Goal: Task Accomplishment & Management: Manage account settings

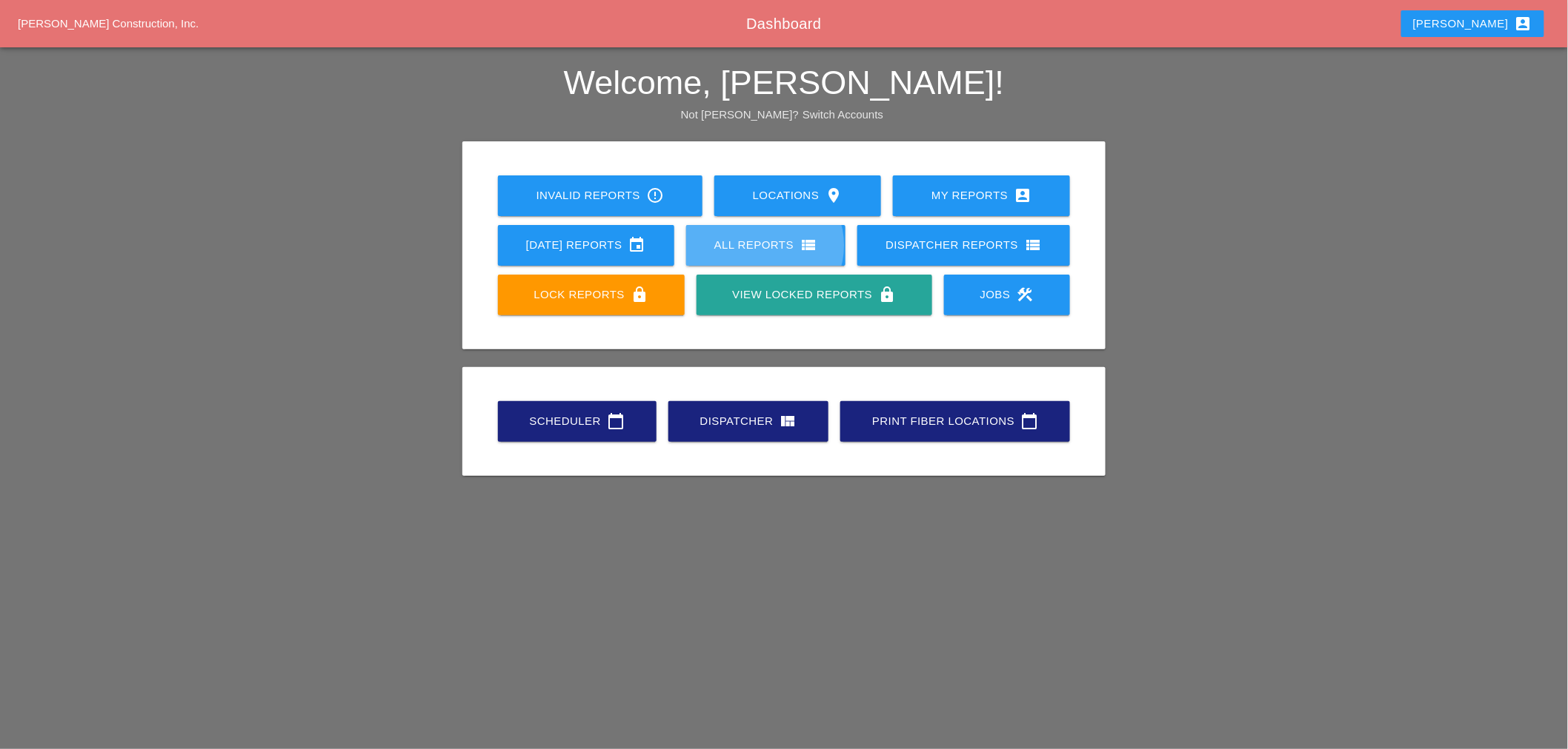
click at [806, 246] on icon "view_list" at bounding box center [808, 245] width 18 height 18
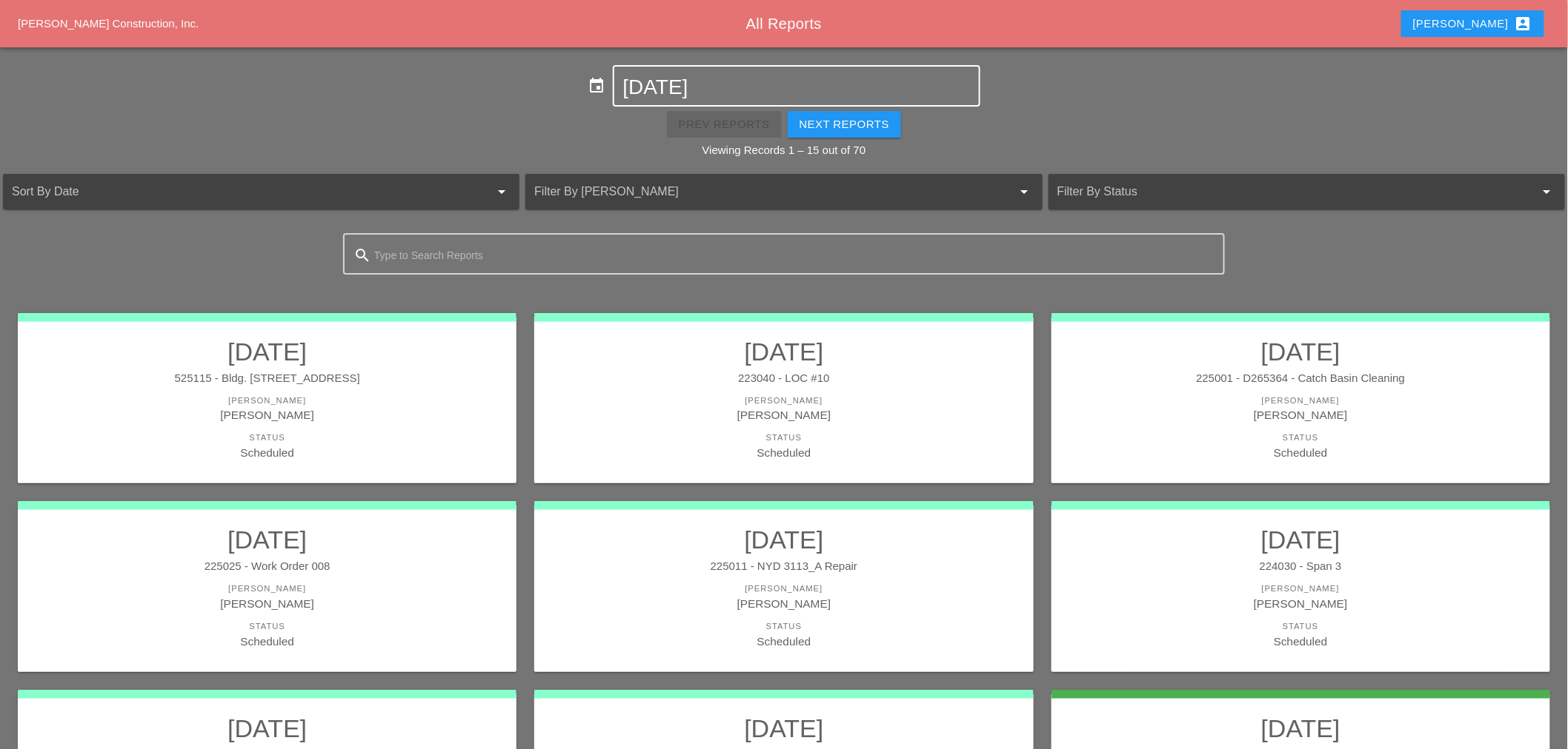
click at [710, 78] on input "10-13-2025" at bounding box center [796, 88] width 346 height 24
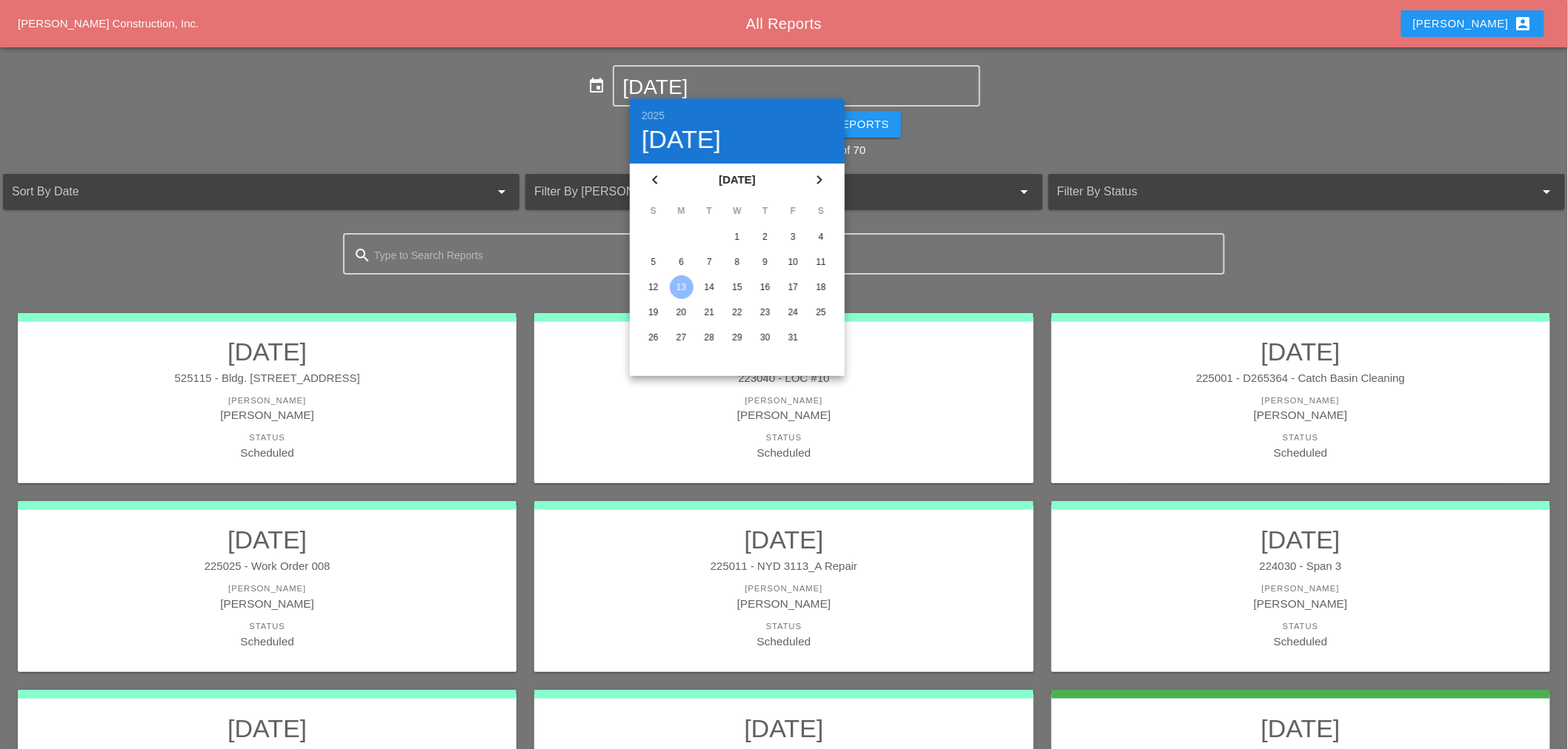
click at [732, 262] on div "8" at bounding box center [738, 262] width 24 height 24
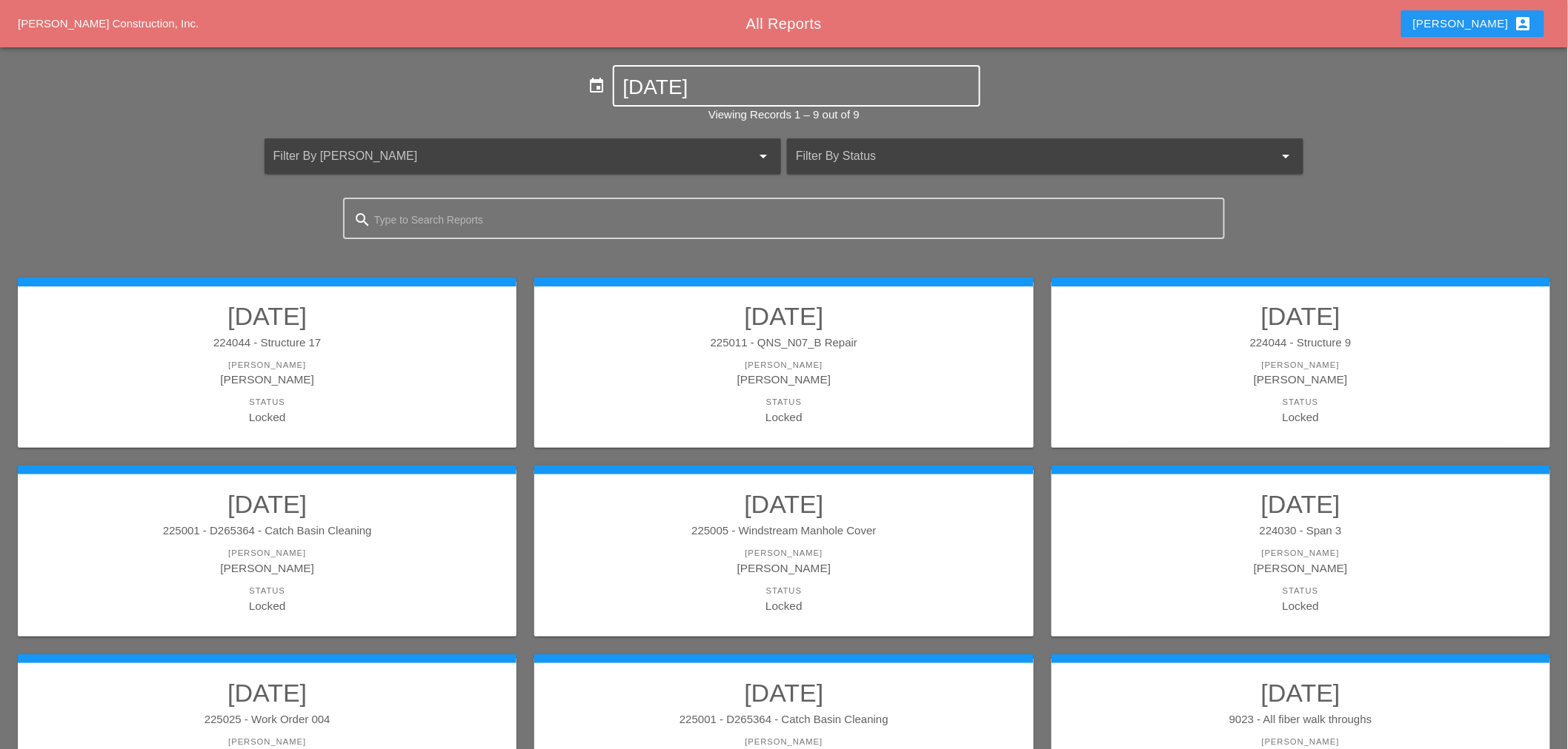
click at [738, 103] on div "[DATE]" at bounding box center [796, 86] width 346 height 39
drag, startPoint x: 703, startPoint y: 71, endPoint x: 716, endPoint y: 63, distance: 15.3
click at [707, 71] on div "[DATE]" at bounding box center [796, 86] width 346 height 39
click at [716, 82] on input "[DATE]" at bounding box center [796, 88] width 346 height 24
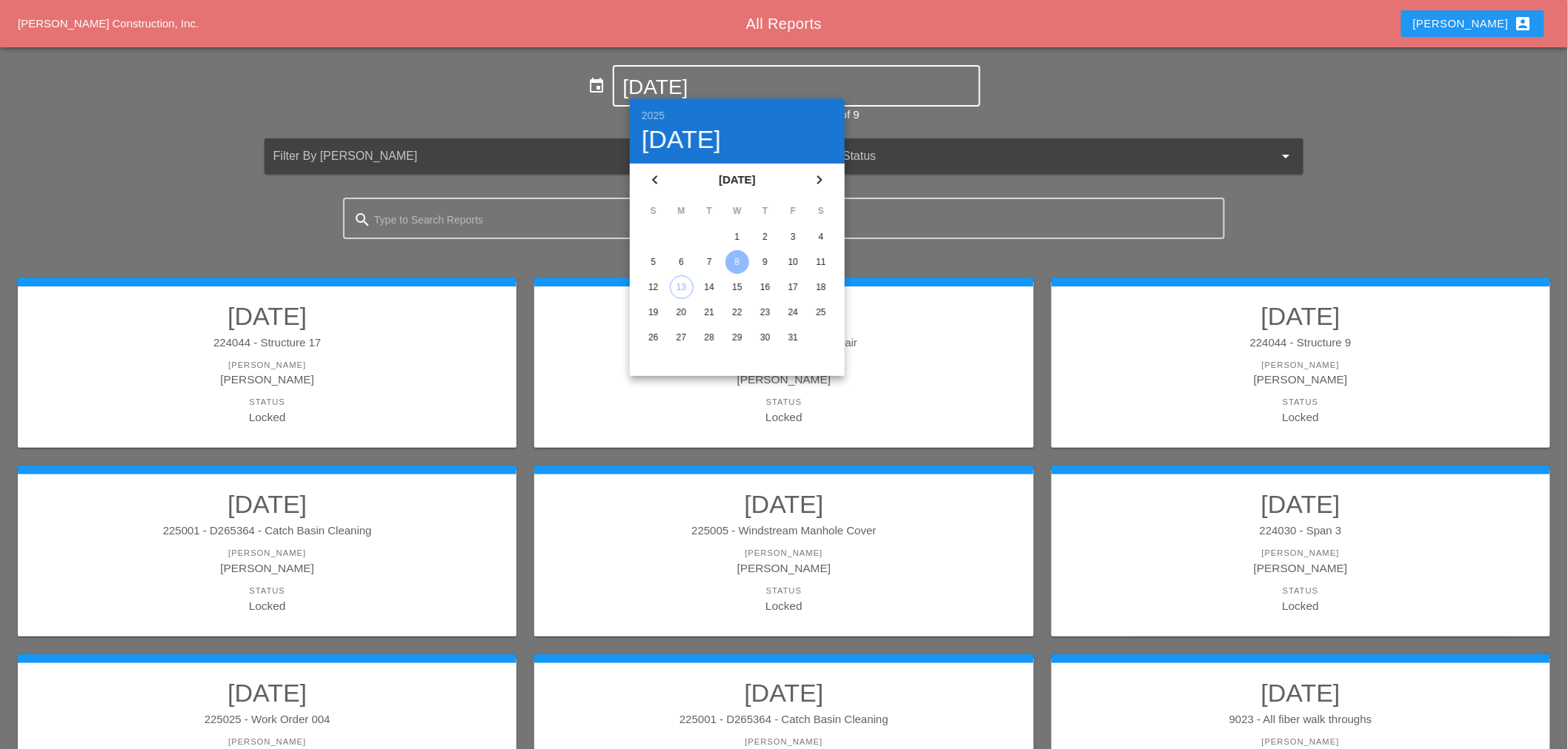
click at [717, 86] on input "[DATE]" at bounding box center [796, 88] width 346 height 24
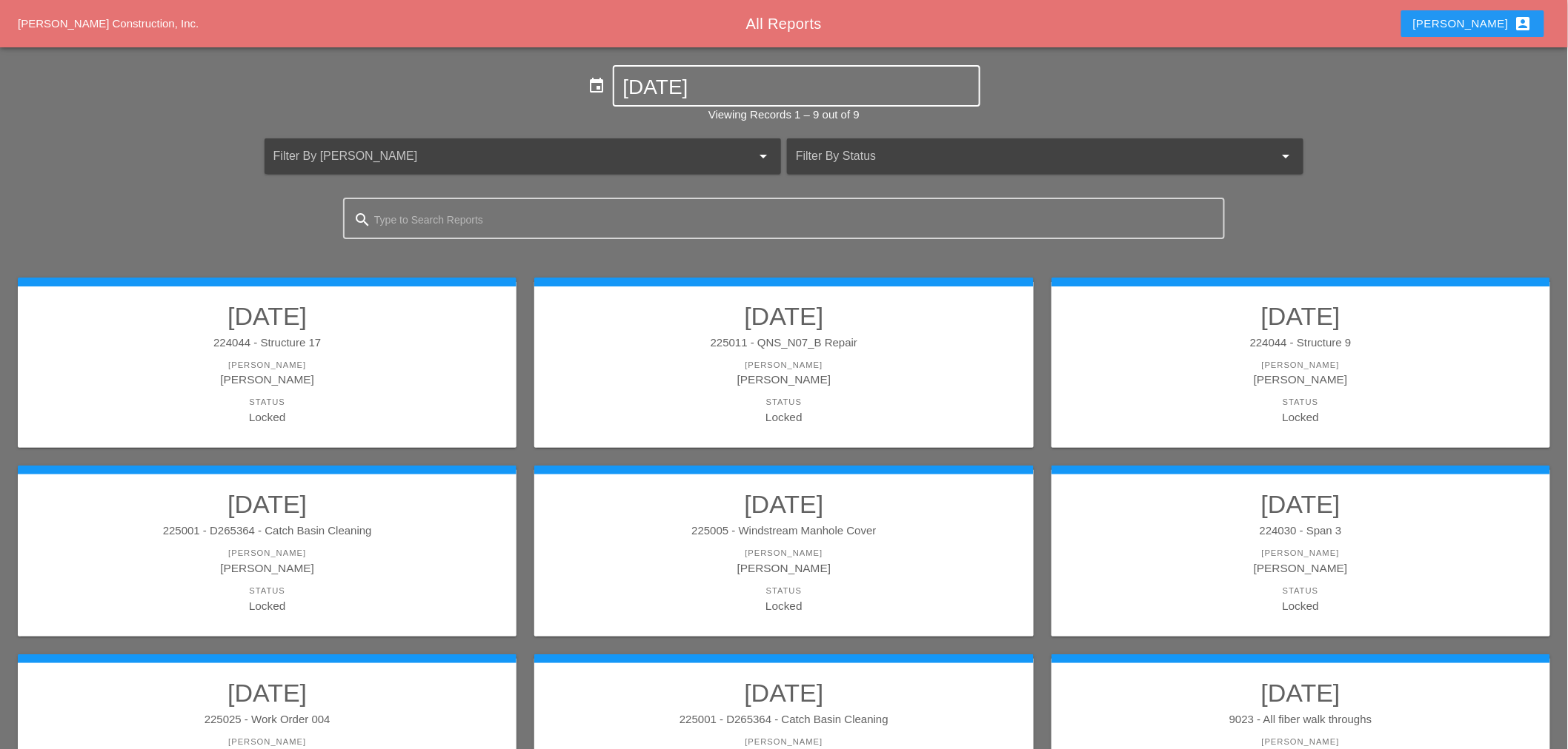
click at [714, 88] on input "[DATE]" at bounding box center [796, 88] width 346 height 24
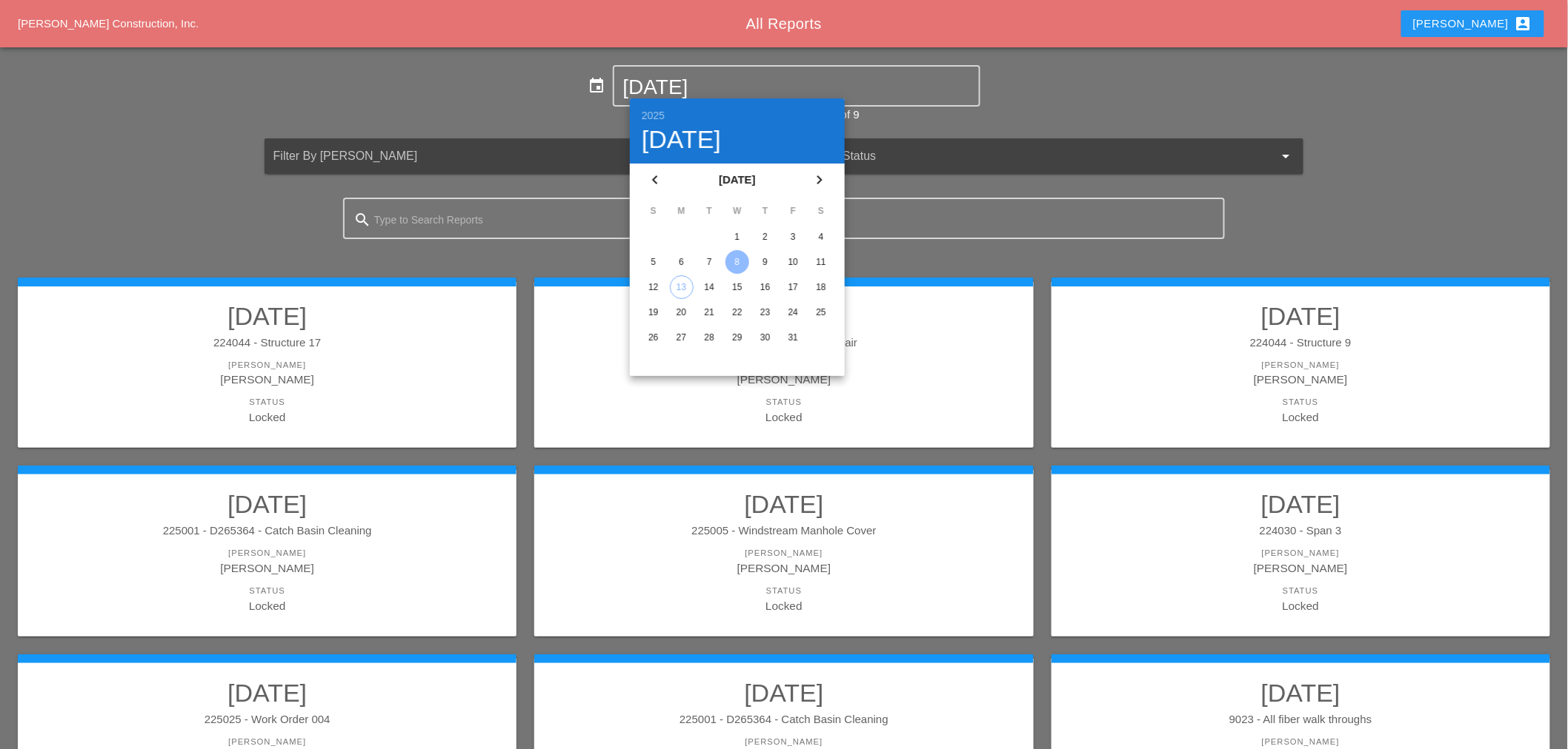
click at [687, 265] on div "6" at bounding box center [682, 262] width 24 height 24
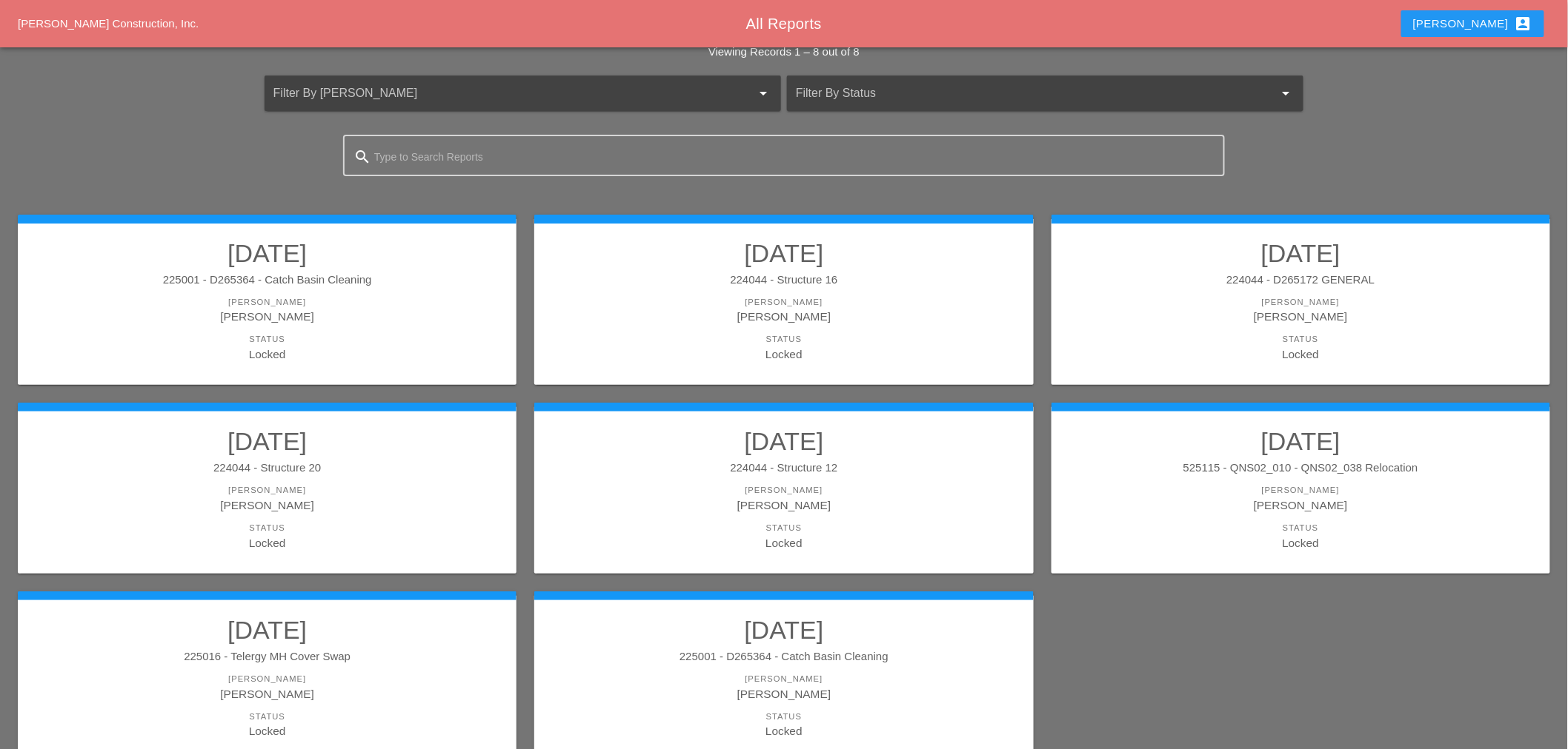
scroll to position [137, 0]
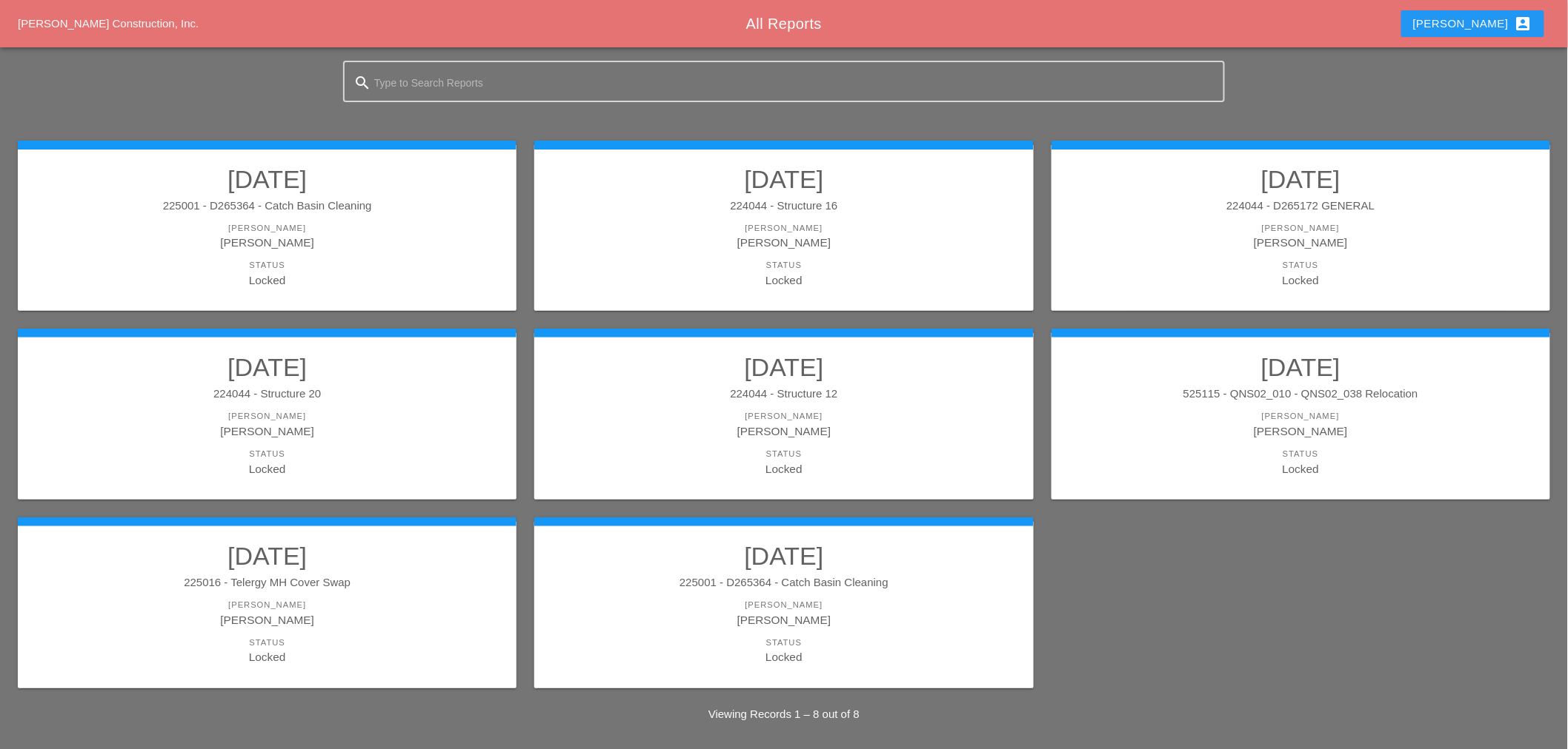
click at [318, 578] on div "225016 - Telergy MH Cover Swap" at bounding box center [267, 583] width 469 height 17
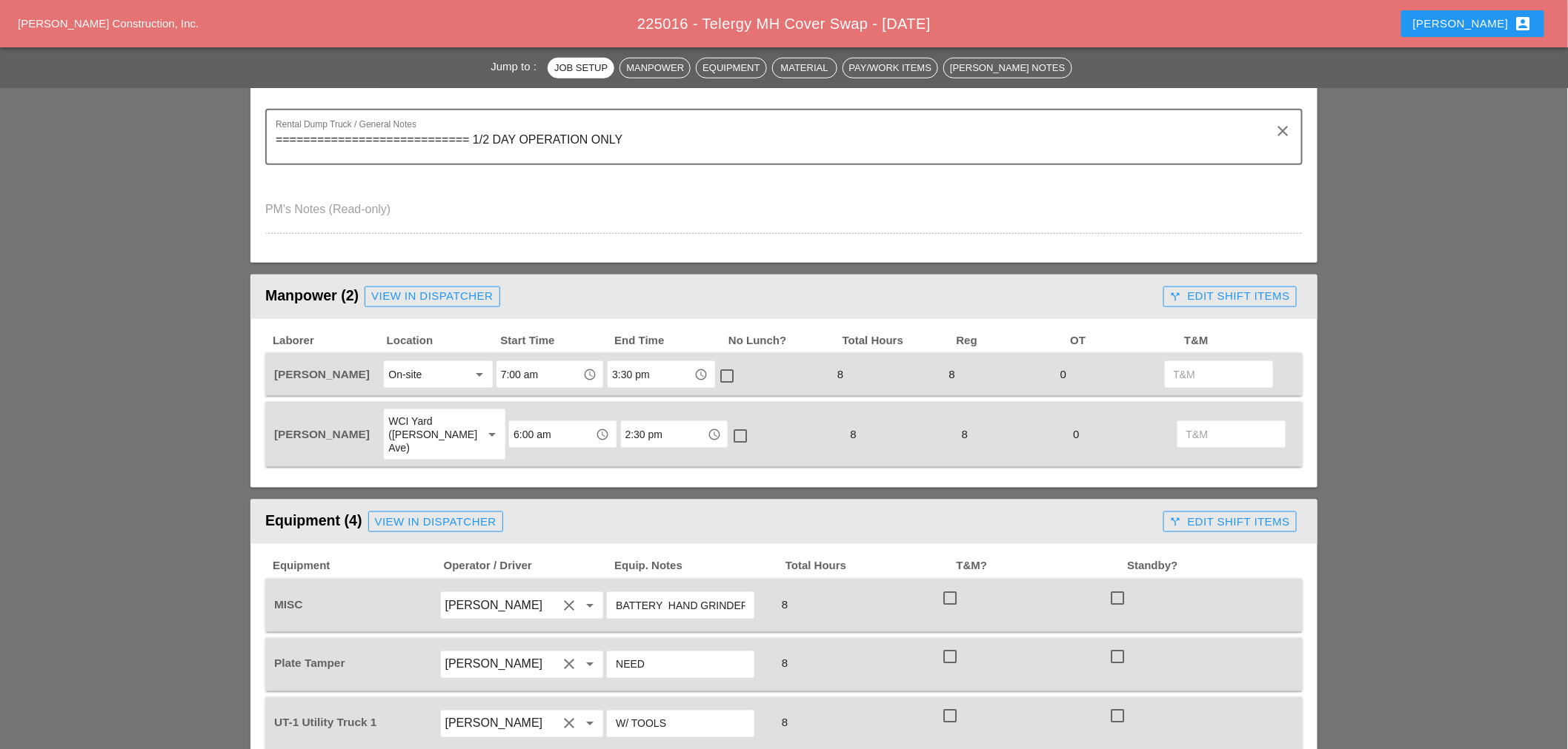
scroll to position [740, 0]
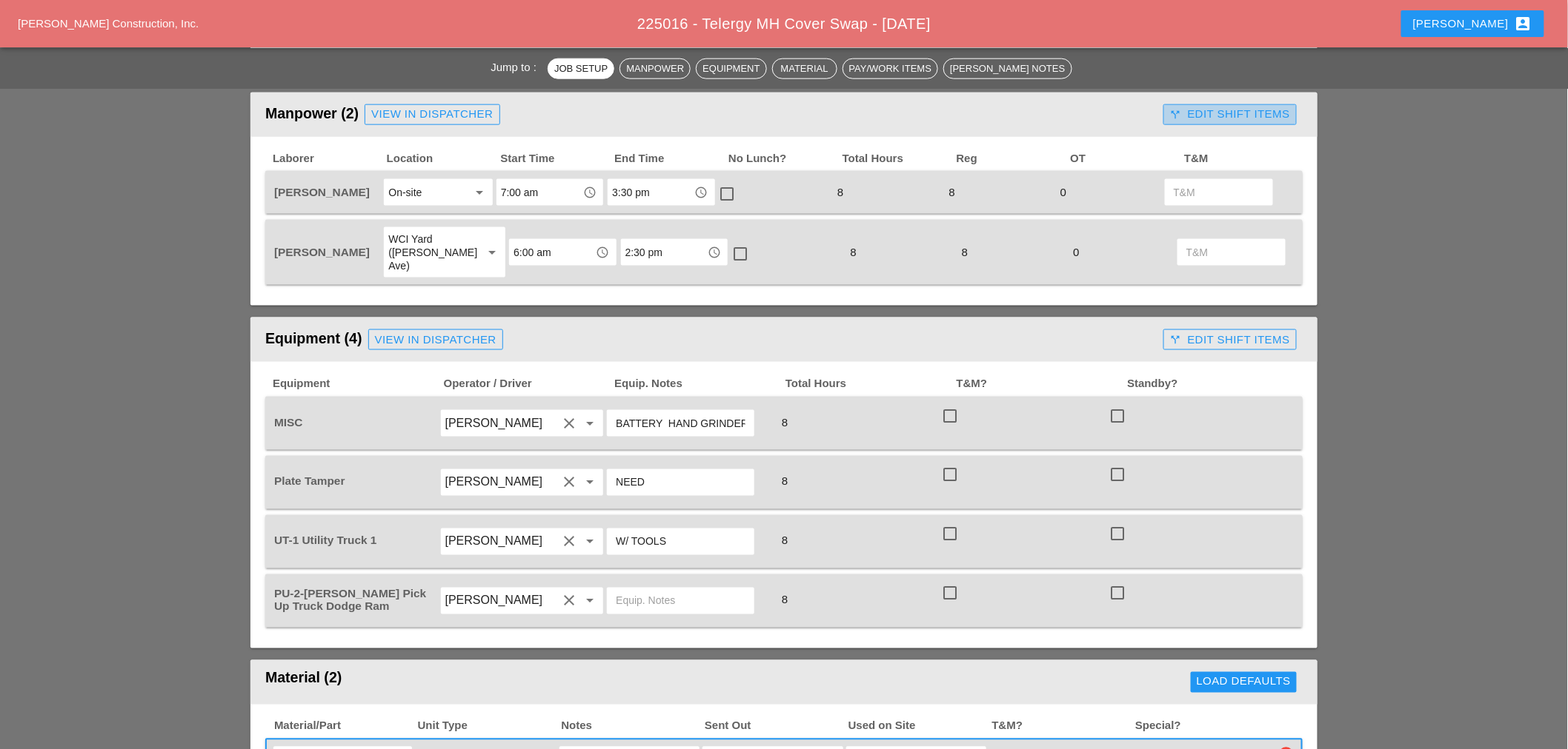
click at [1246, 106] on div "call_split Edit Shift Items" at bounding box center [1229, 114] width 120 height 17
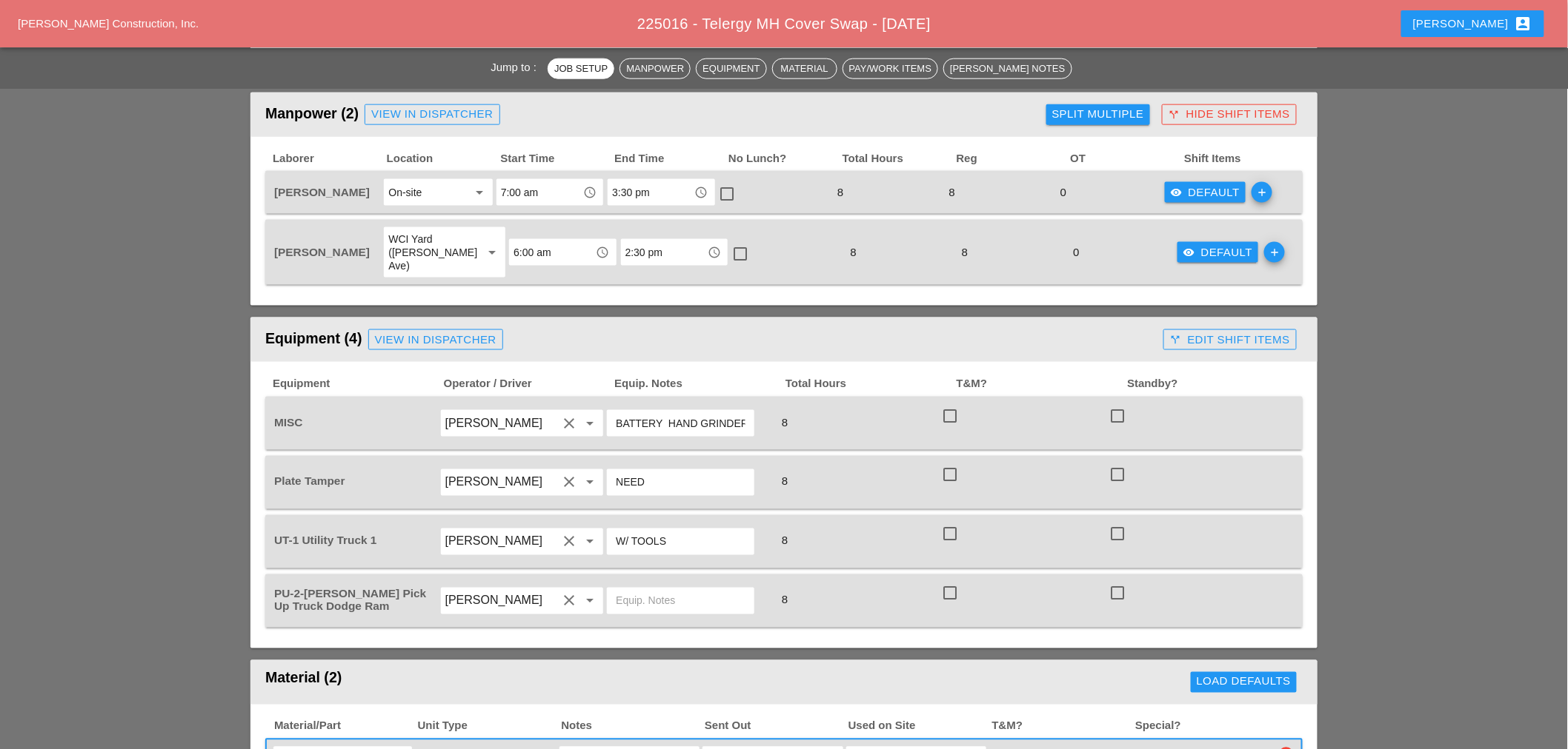
click at [1200, 189] on div "visibility Default" at bounding box center [1205, 192] width 70 height 17
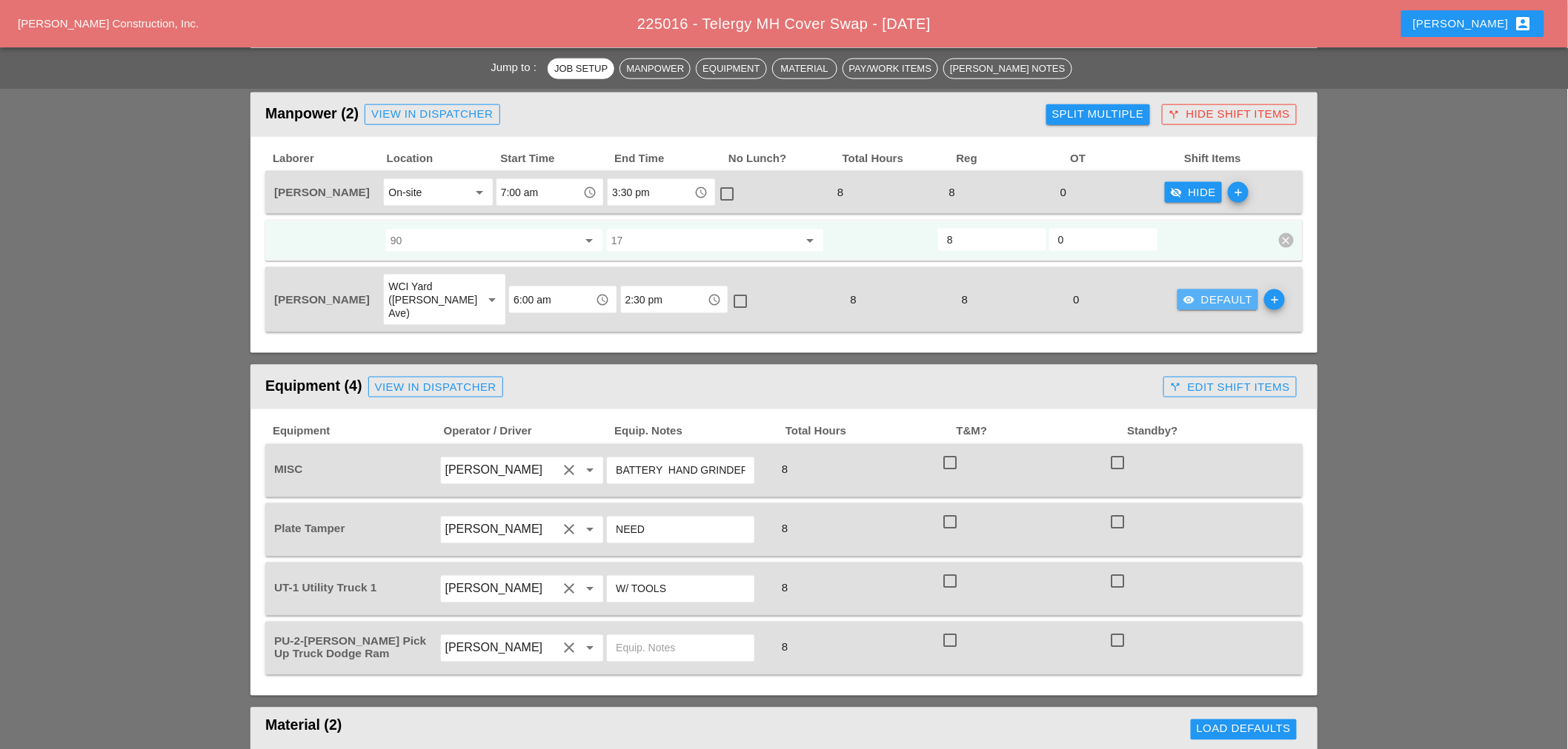
click at [1218, 292] on div "visibility Default" at bounding box center [1218, 300] width 70 height 17
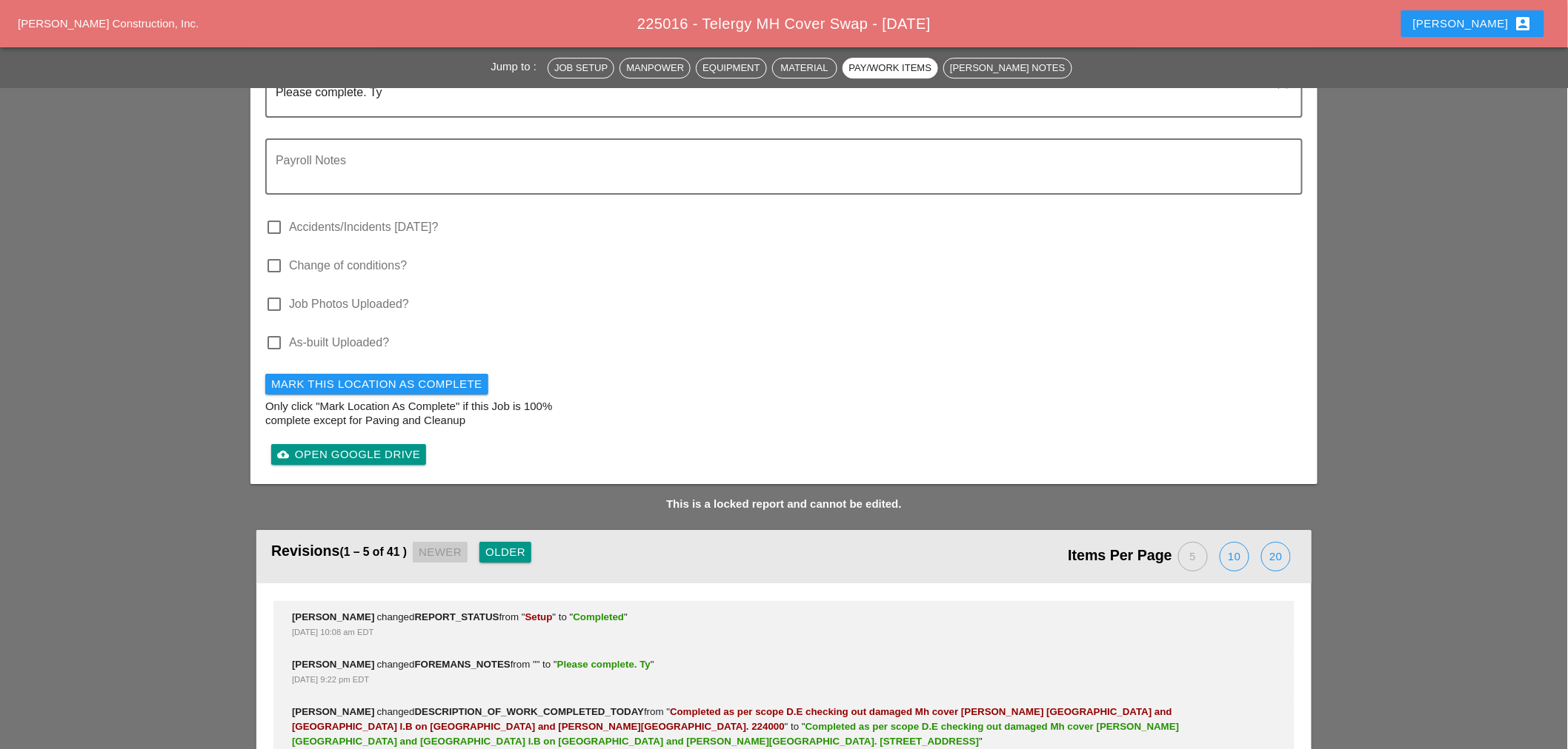
scroll to position [2196, 0]
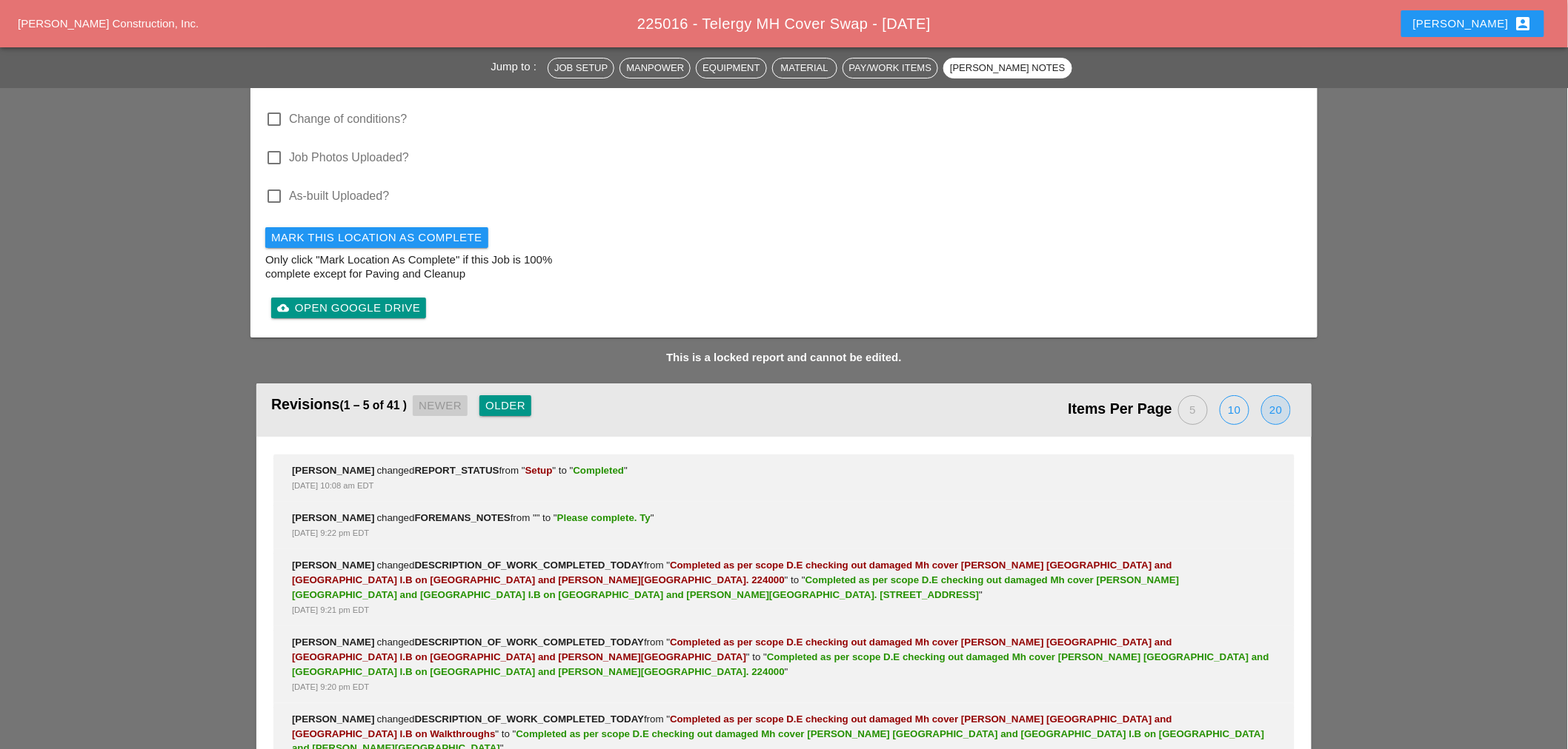
click at [1277, 396] on div "20" at bounding box center [1276, 410] width 28 height 28
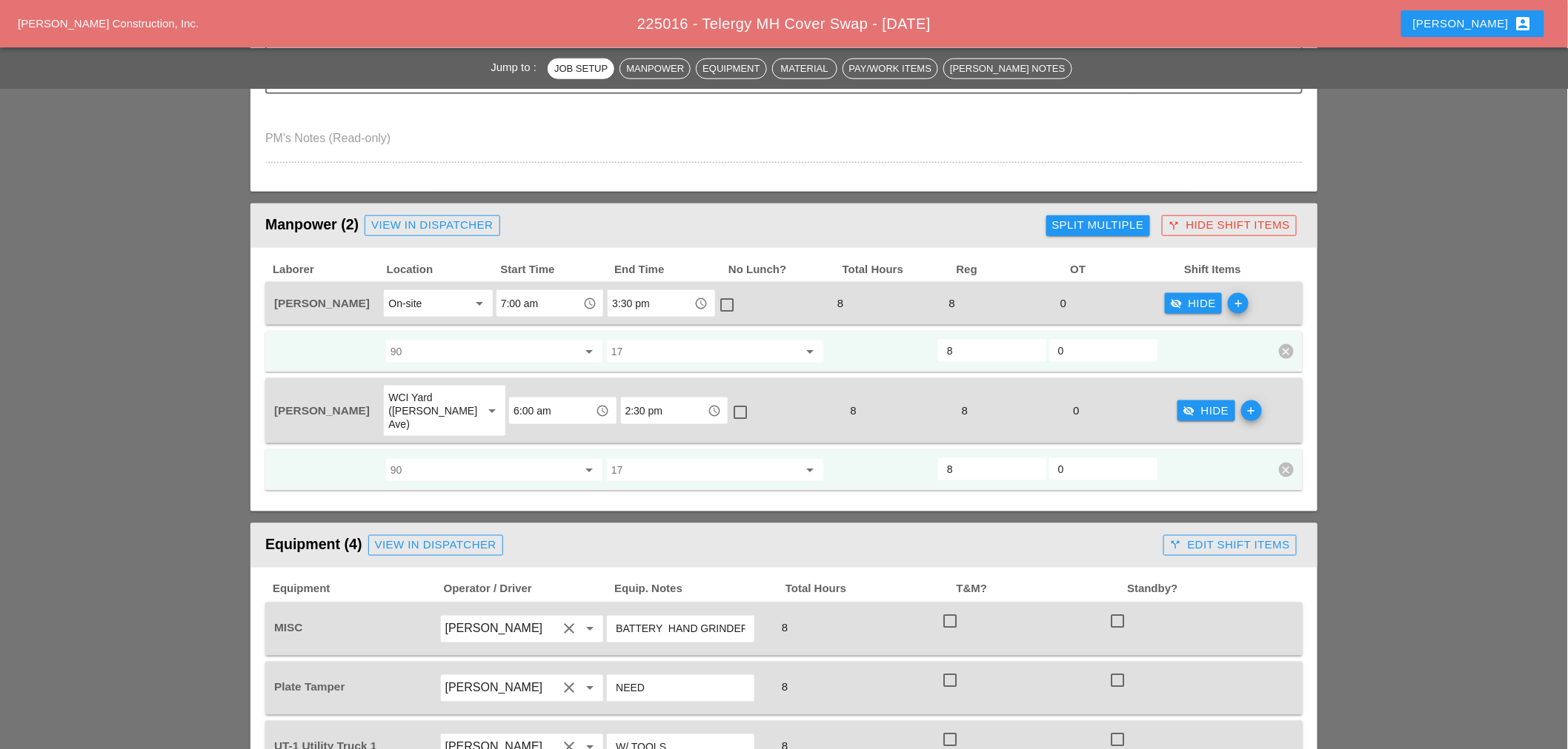
scroll to position [658, 0]
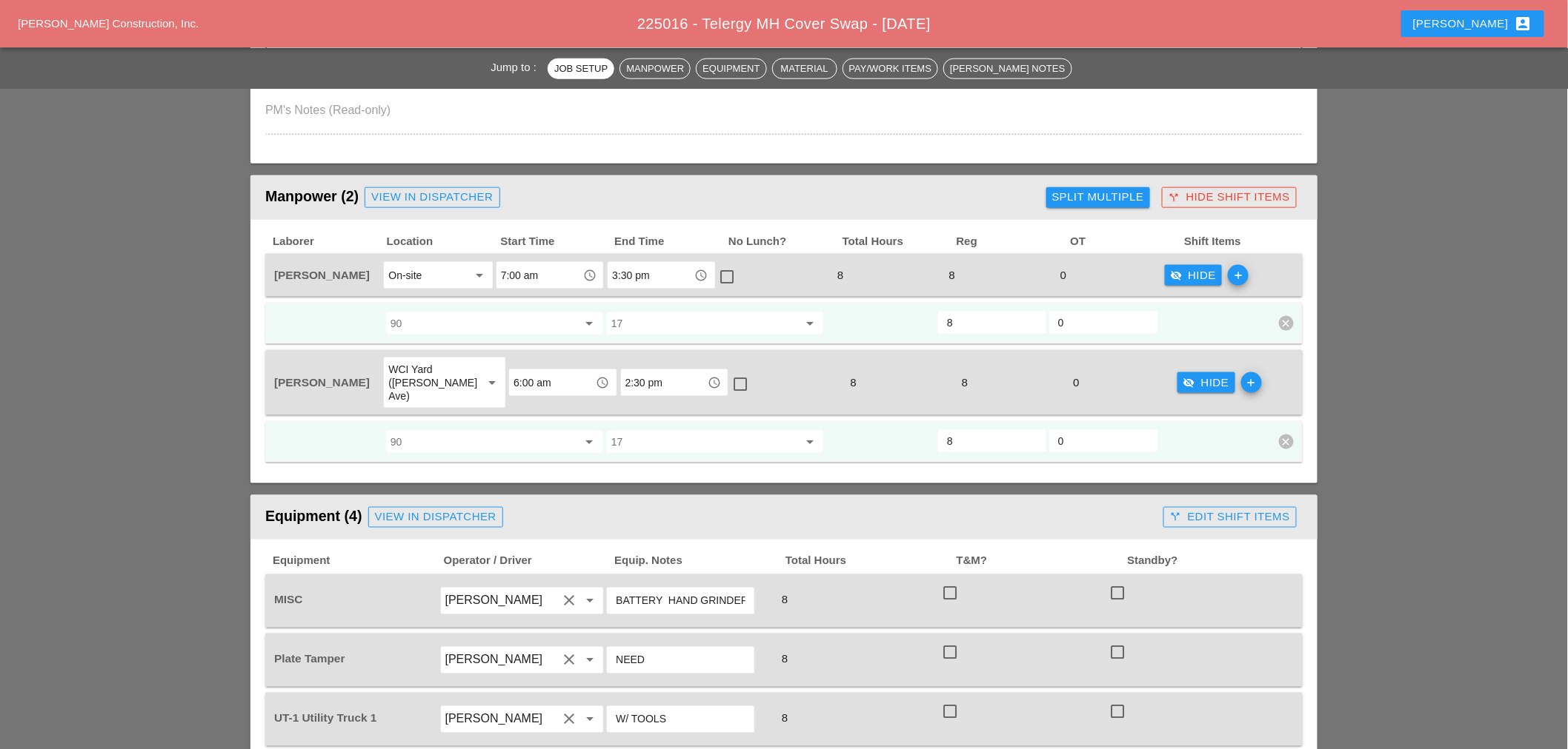
click at [145, 26] on span "[PERSON_NAME] Construction, Inc." at bounding box center [108, 23] width 181 height 13
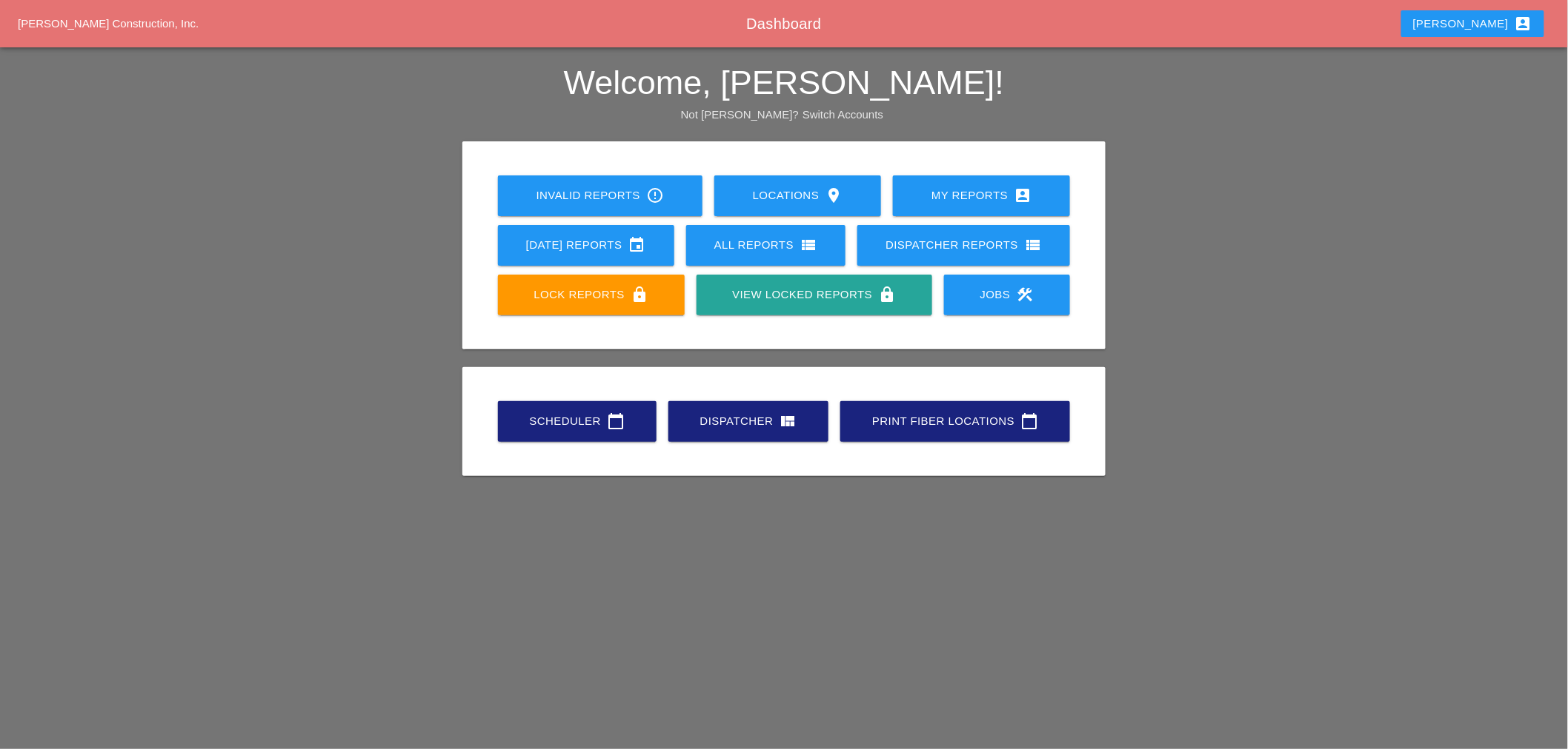
click at [793, 237] on div "All Reports view_list" at bounding box center [766, 245] width 112 height 18
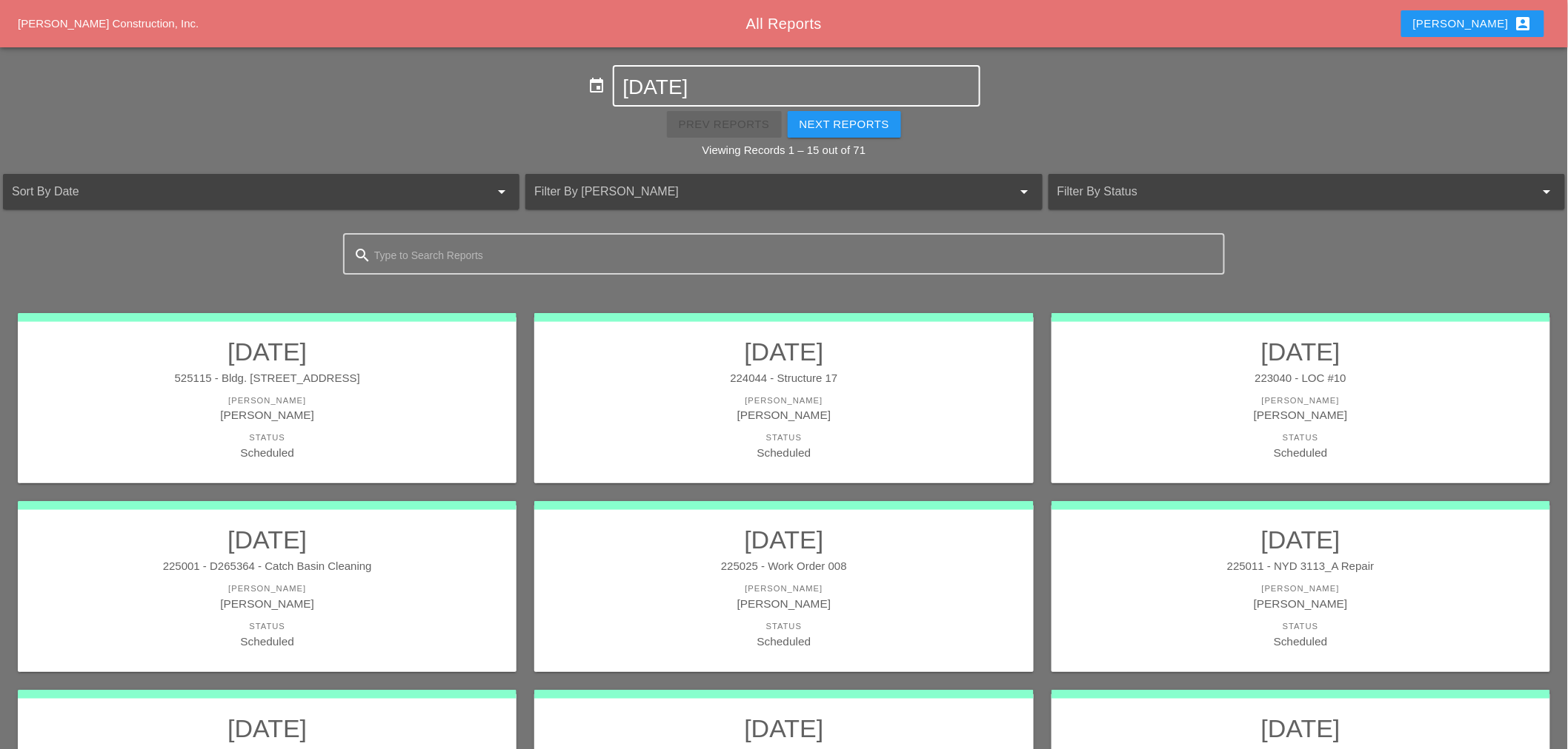
drag, startPoint x: 657, startPoint y: 65, endPoint x: 658, endPoint y: 77, distance: 12.0
click at [659, 71] on div "10-13-2025" at bounding box center [796, 86] width 367 height 42
click at [647, 98] on input "10-13-2025" at bounding box center [796, 88] width 346 height 24
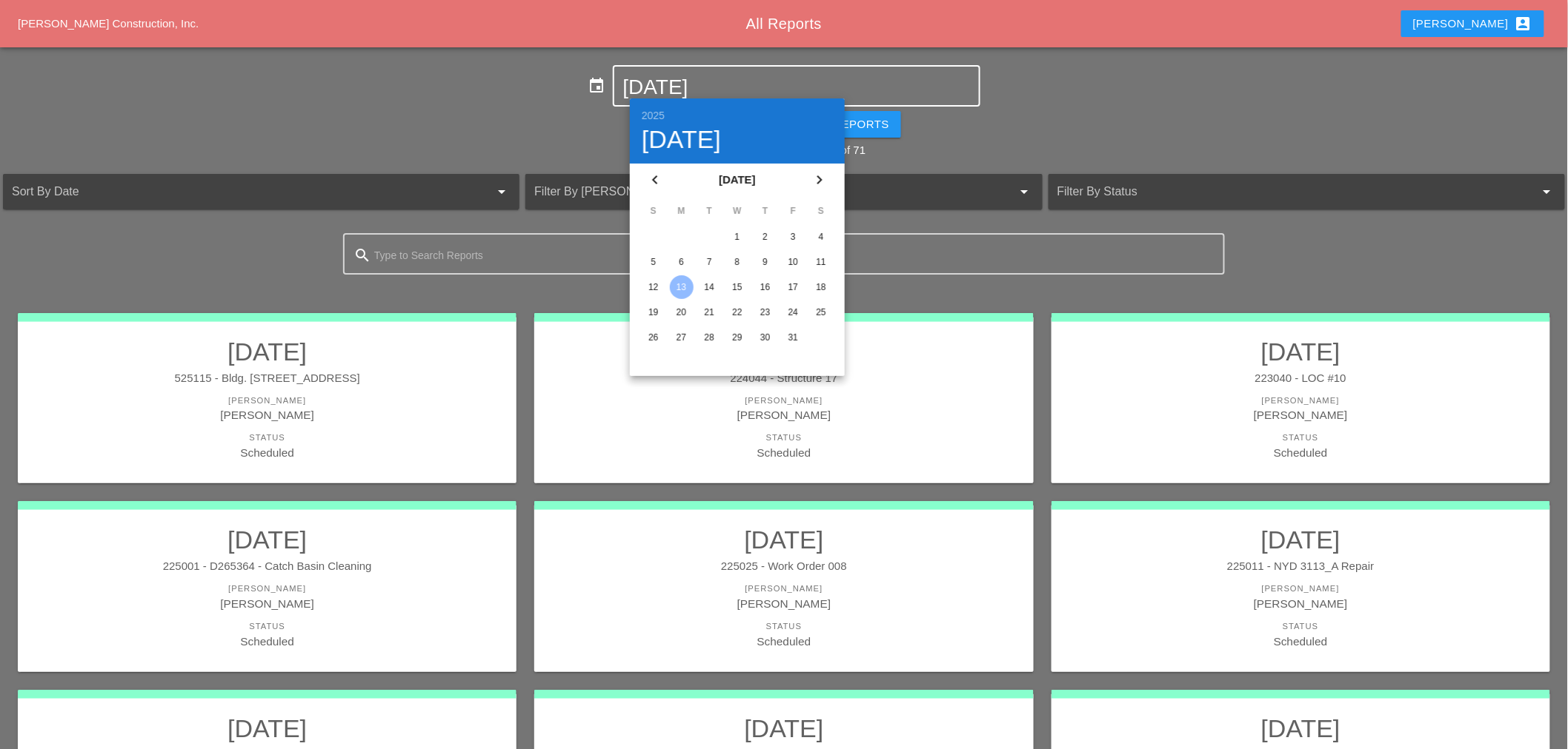
click at [677, 254] on div "6" at bounding box center [682, 262] width 24 height 24
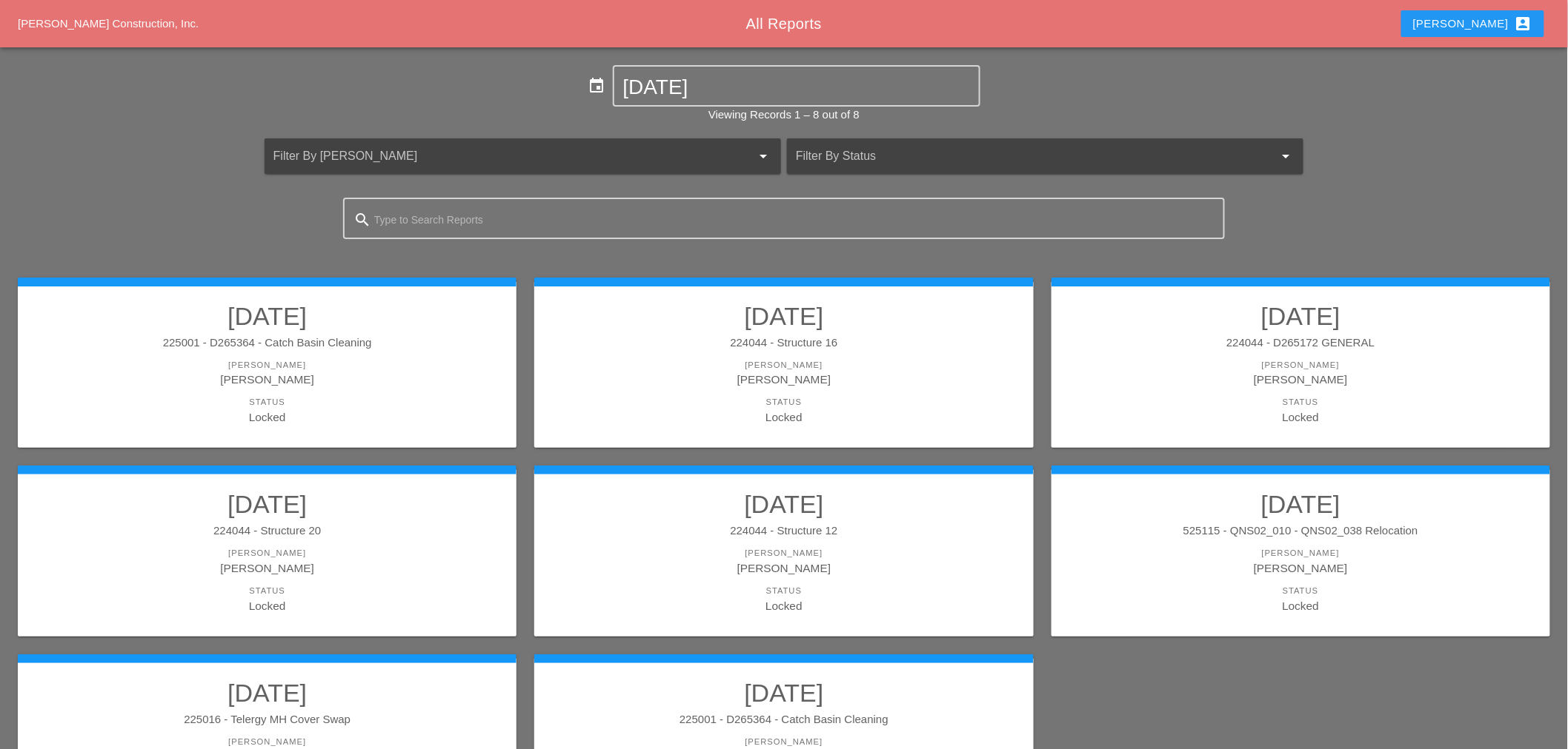
click at [1364, 341] on div "224044 - D265172 GENERAL" at bounding box center [1300, 343] width 469 height 17
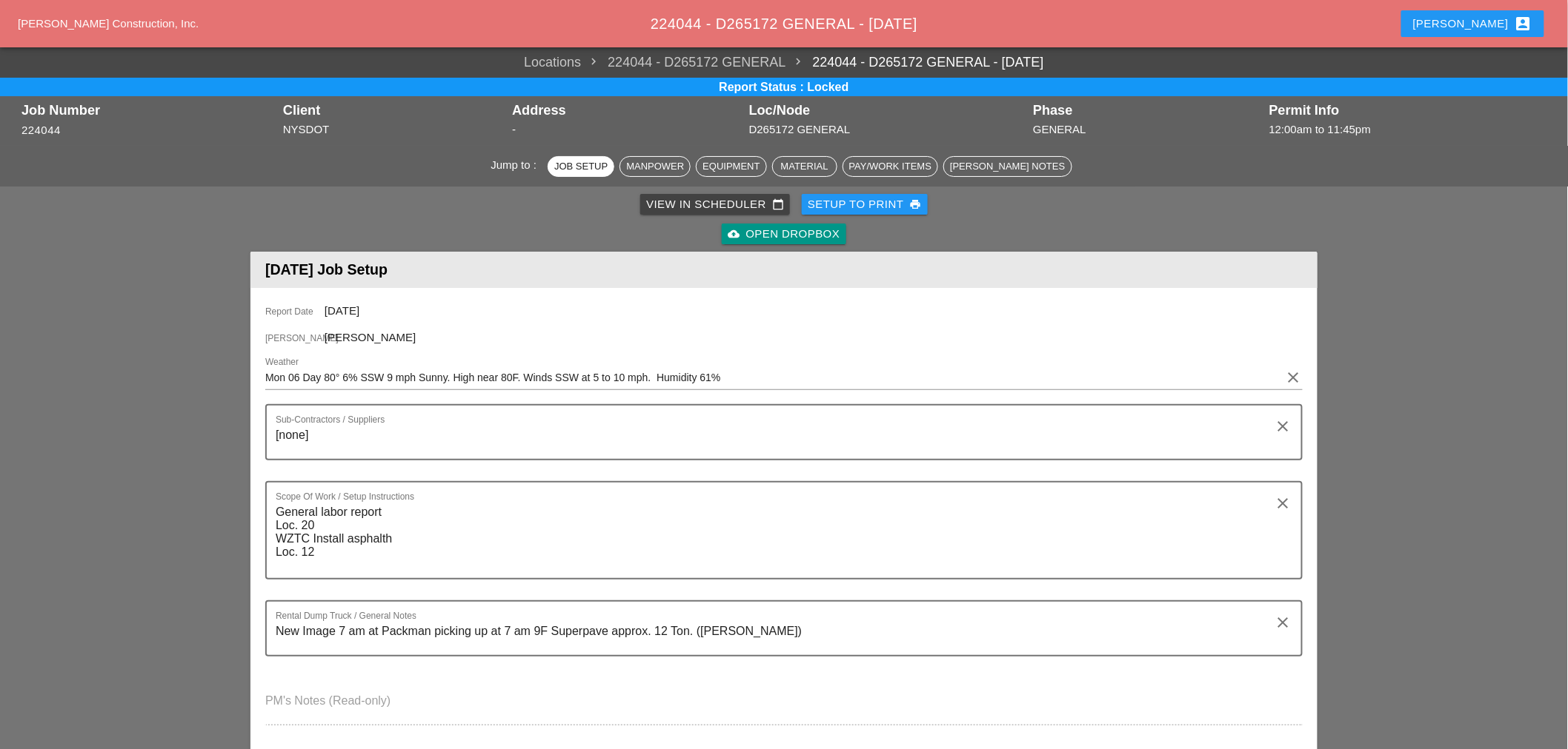
scroll to position [493, 0]
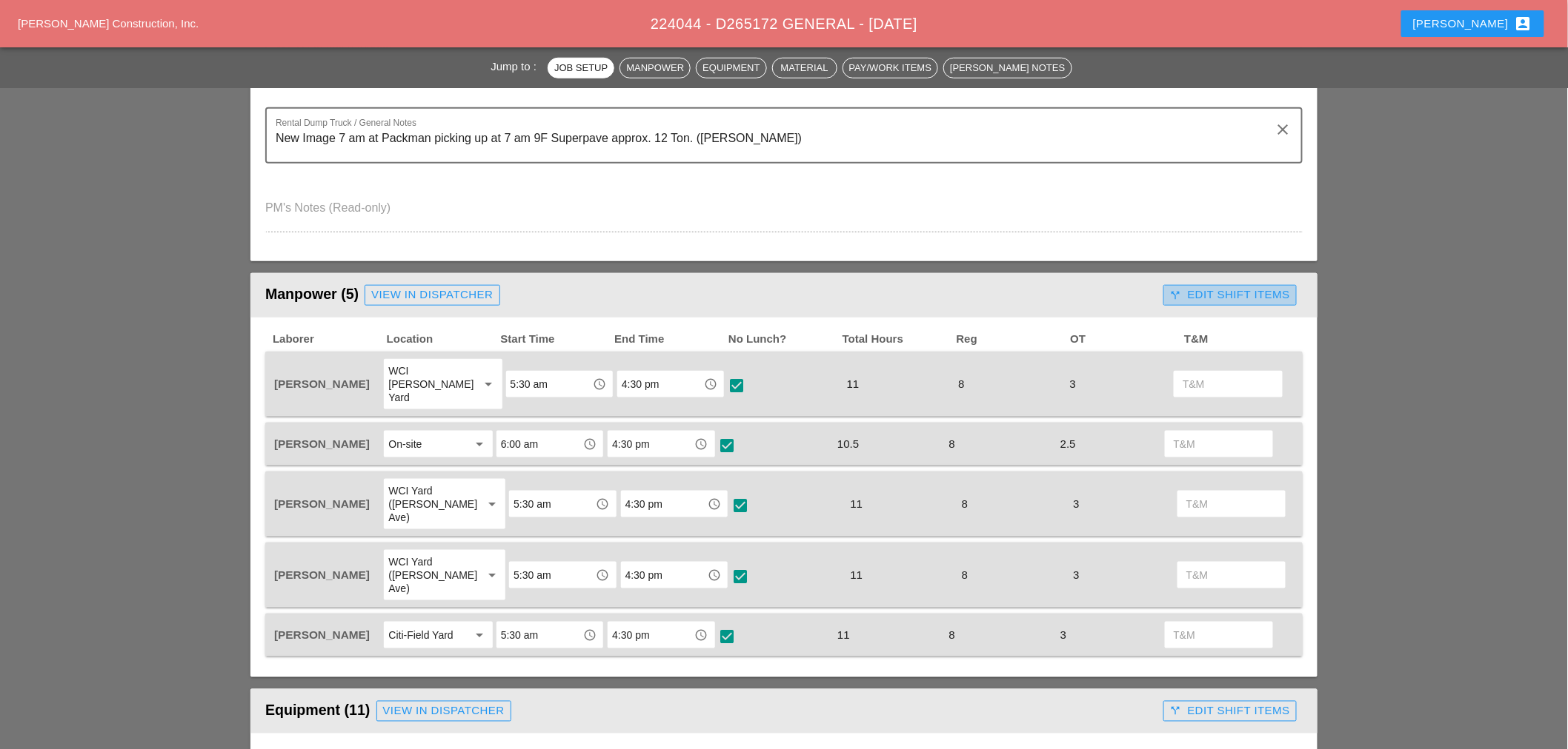
click at [1237, 299] on button "call_split Edit Shift Items" at bounding box center [1229, 296] width 133 height 21
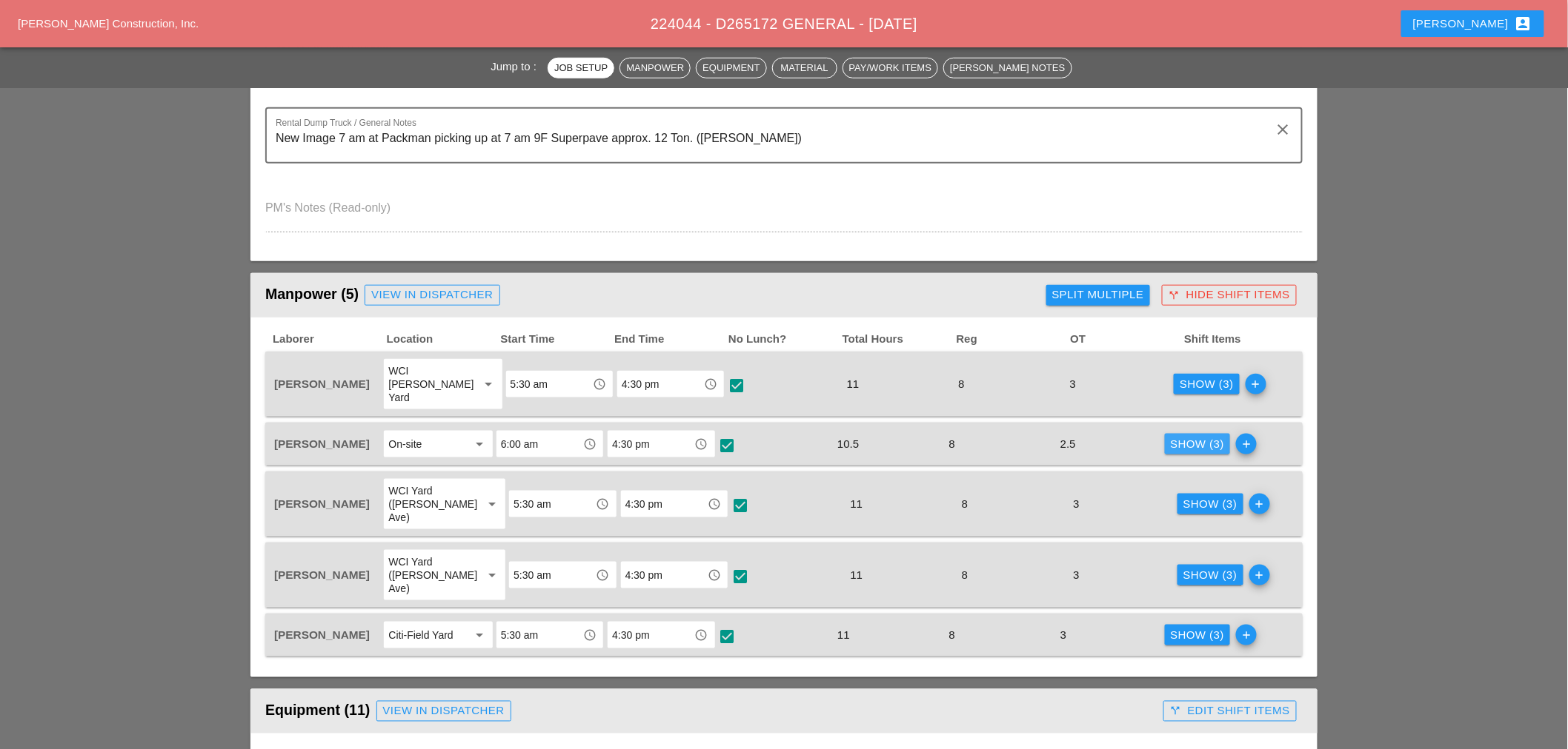
click at [1188, 436] on div "Show (3)" at bounding box center [1197, 444] width 54 height 17
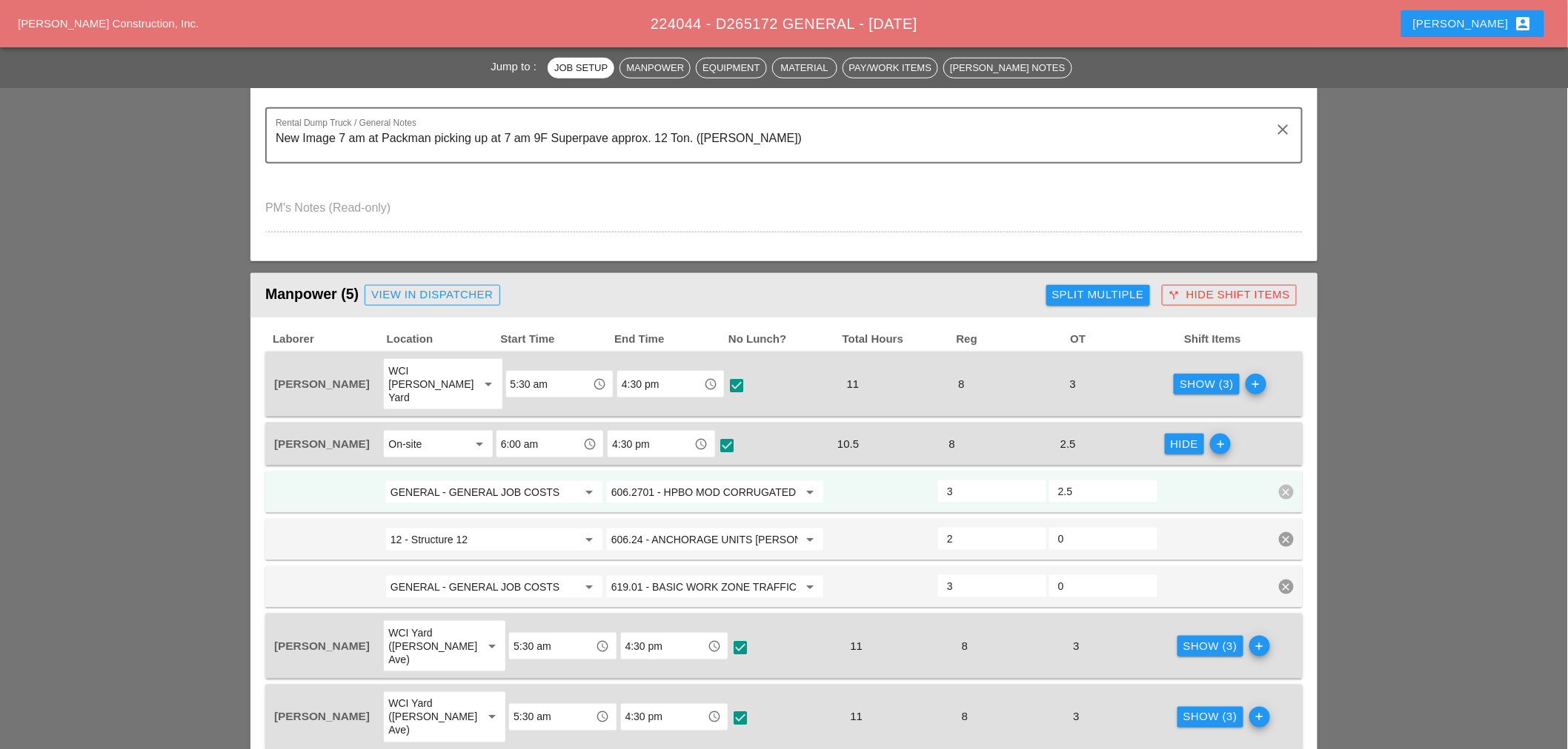
click at [1183, 378] on div "Show (3)" at bounding box center [1206, 384] width 54 height 17
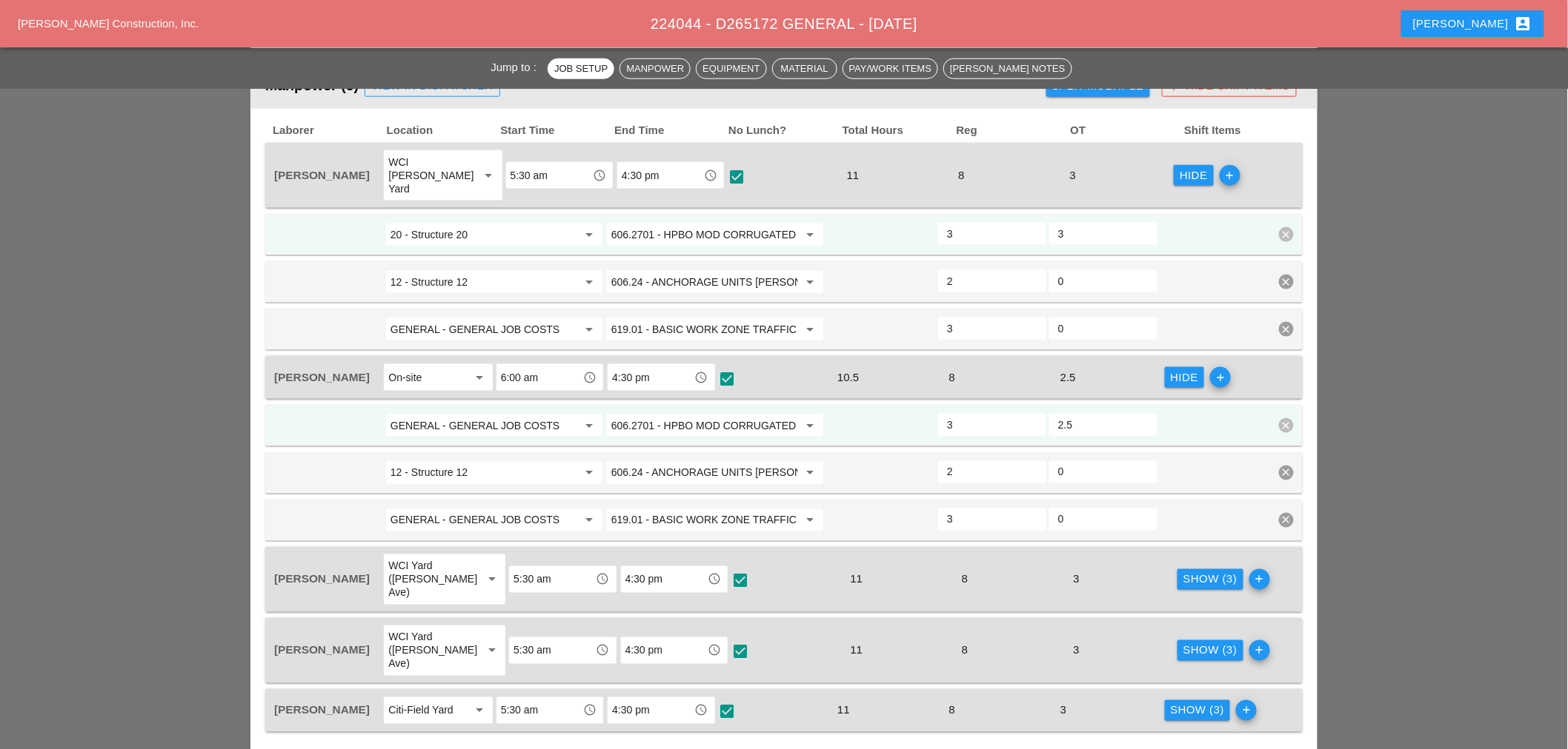
scroll to position [740, 0]
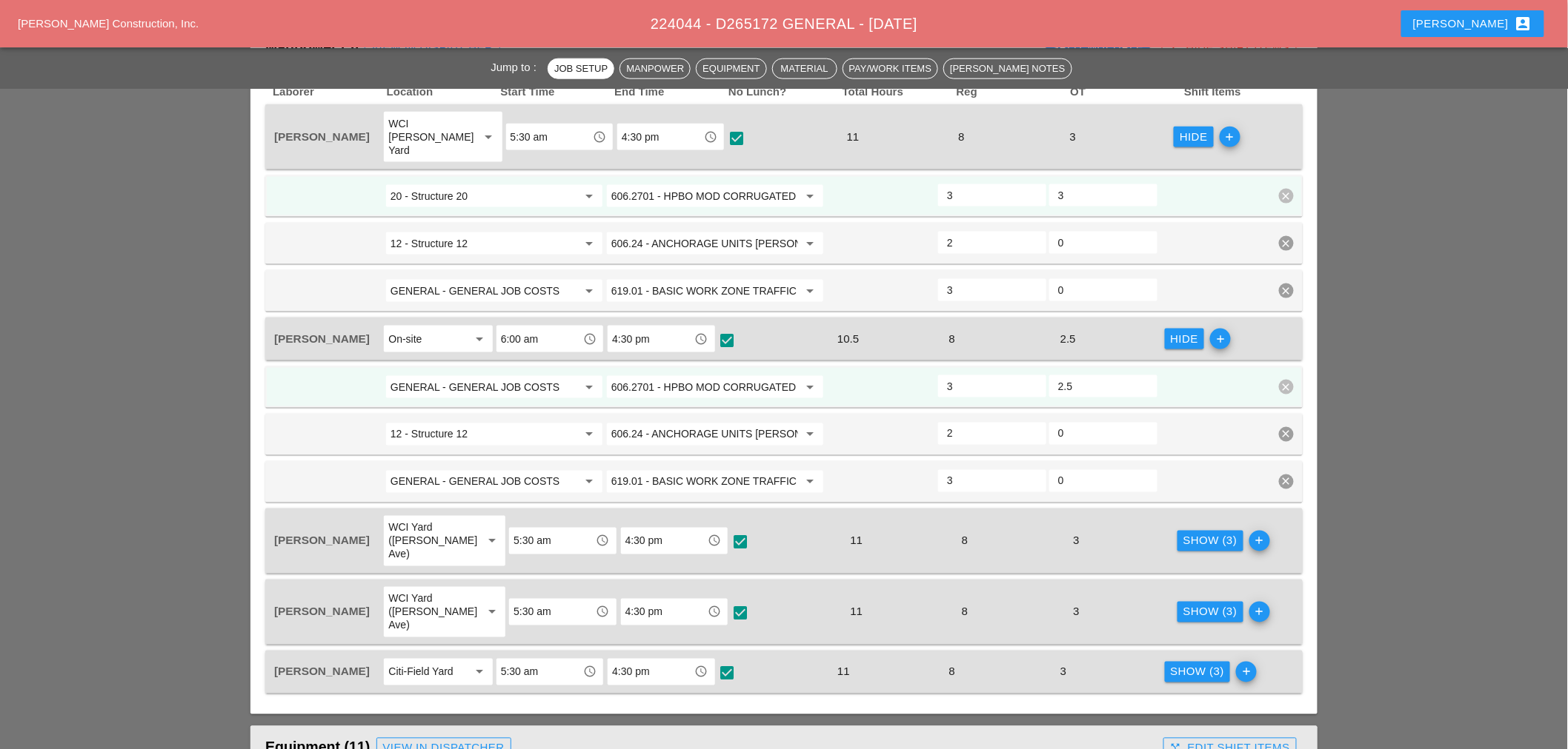
click at [1203, 533] on div "Show (3)" at bounding box center [1210, 541] width 54 height 17
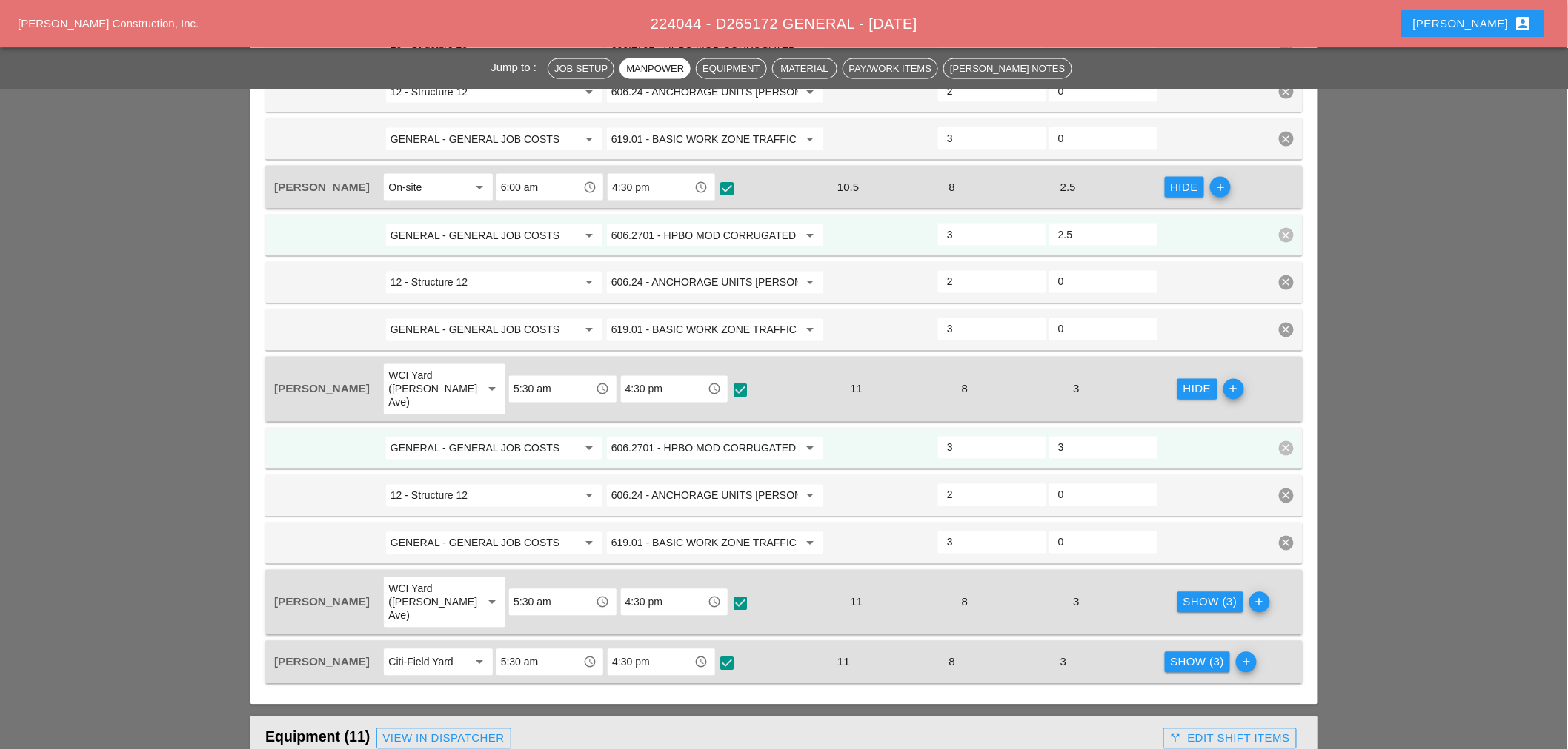
scroll to position [905, 0]
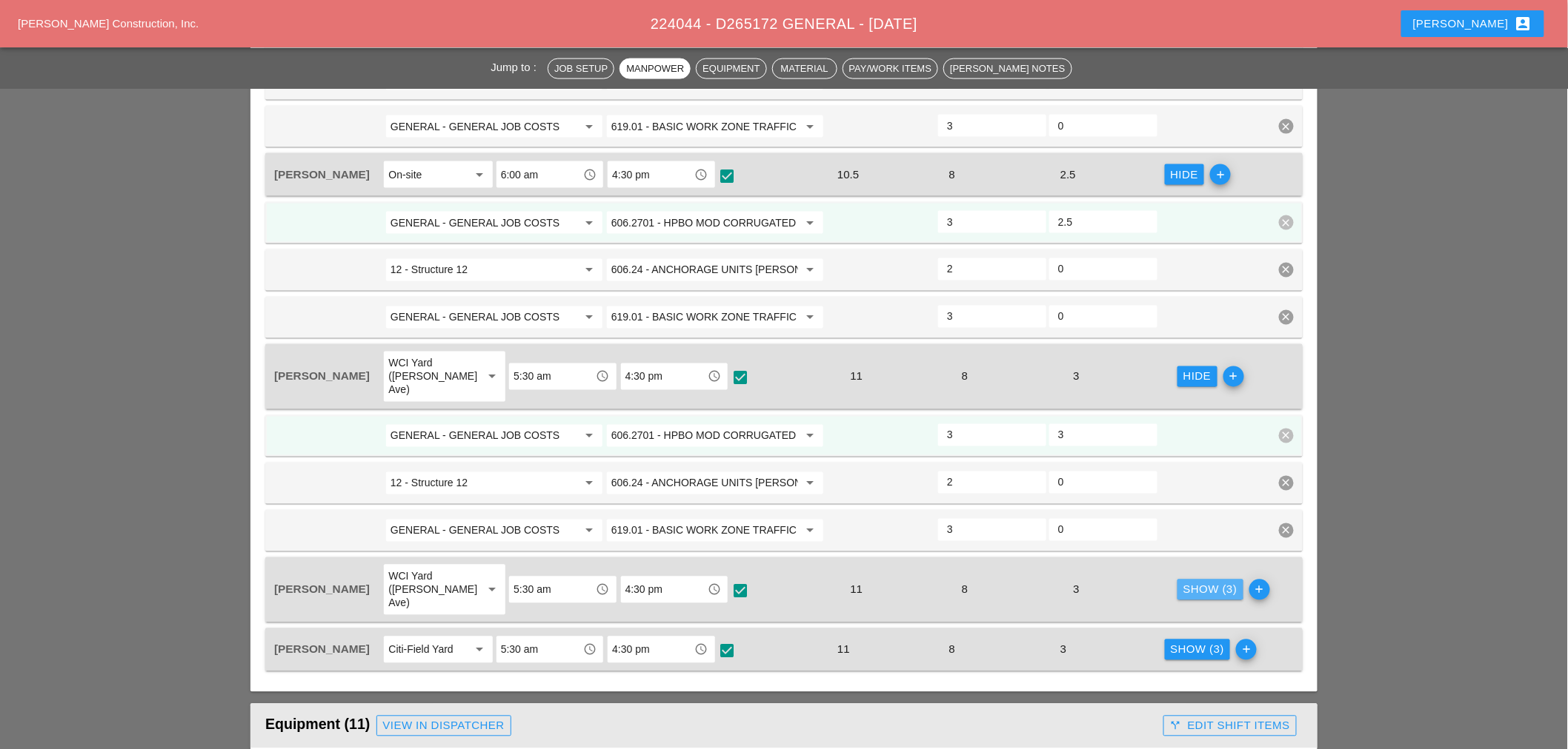
click at [1198, 580] on button "Show (3)" at bounding box center [1210, 590] width 66 height 21
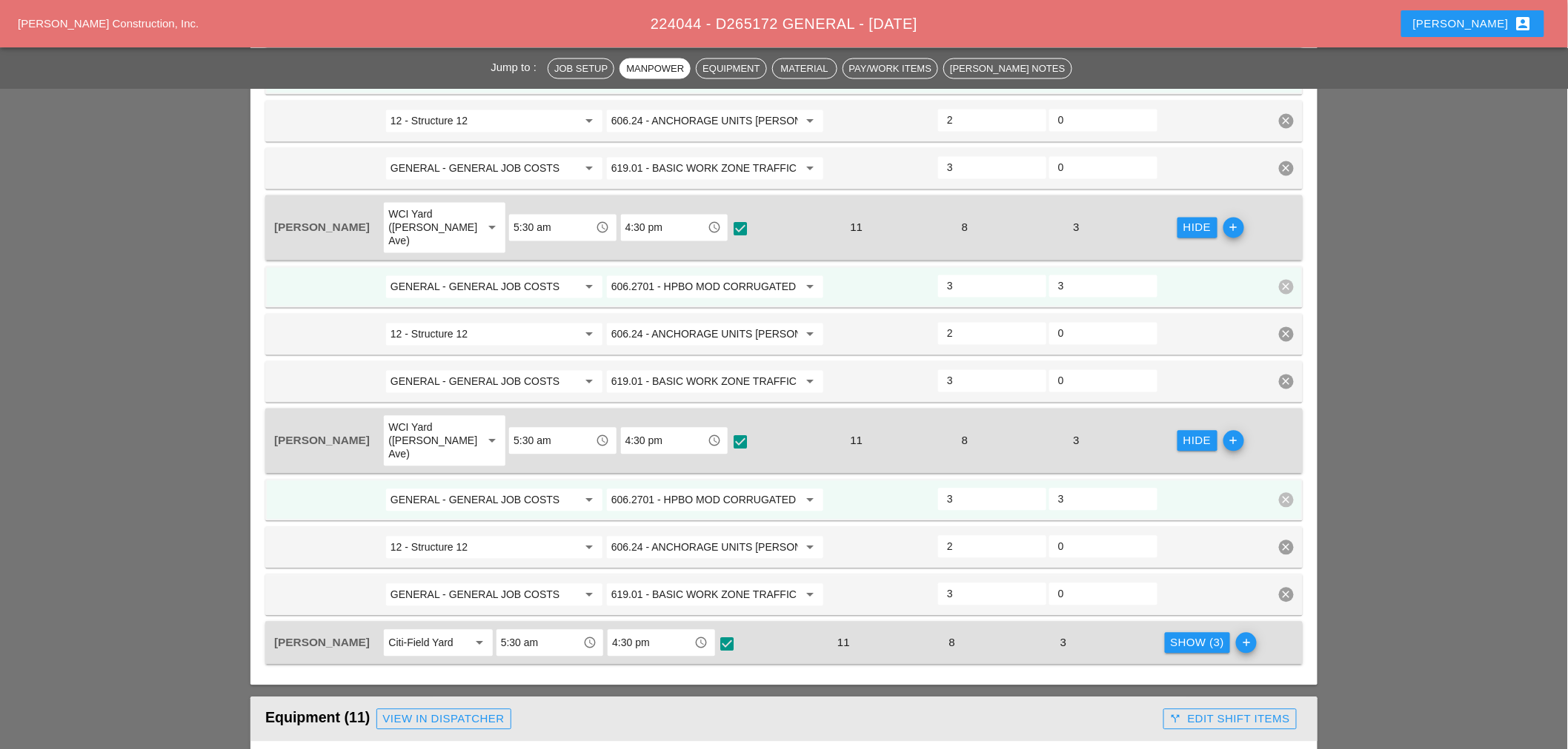
scroll to position [1069, 0]
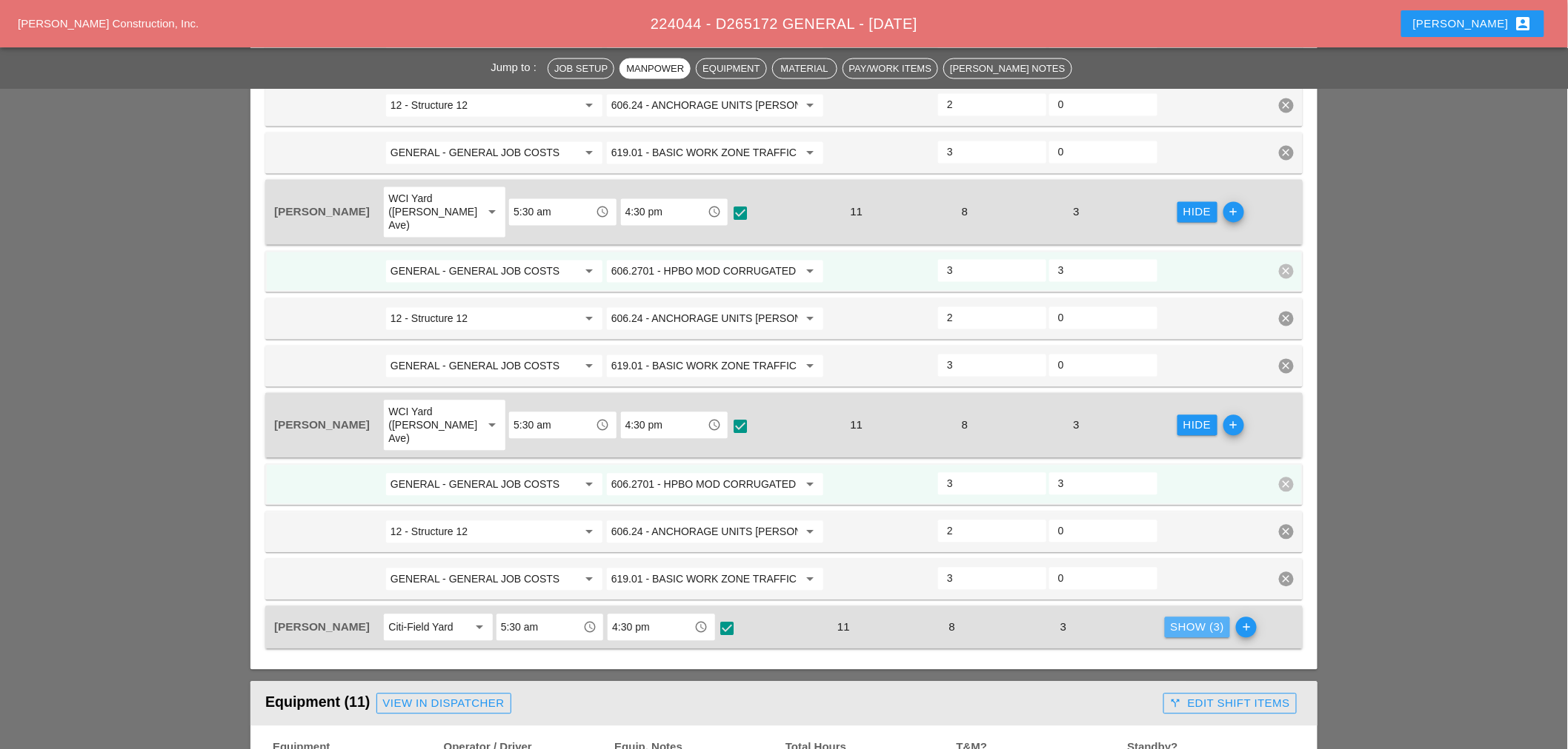
click at [1181, 620] on div "Show (3)" at bounding box center [1197, 628] width 54 height 17
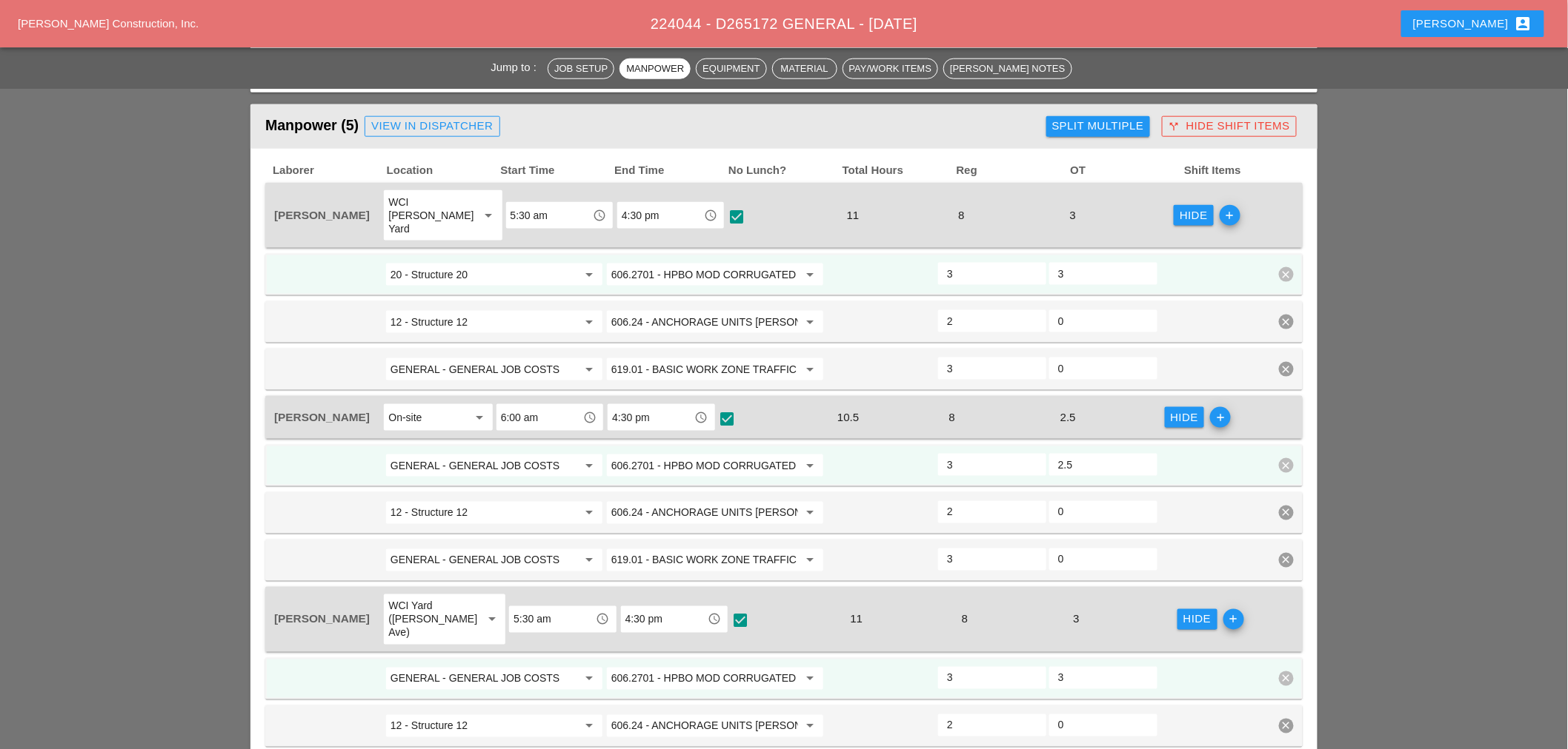
scroll to position [658, 0]
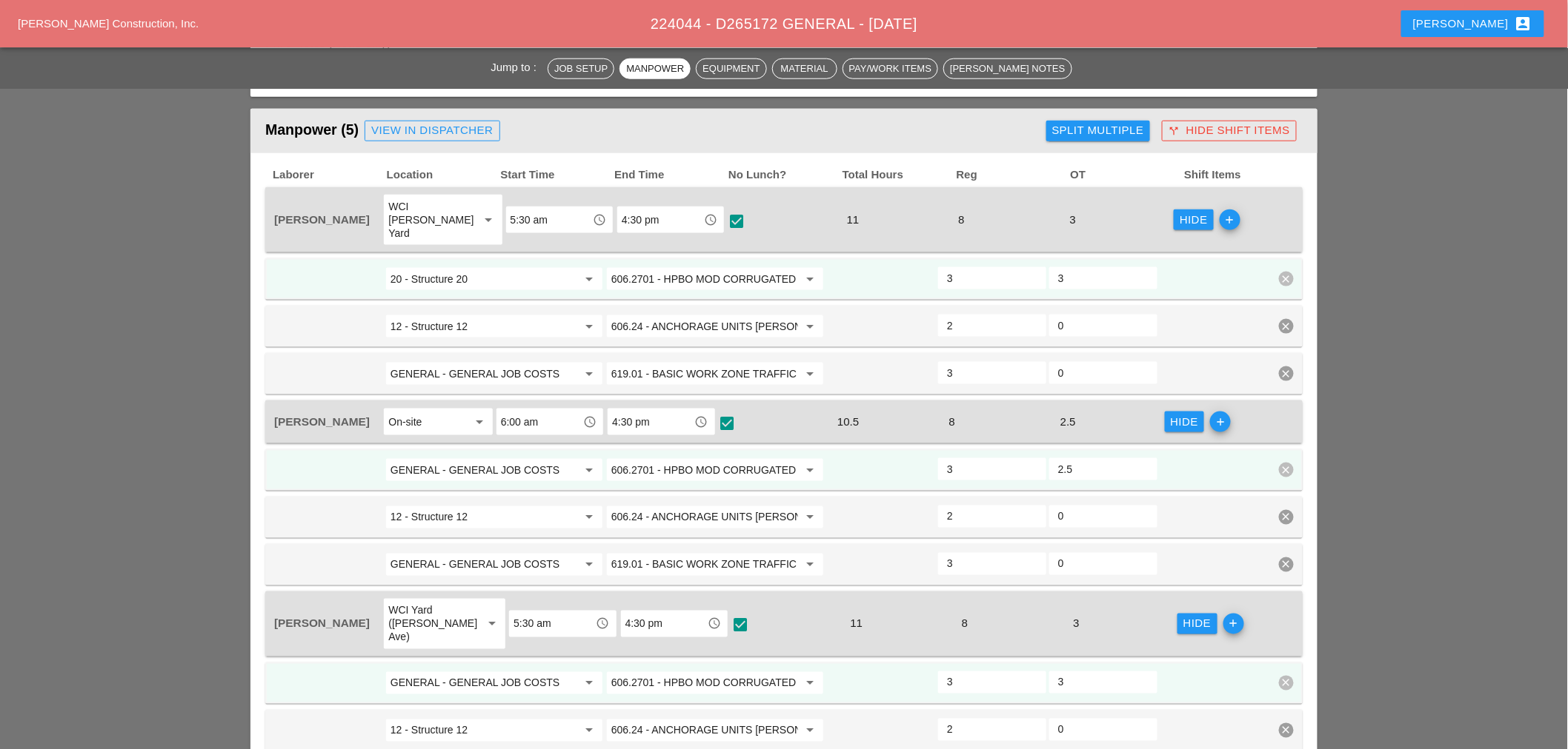
click at [116, 24] on span "[PERSON_NAME] Construction, Inc." at bounding box center [108, 23] width 181 height 13
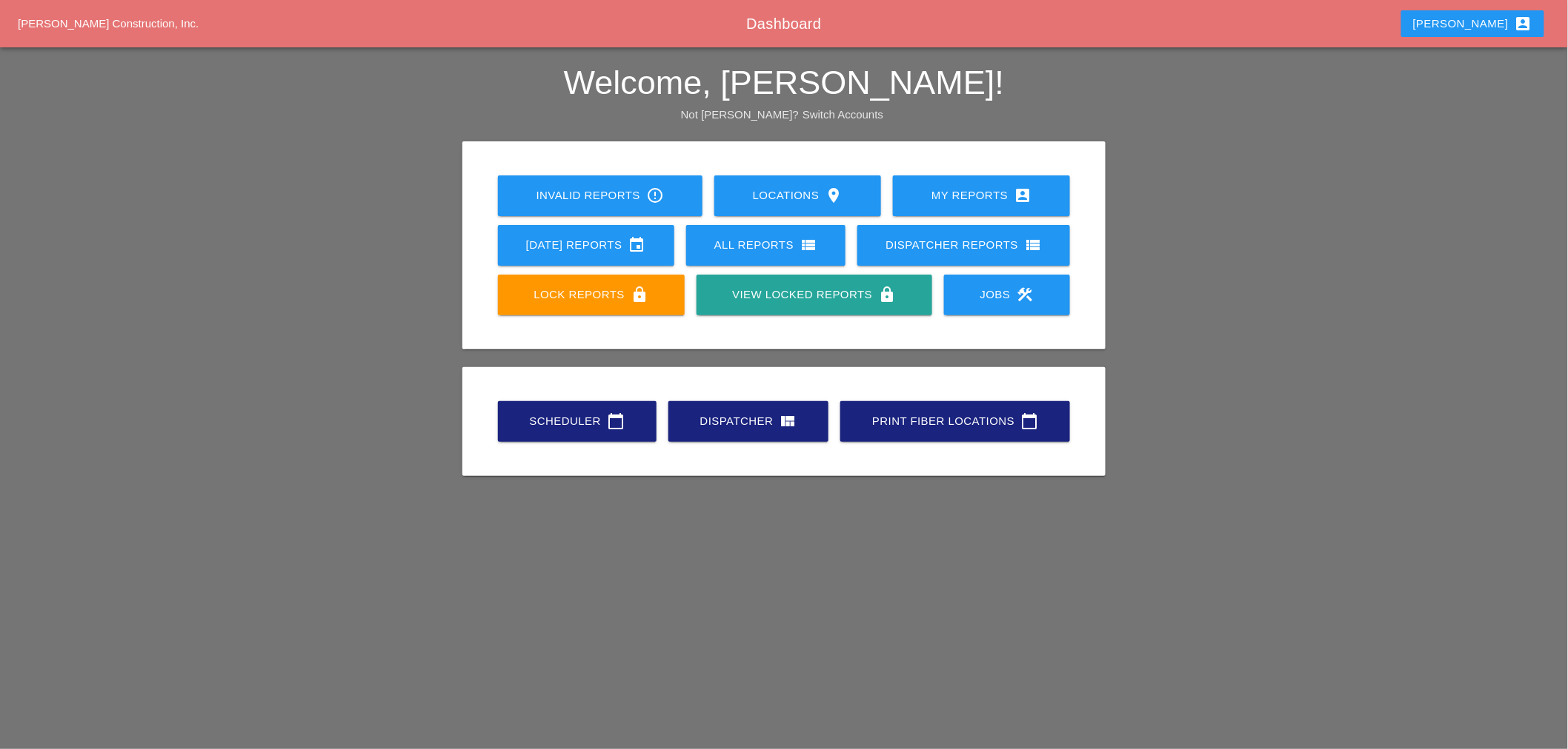
click at [811, 244] on icon "view_list" at bounding box center [808, 245] width 18 height 18
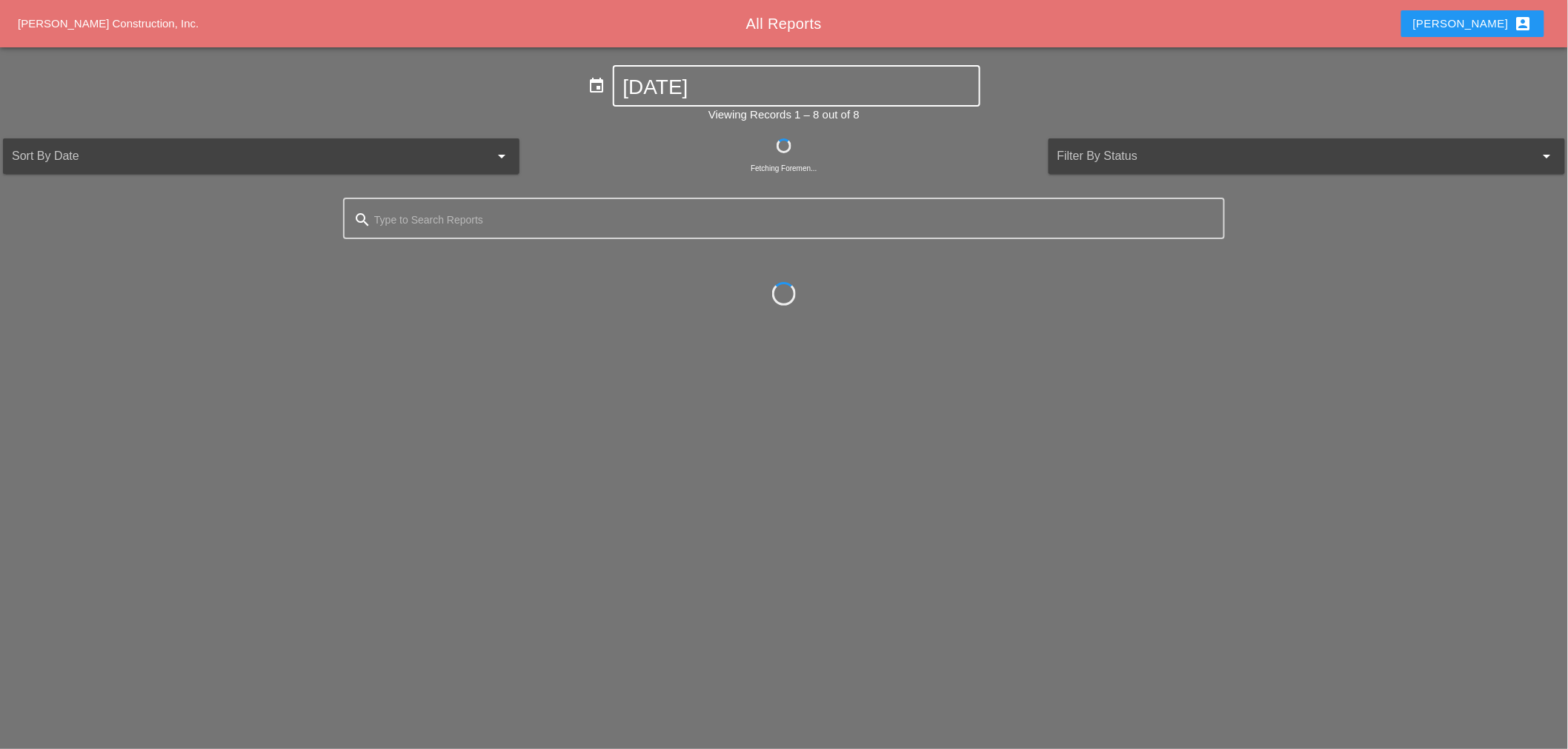
click at [667, 90] on input "10-13-2025" at bounding box center [796, 88] width 346 height 24
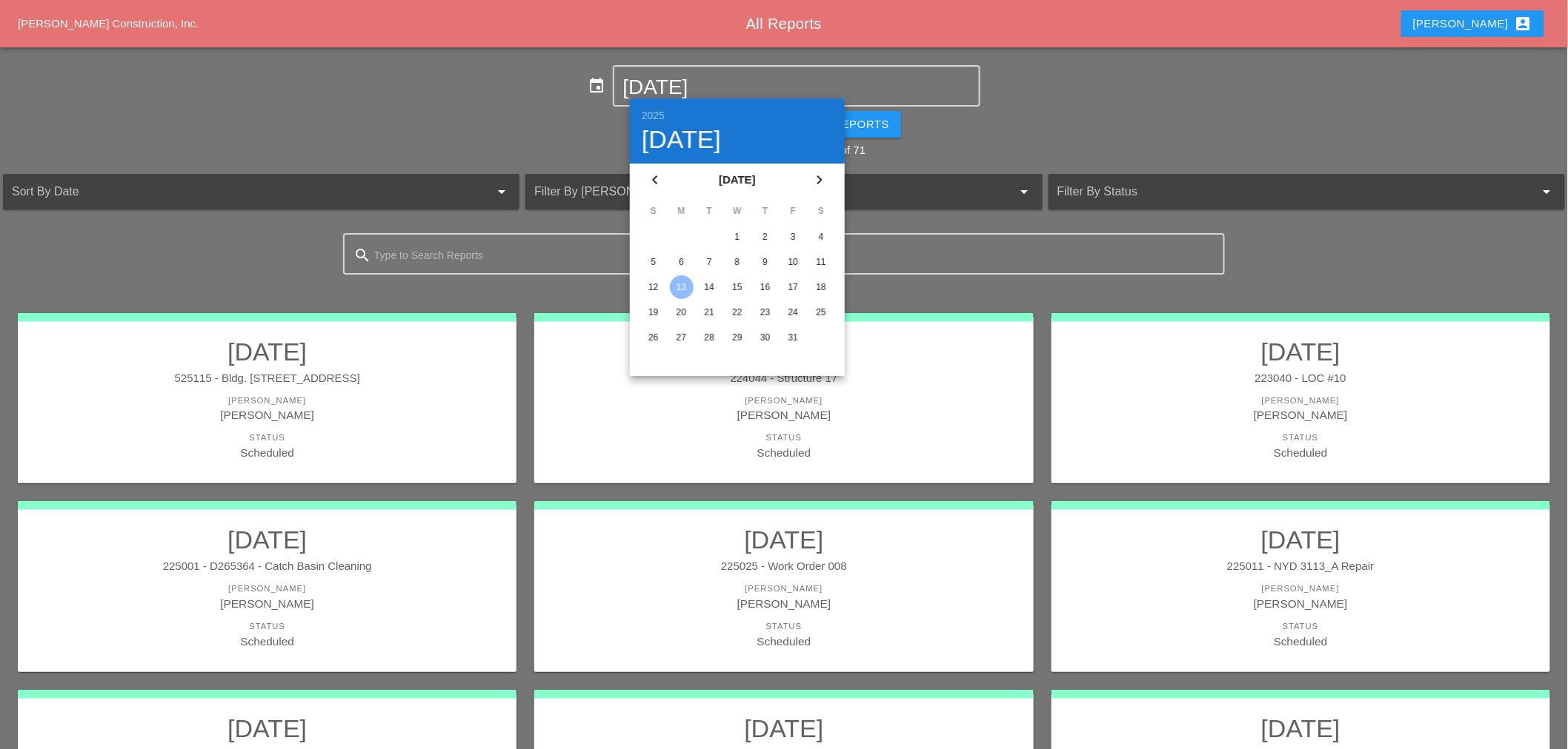
click at [819, 257] on div "11" at bounding box center [821, 262] width 24 height 24
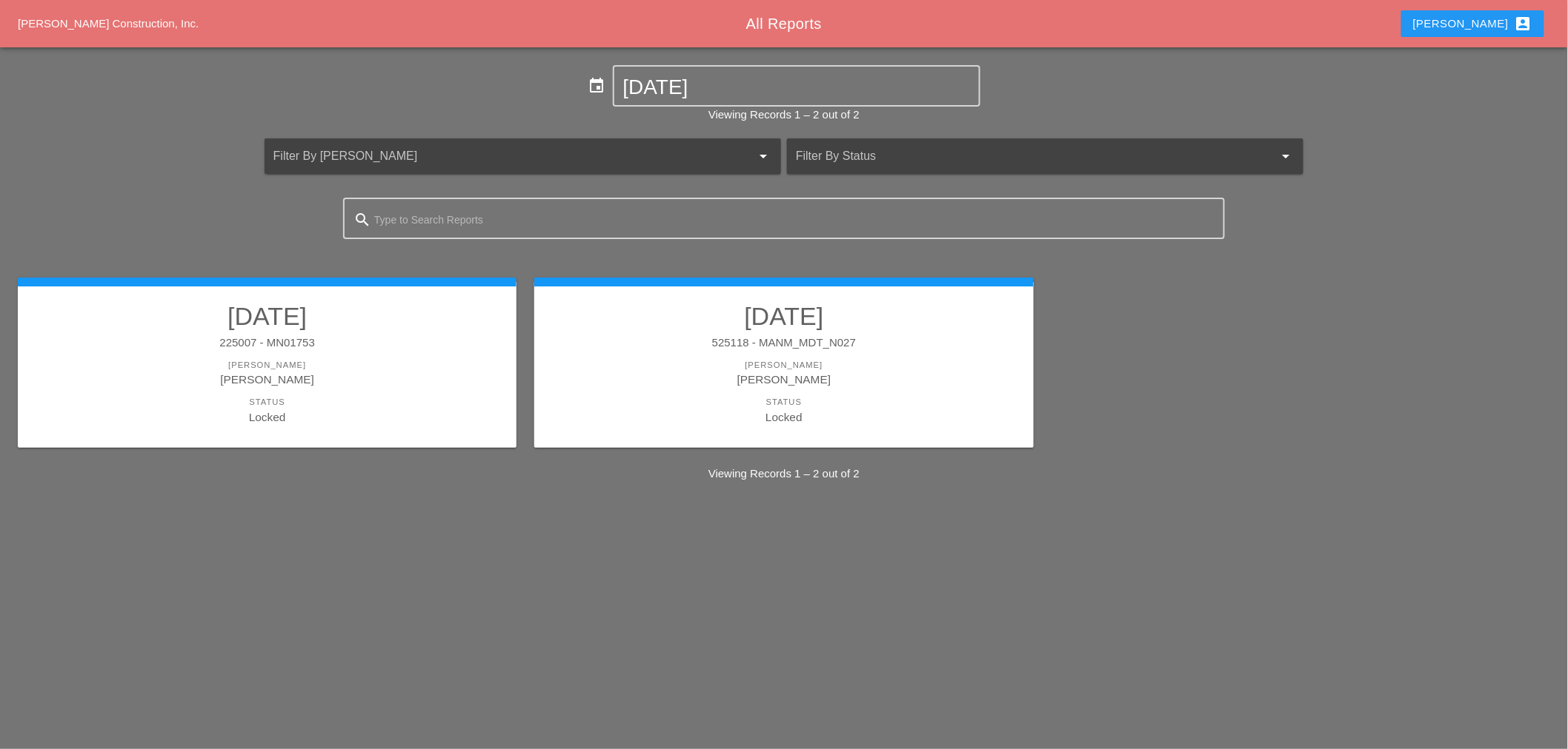
click at [782, 349] on div "525118 - MANM_MDT_N027" at bounding box center [783, 343] width 469 height 17
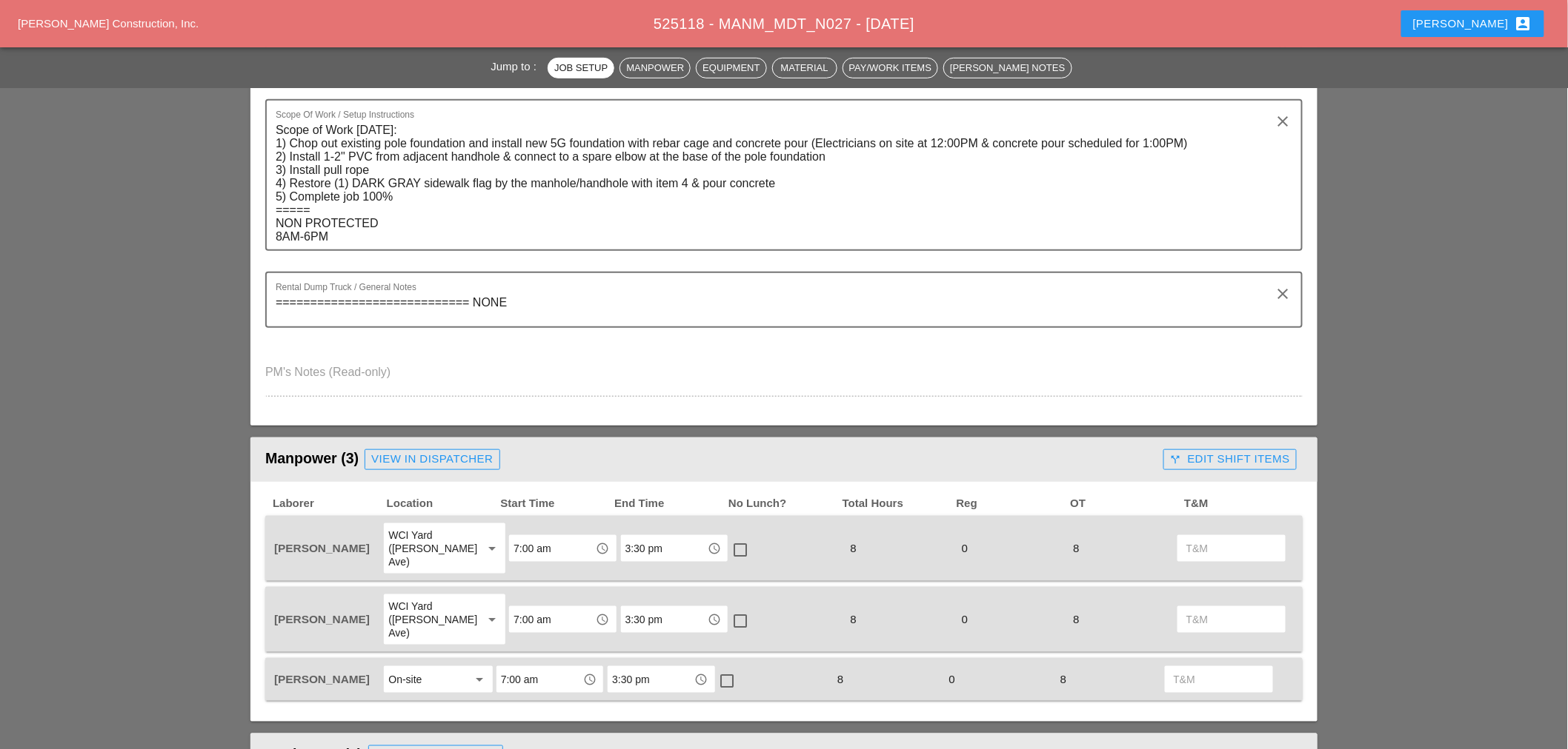
scroll to position [411, 0]
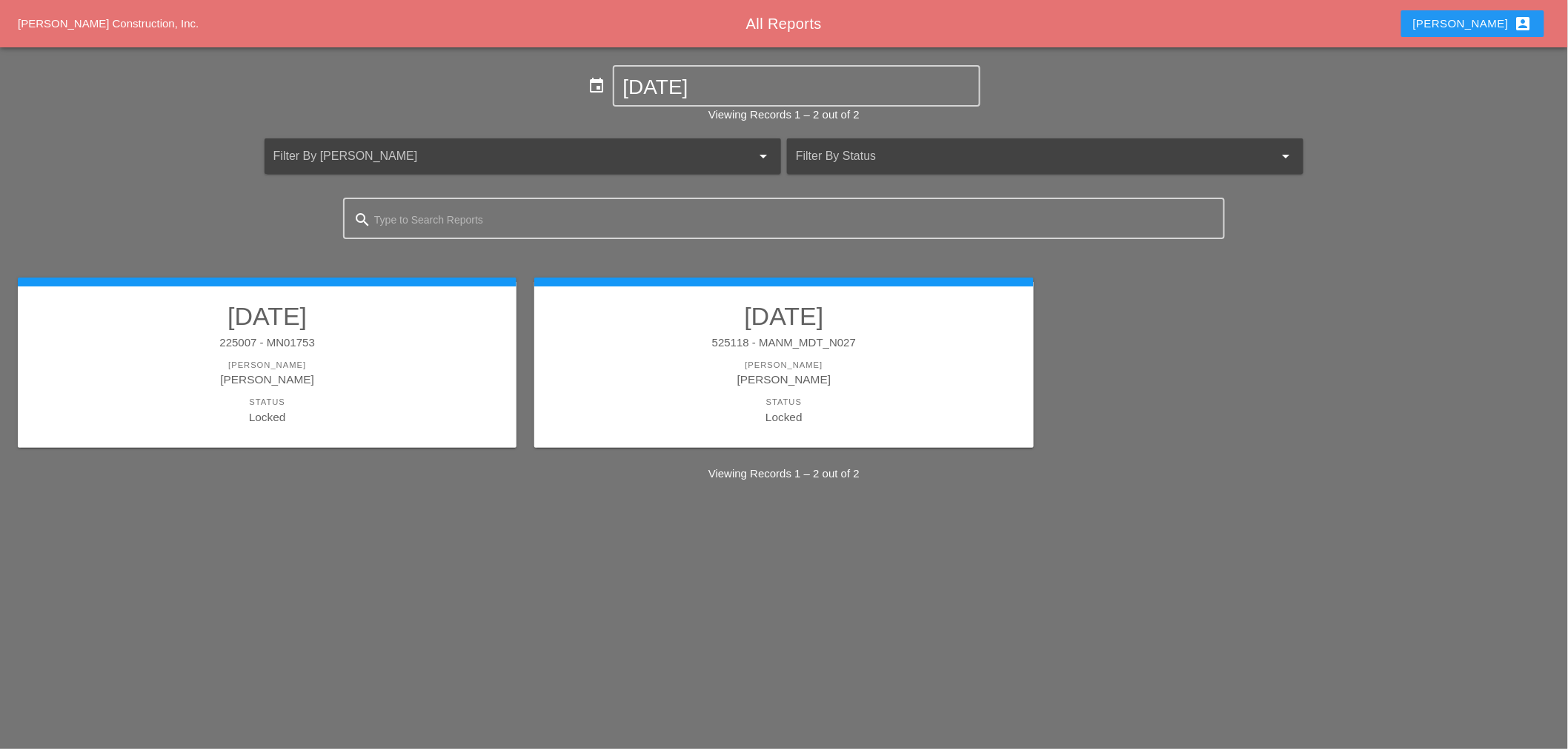
click at [428, 383] on div "[PERSON_NAME]" at bounding box center [267, 379] width 469 height 17
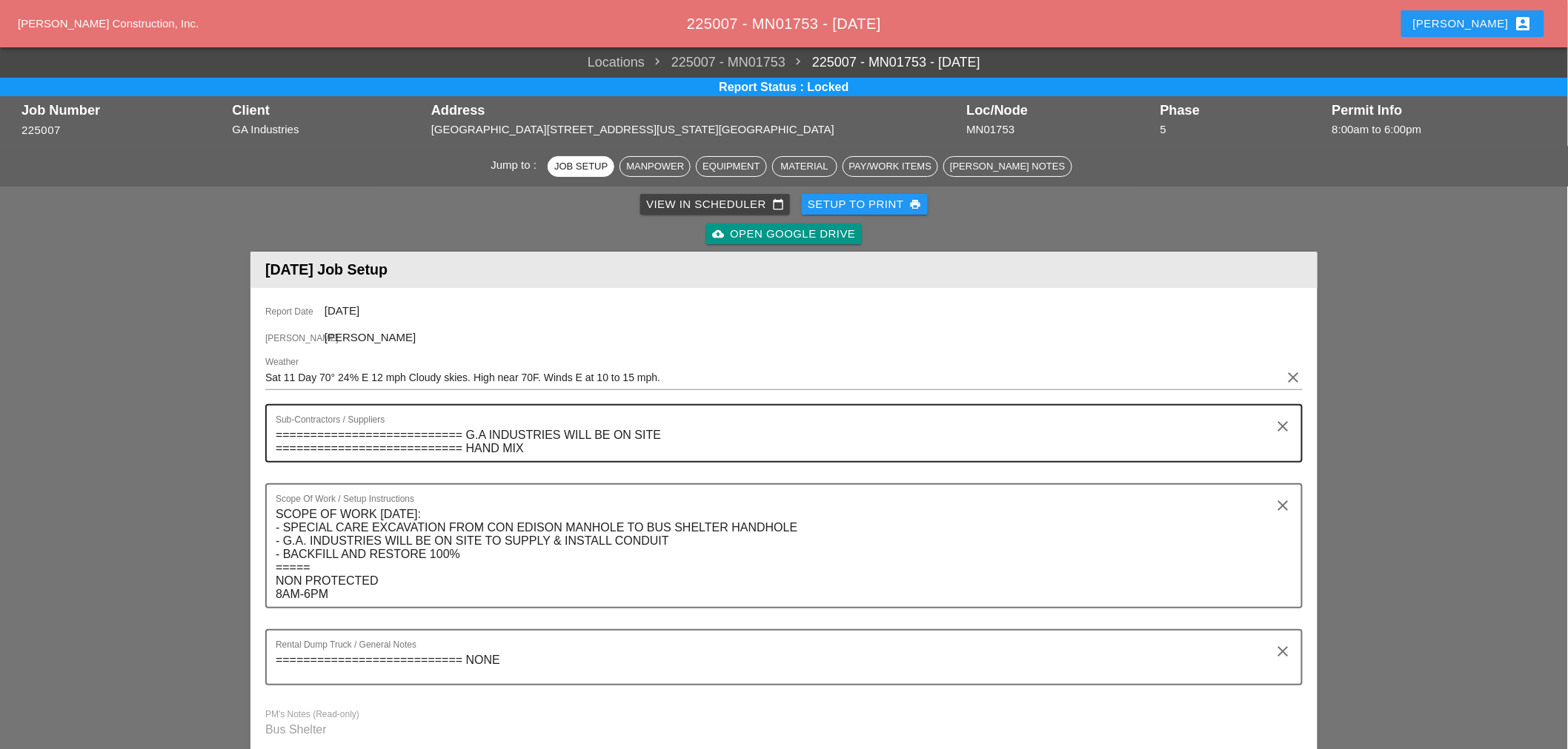
scroll to position [740, 0]
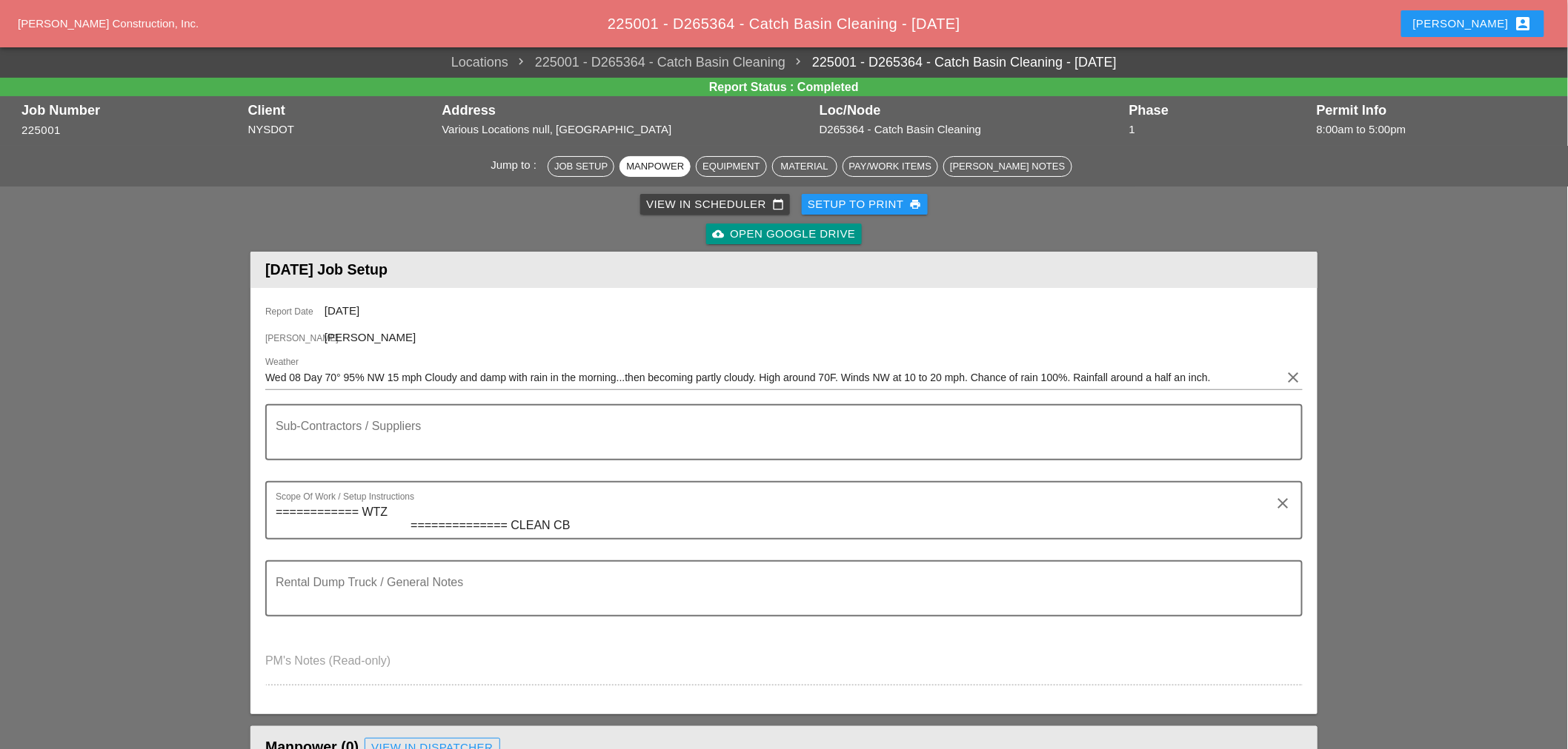
drag, startPoint x: 378, startPoint y: 306, endPoint x: 326, endPoint y: 302, distance: 52.2
click at [326, 303] on div "Report Date 10/08/2025" at bounding box center [784, 312] width 1037 height 19
click at [385, 309] on div "Report Date 10/08/2025" at bounding box center [784, 312] width 1037 height 19
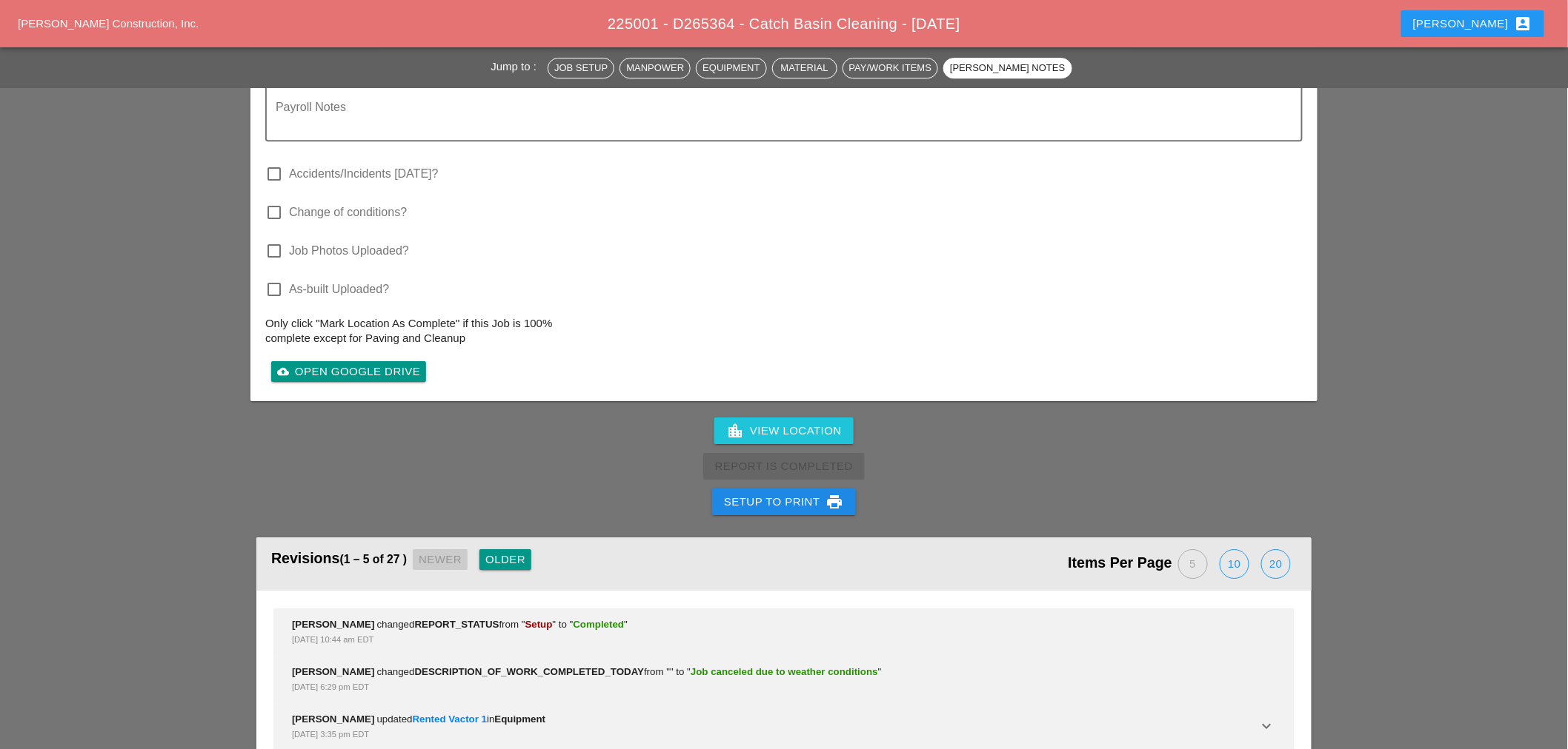
scroll to position [1945, 0]
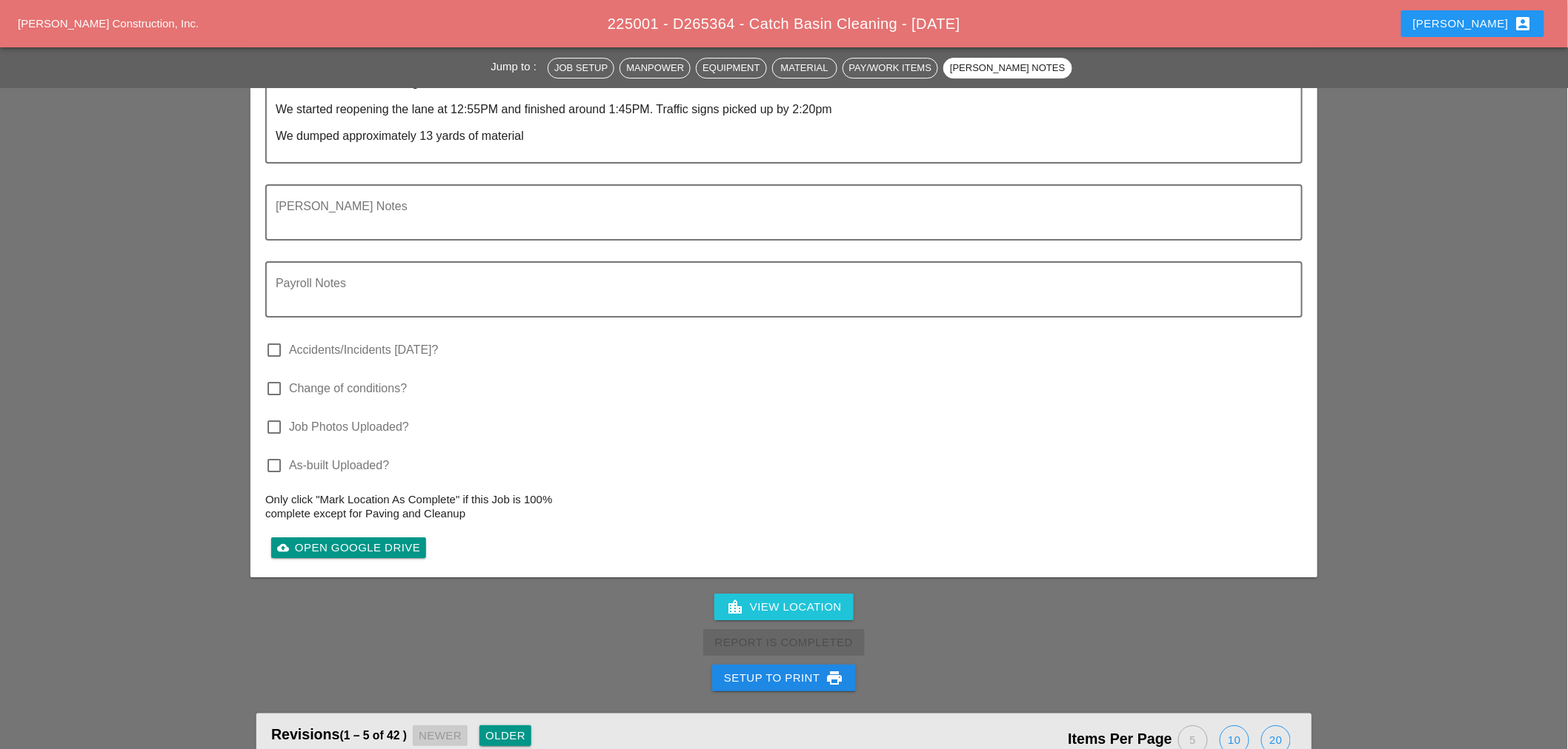
scroll to position [1787, 0]
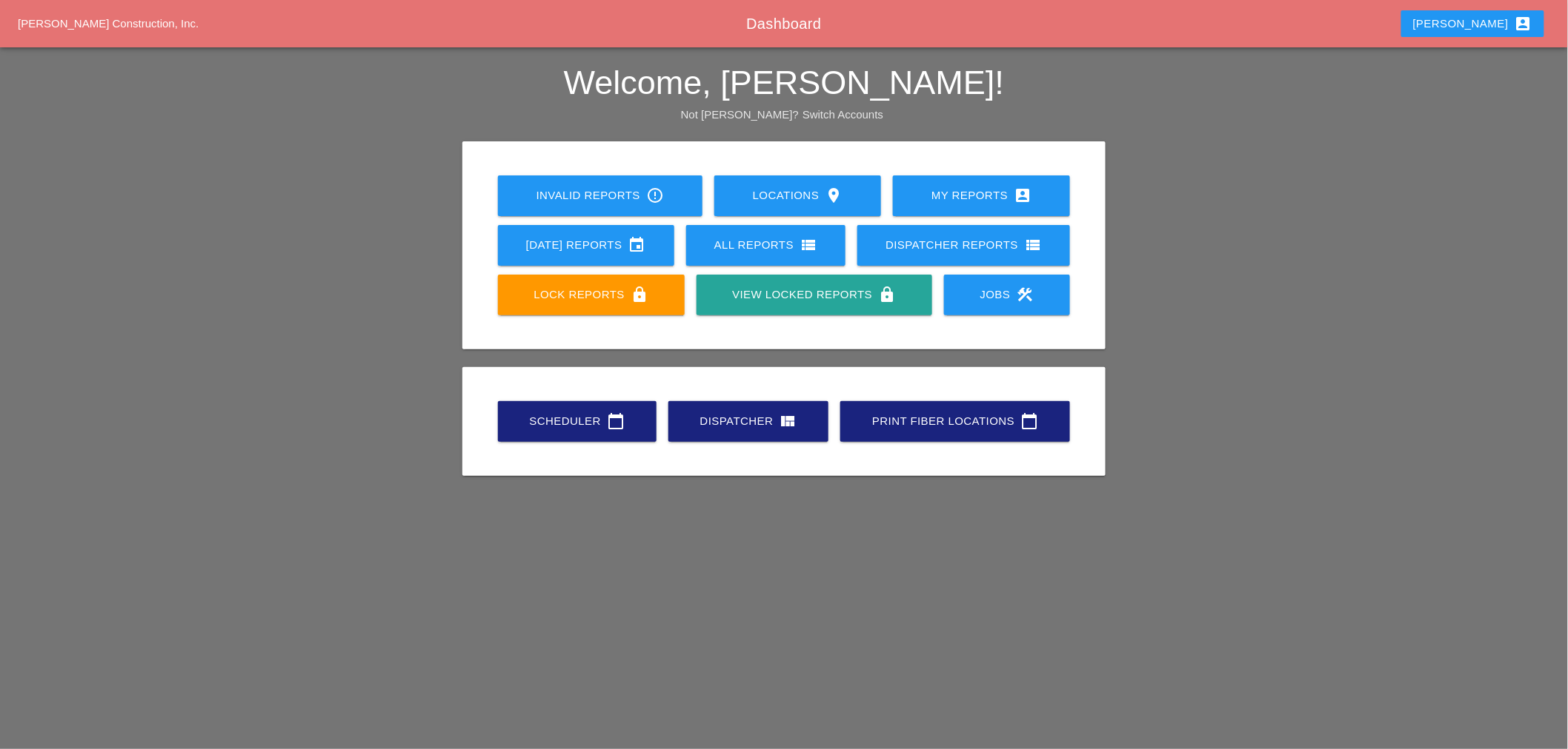
click at [757, 242] on div "All Reports view_list" at bounding box center [766, 245] width 112 height 18
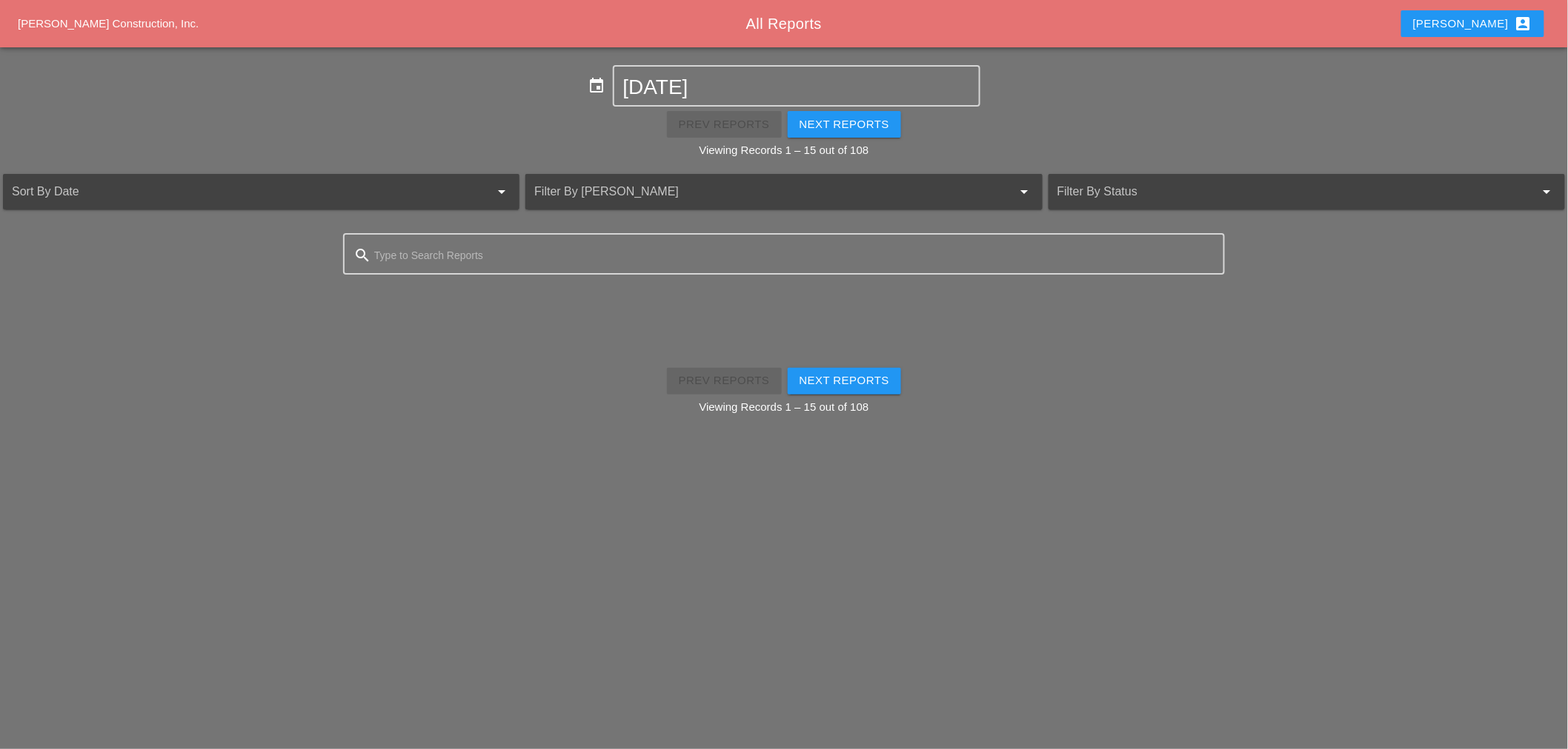
click at [138, 18] on span "[PERSON_NAME] Construction, Inc." at bounding box center [108, 23] width 181 height 13
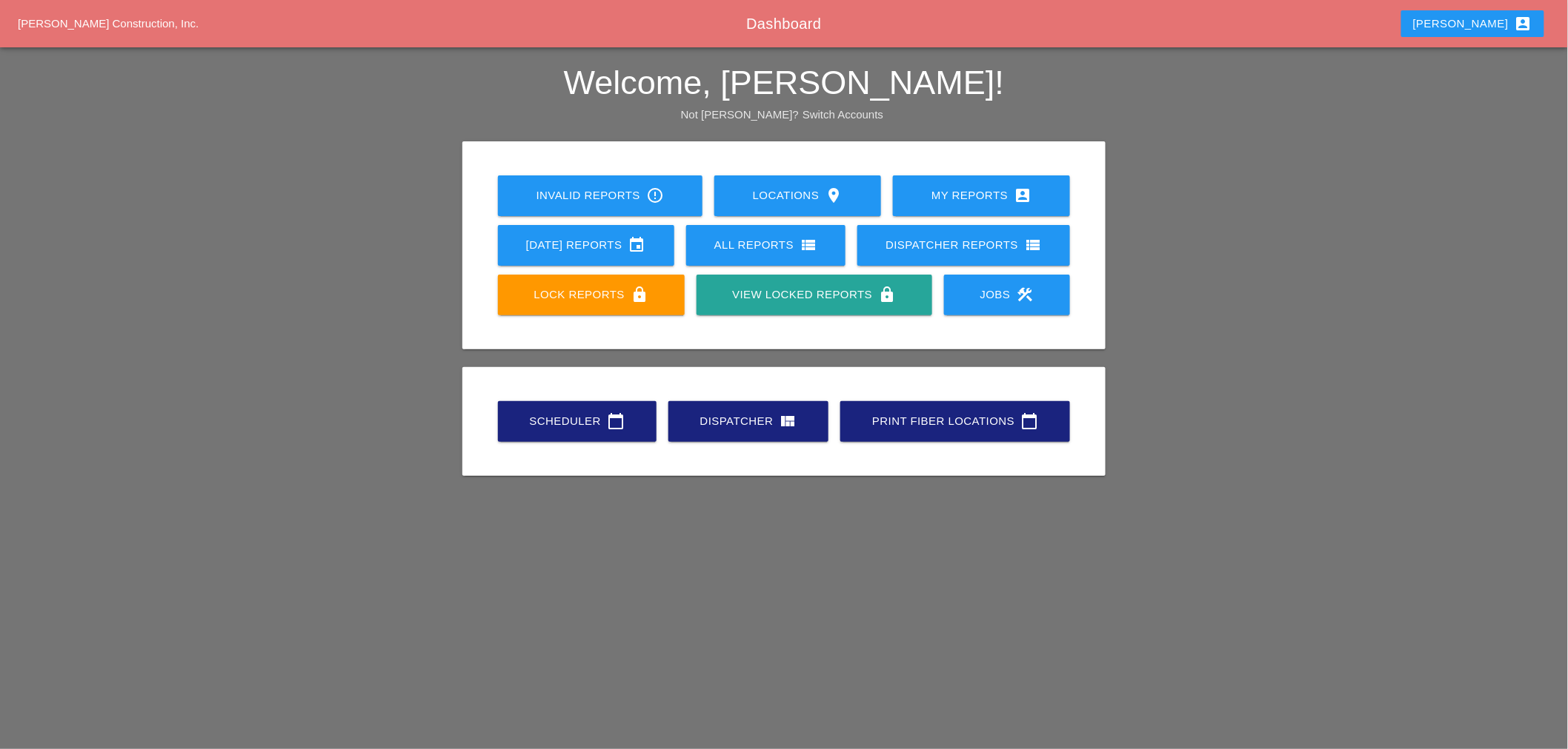
click at [637, 309] on link "Lock Reports lock" at bounding box center [591, 295] width 187 height 41
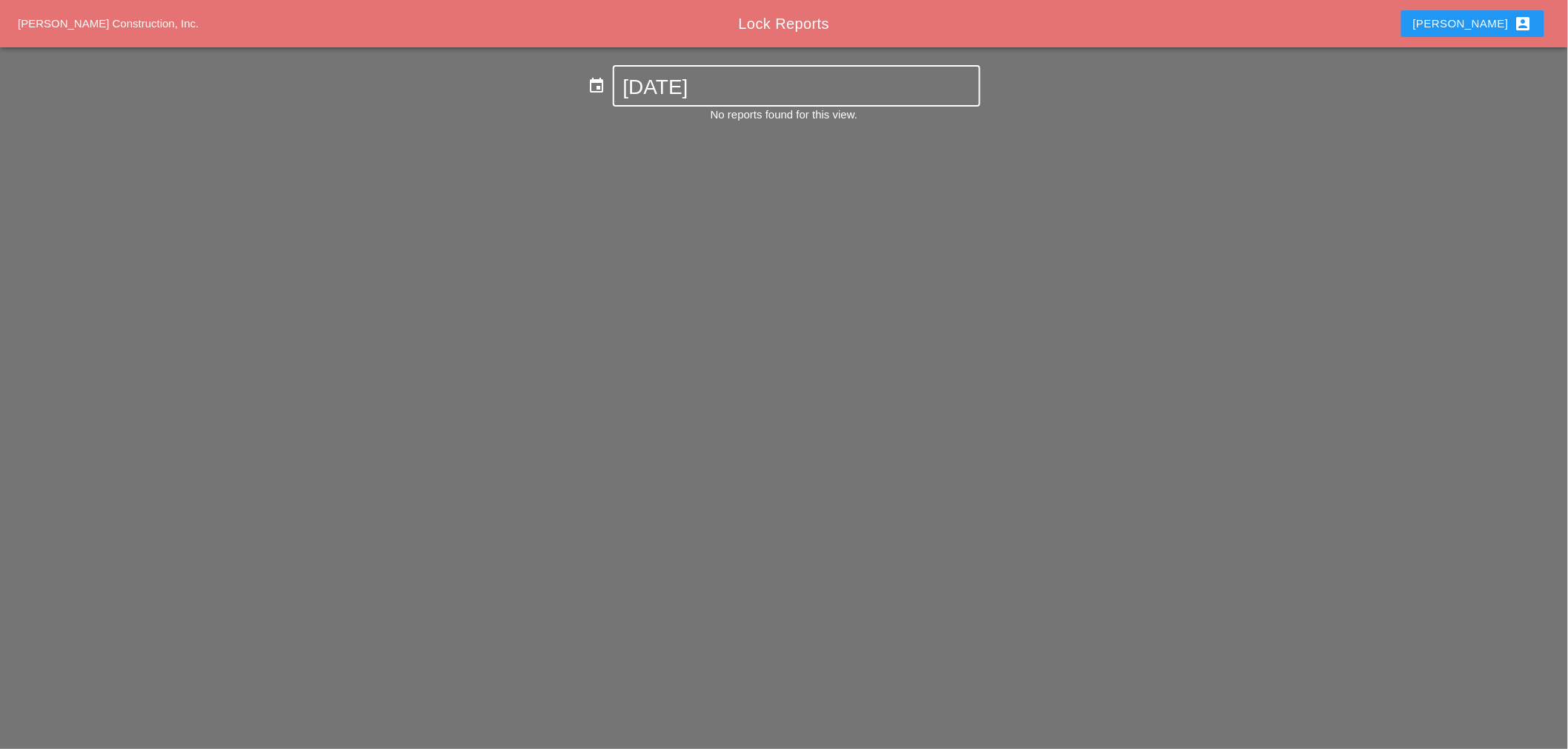
click at [690, 85] on input "10-13-2025" at bounding box center [796, 88] width 346 height 24
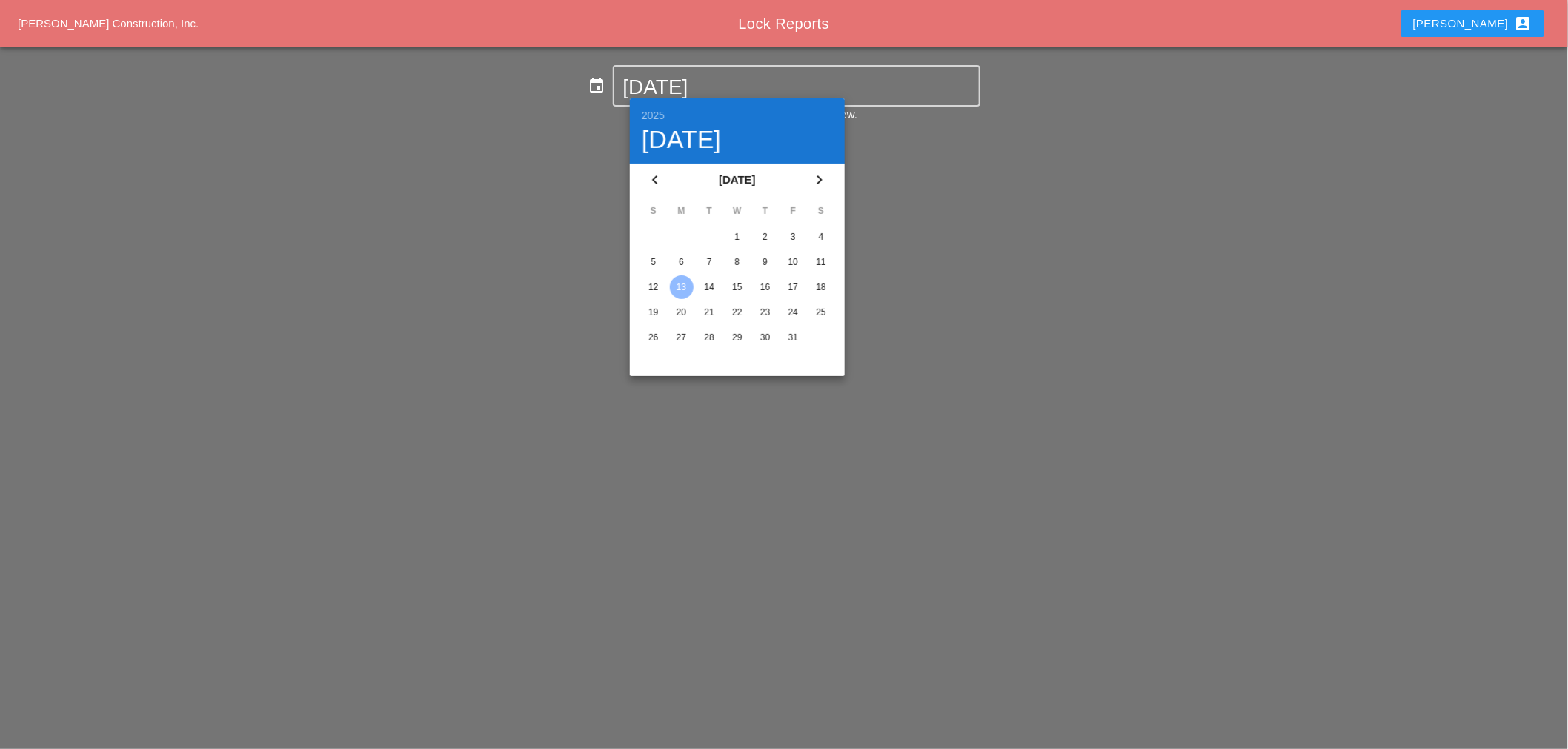
click at [144, 13] on div "Westmoreland Construction, Inc. Lock Reports Mariela account_box" at bounding box center [784, 24] width 1568 height 48
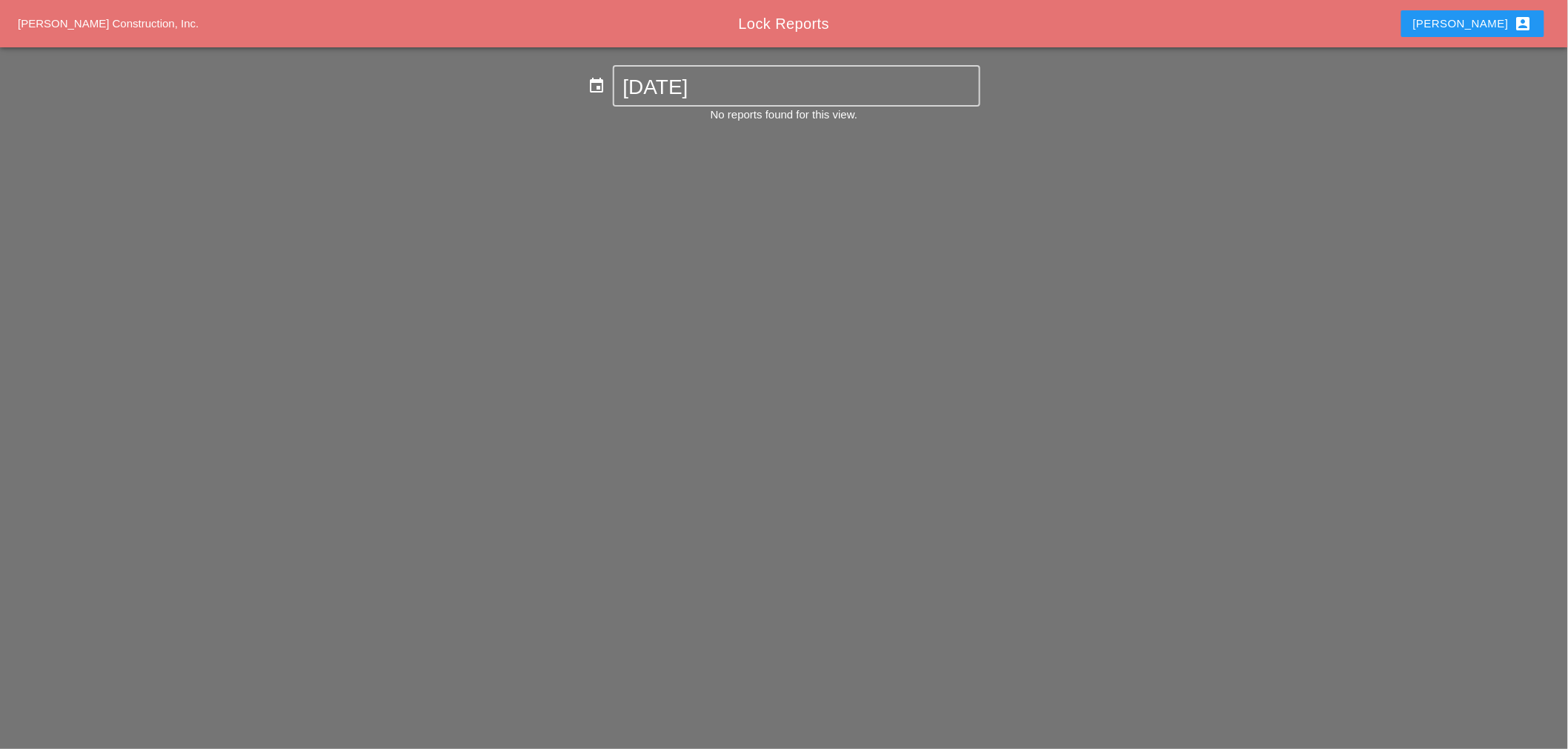
click at [748, 50] on div "event 10-13-2025 No reports found for this view." at bounding box center [784, 100] width 1568 height 106
click at [743, 71] on div "10-13-2025" at bounding box center [796, 86] width 346 height 39
click at [741, 94] on input "10-13-2025" at bounding box center [796, 88] width 346 height 24
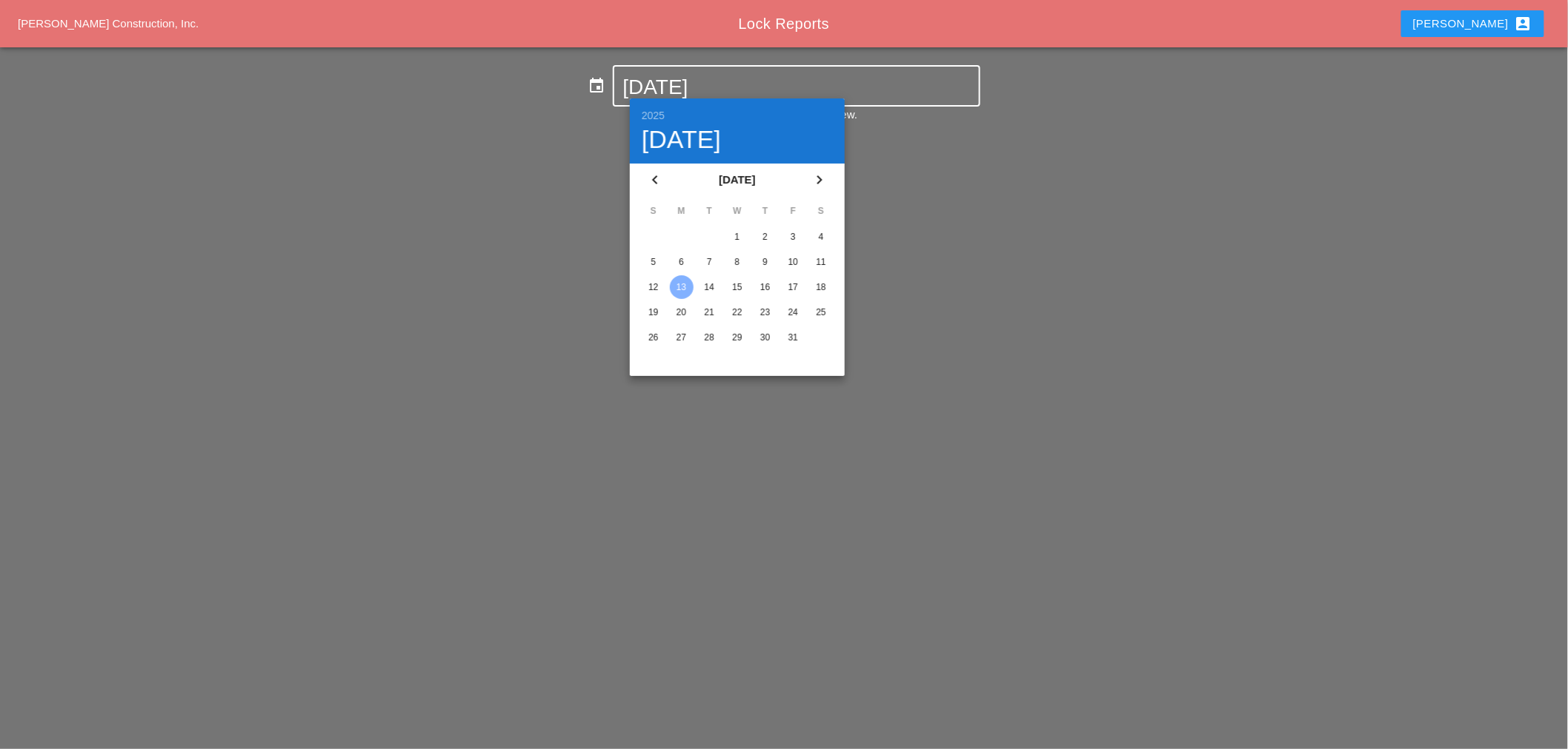
click at [678, 276] on div "13" at bounding box center [682, 288] width 24 height 24
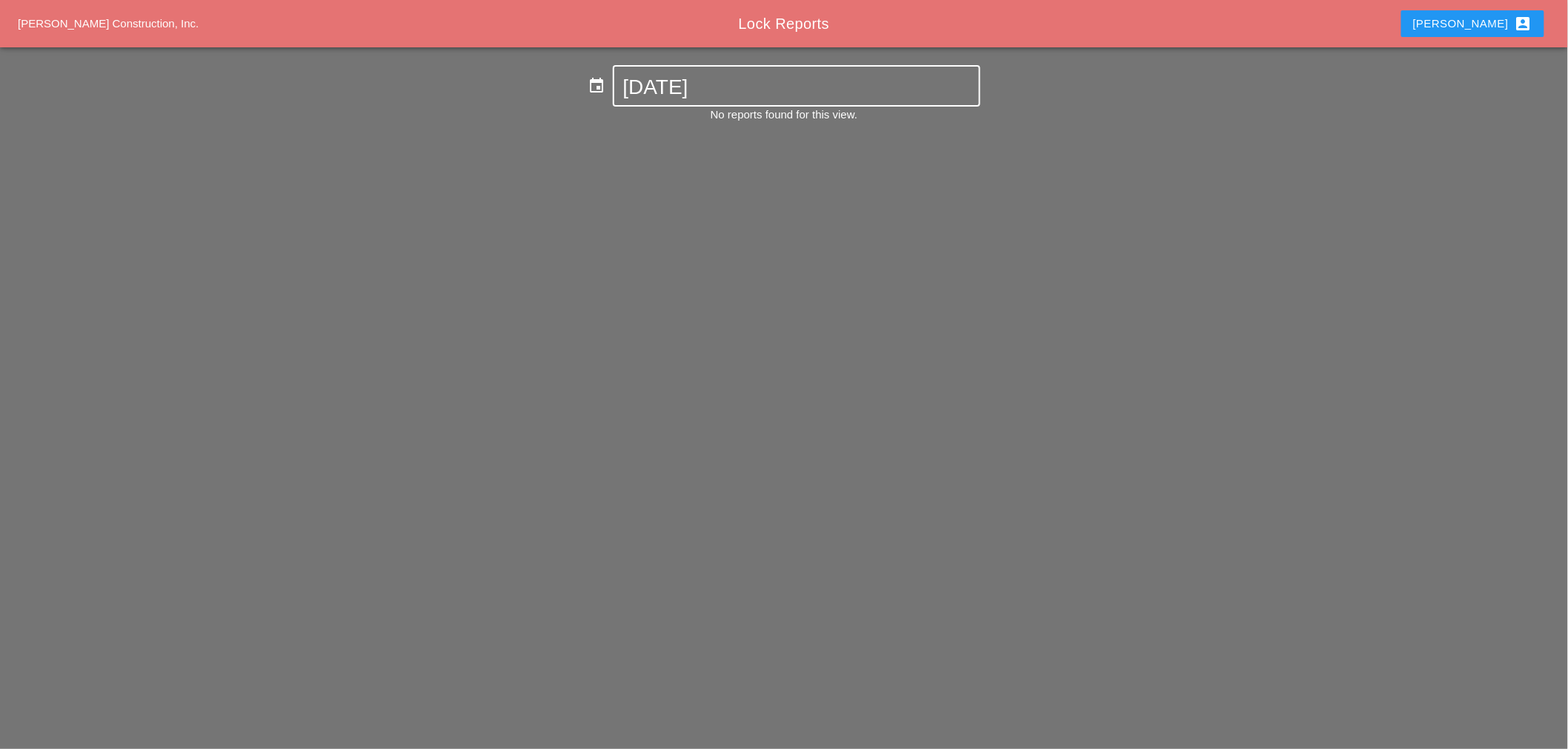
click at [662, 80] on input "10-13-2025" at bounding box center [796, 88] width 346 height 24
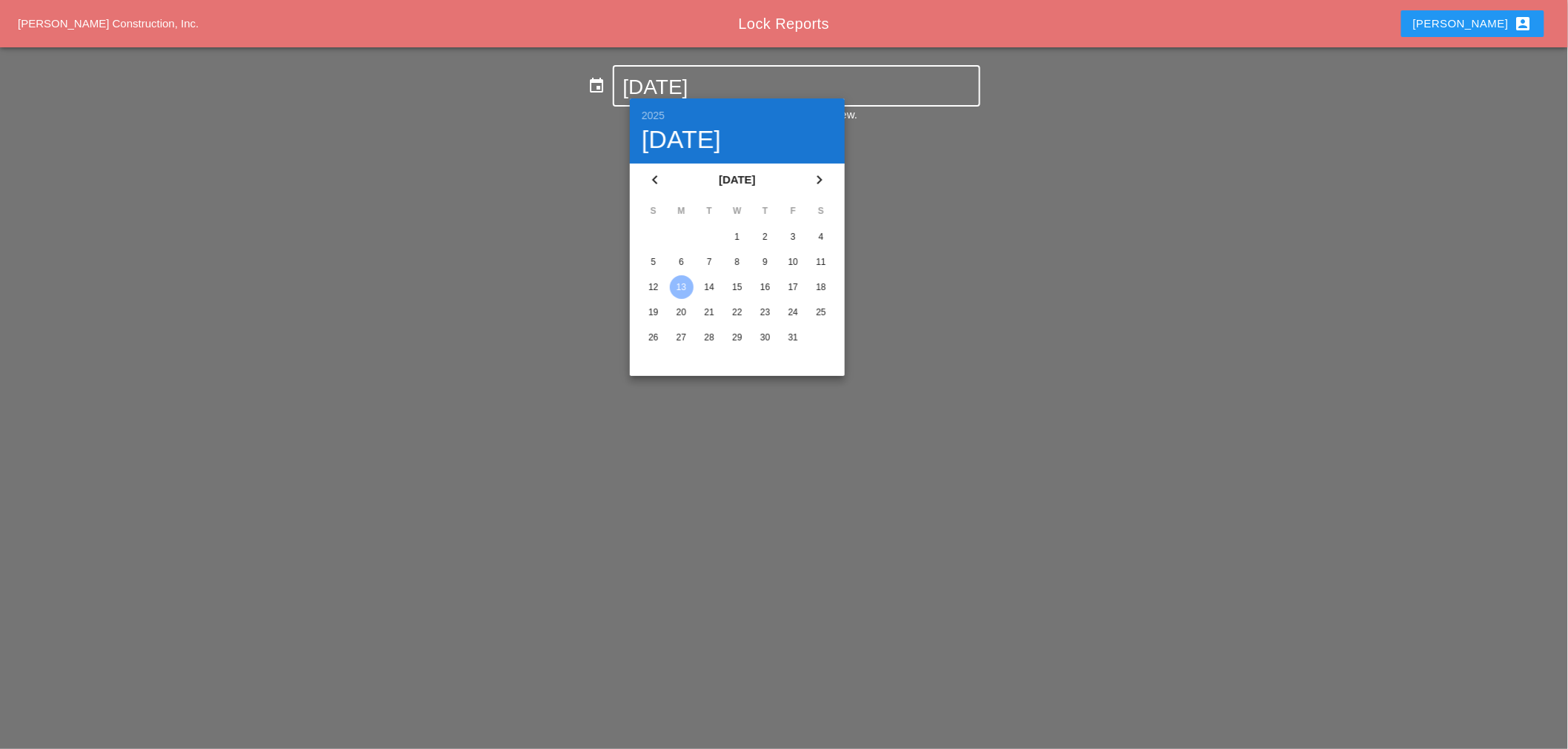
click at [683, 260] on div "6" at bounding box center [682, 262] width 24 height 24
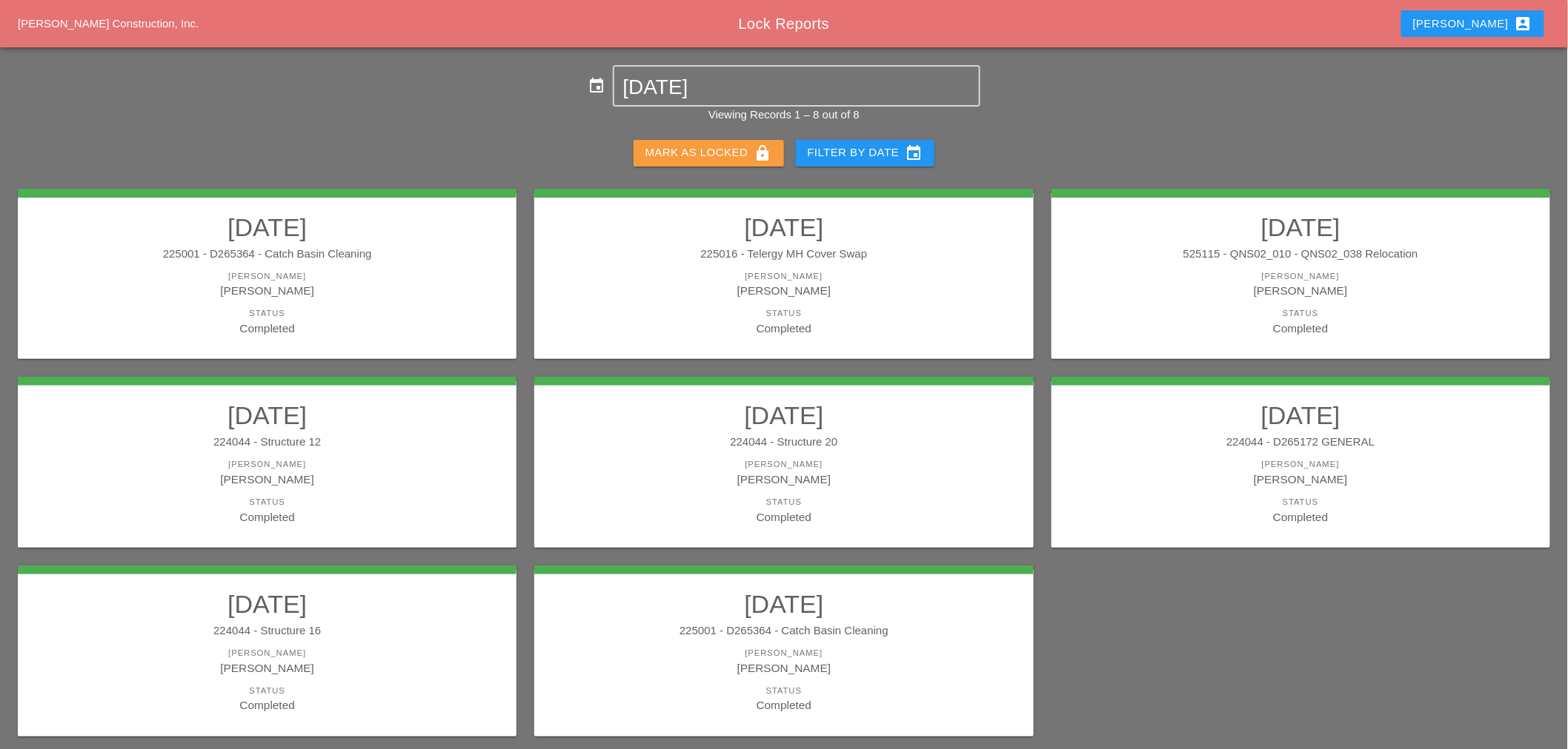
click at [698, 152] on div "[PERSON_NAME] as Locked lock" at bounding box center [709, 153] width 126 height 18
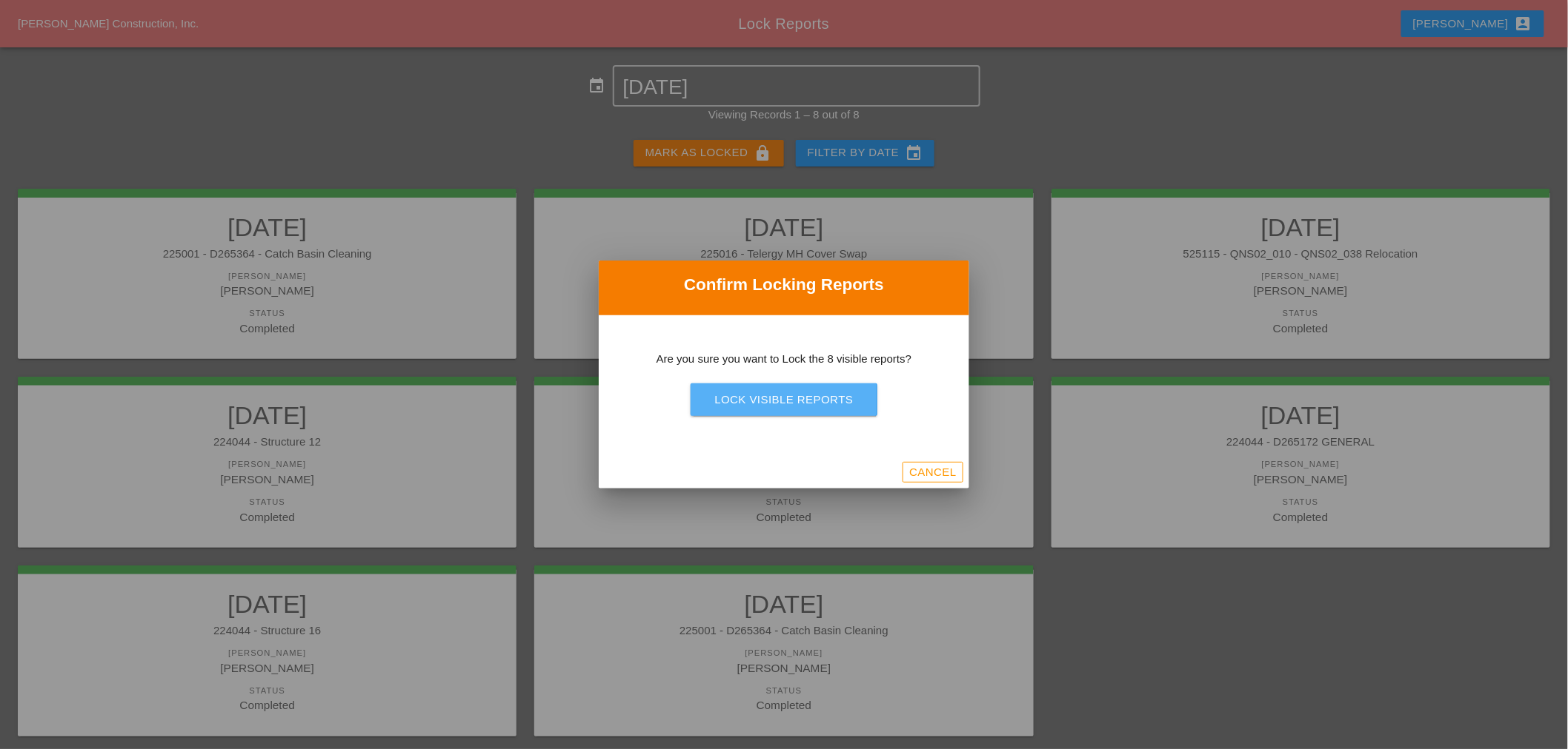
click at [772, 404] on div "Lock Visible Reports" at bounding box center [784, 400] width 138 height 17
click at [772, 404] on div "Lock Visible Reports" at bounding box center [784, 400] width 138 height 17
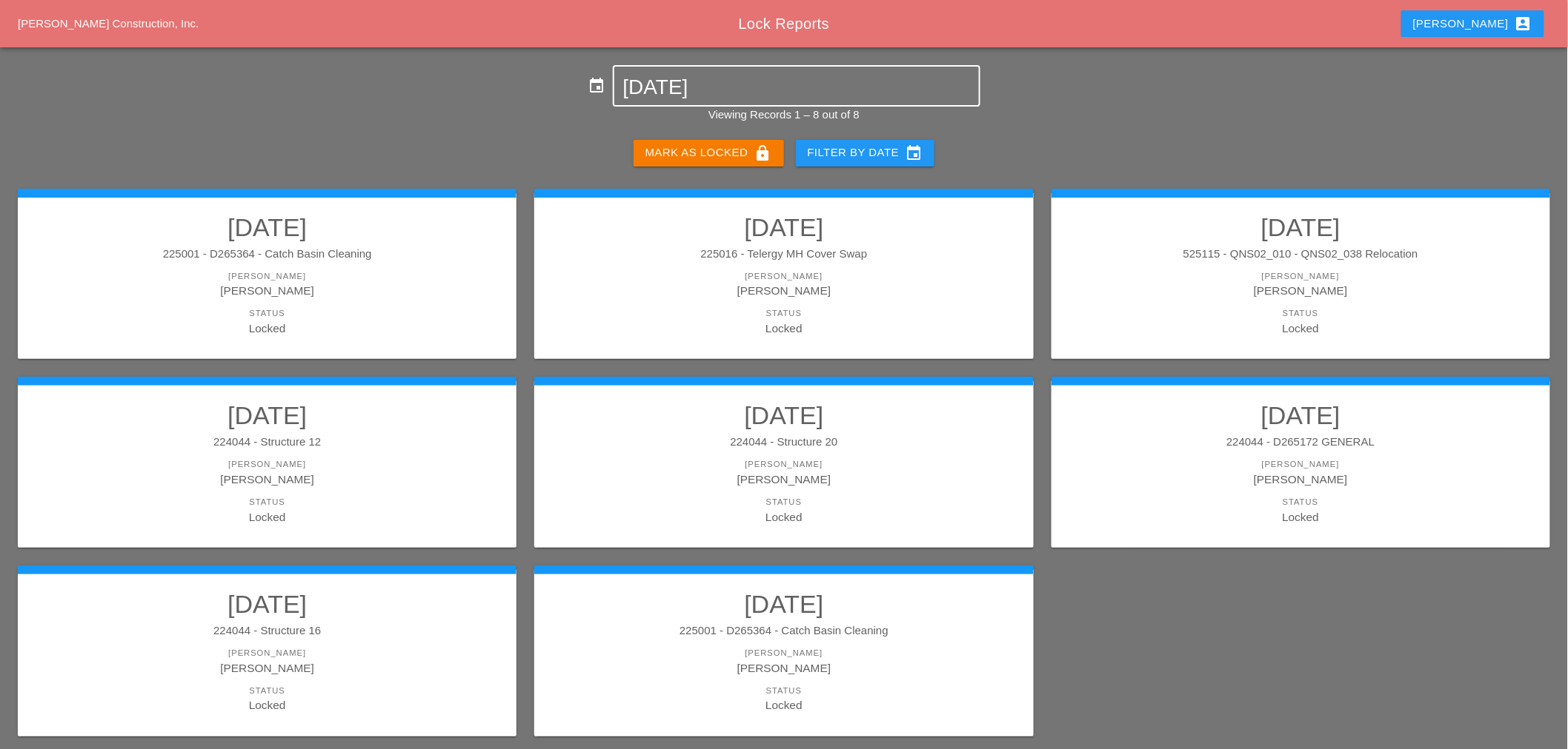
click at [683, 89] on input "[DATE]" at bounding box center [796, 88] width 346 height 24
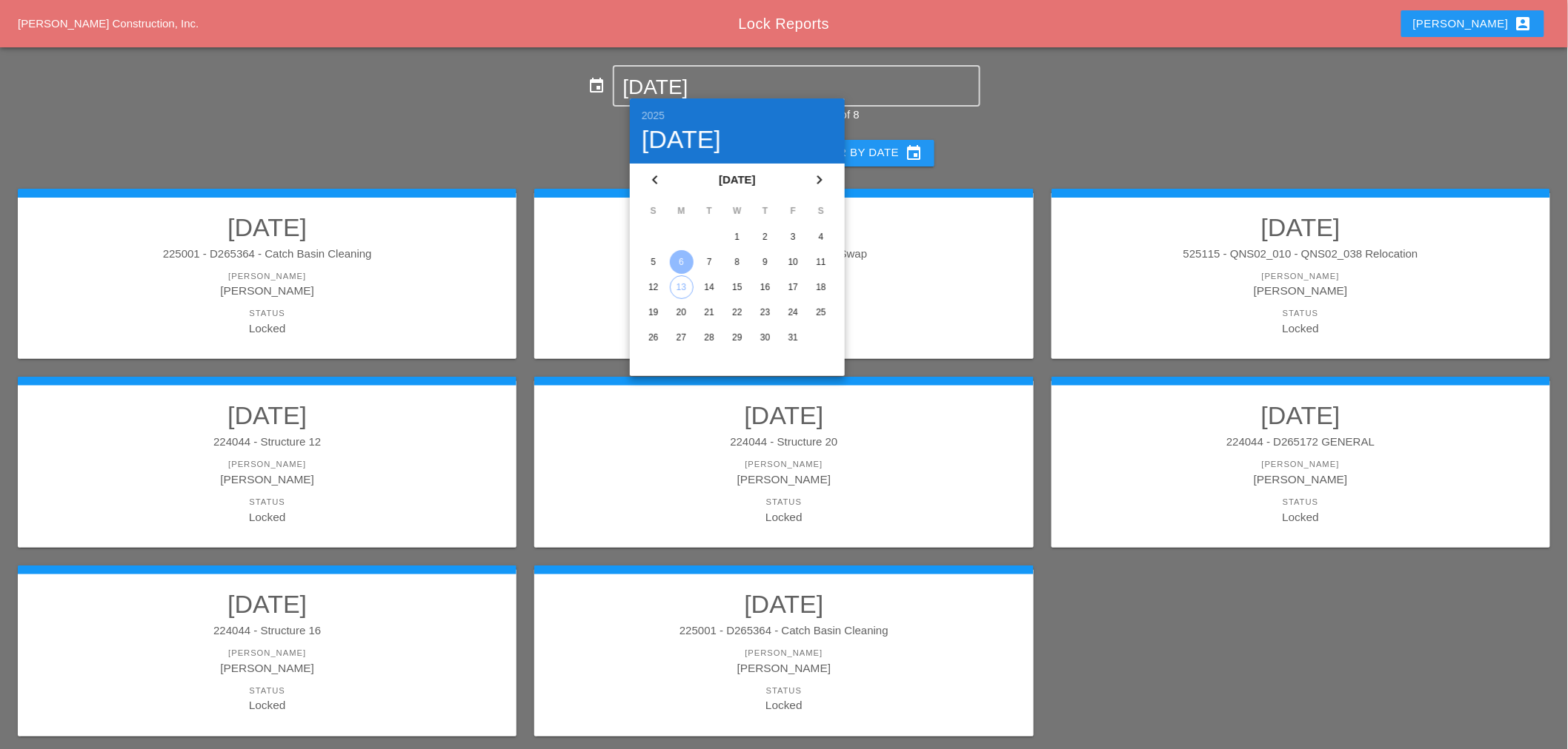
click at [697, 262] on td "7" at bounding box center [709, 262] width 27 height 24
click at [704, 265] on div "7" at bounding box center [709, 262] width 24 height 24
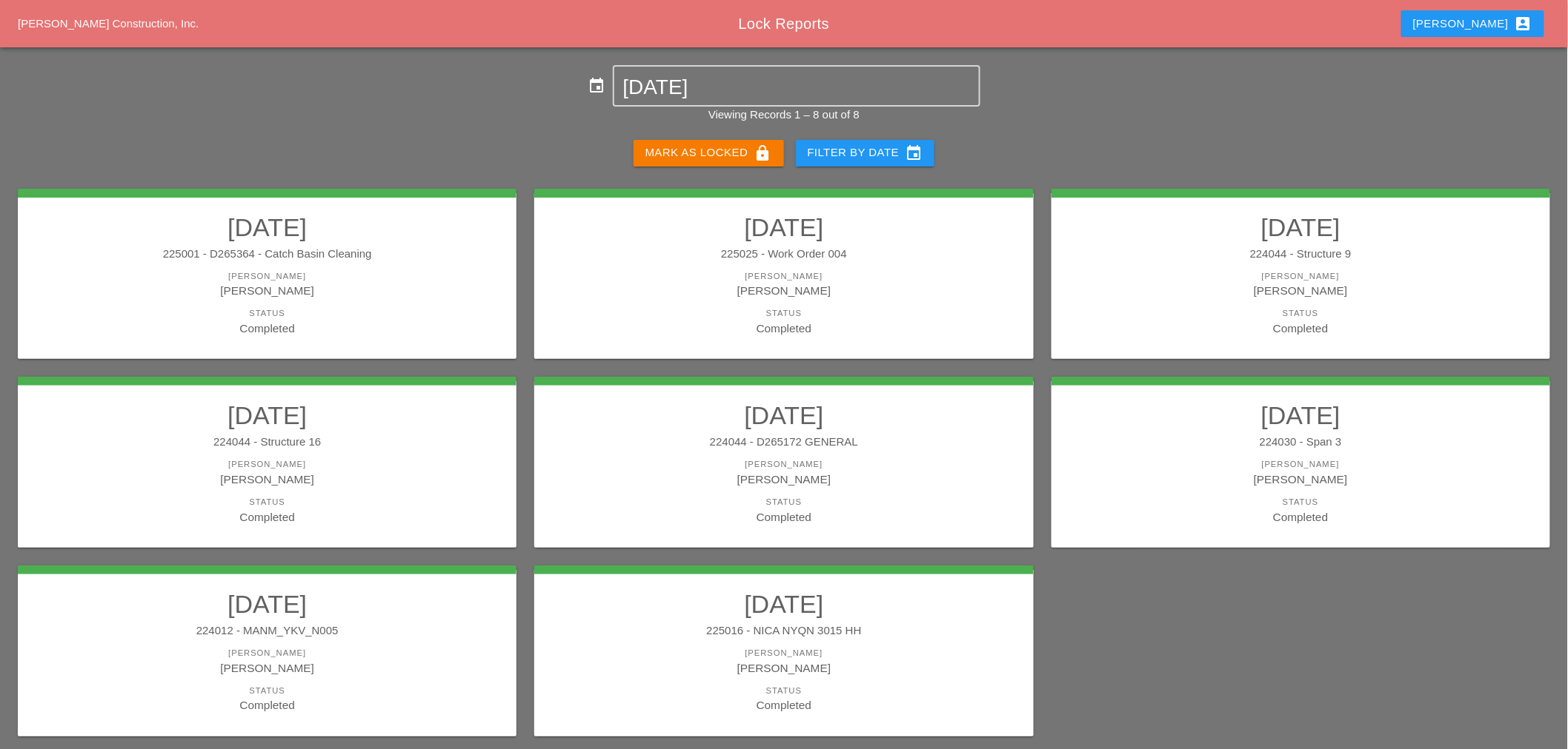
click at [726, 156] on div "[PERSON_NAME] as Locked lock" at bounding box center [709, 153] width 126 height 18
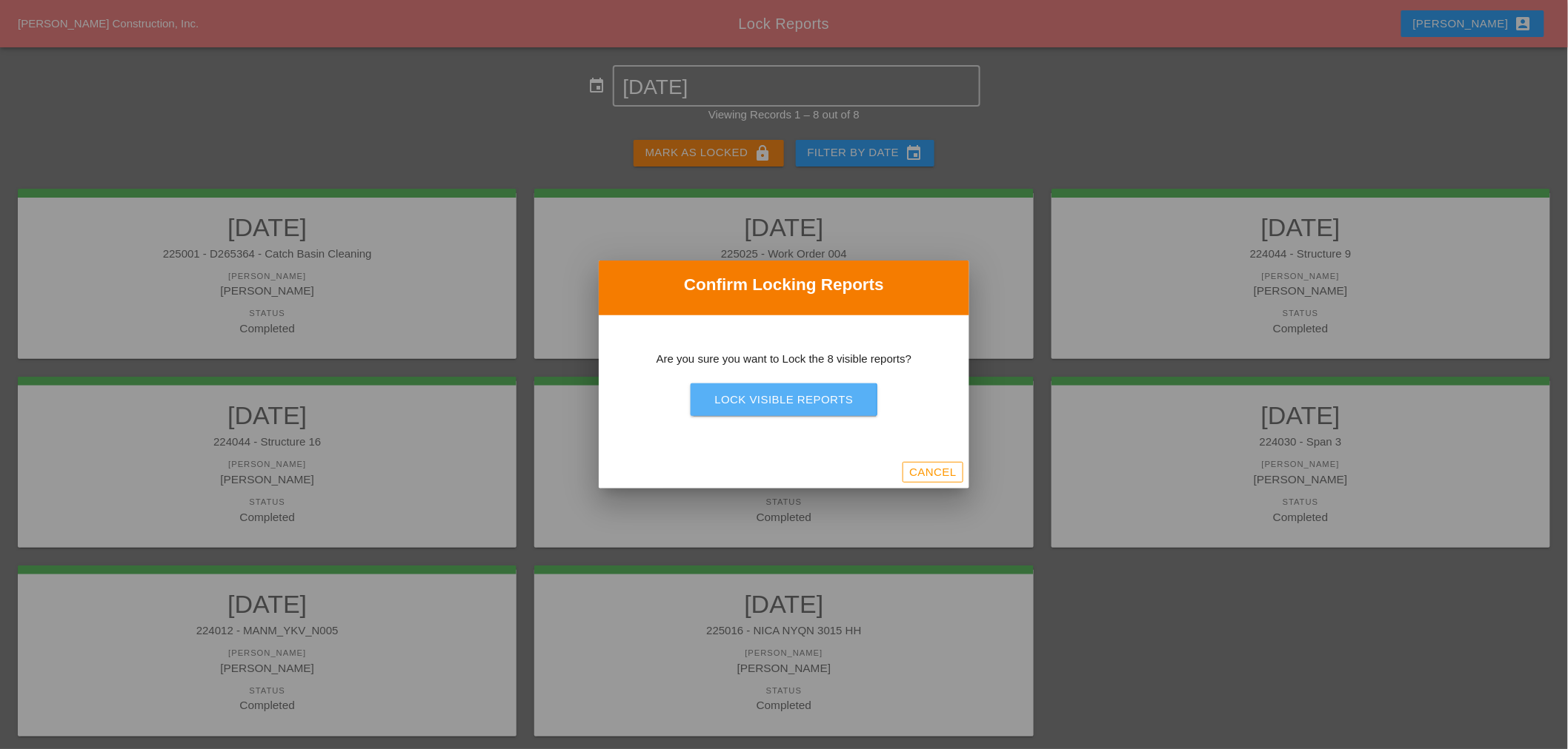
click at [780, 404] on div "Lock Visible Reports" at bounding box center [784, 400] width 138 height 17
click at [779, 396] on div "Lock Visible Reports" at bounding box center [784, 400] width 138 height 17
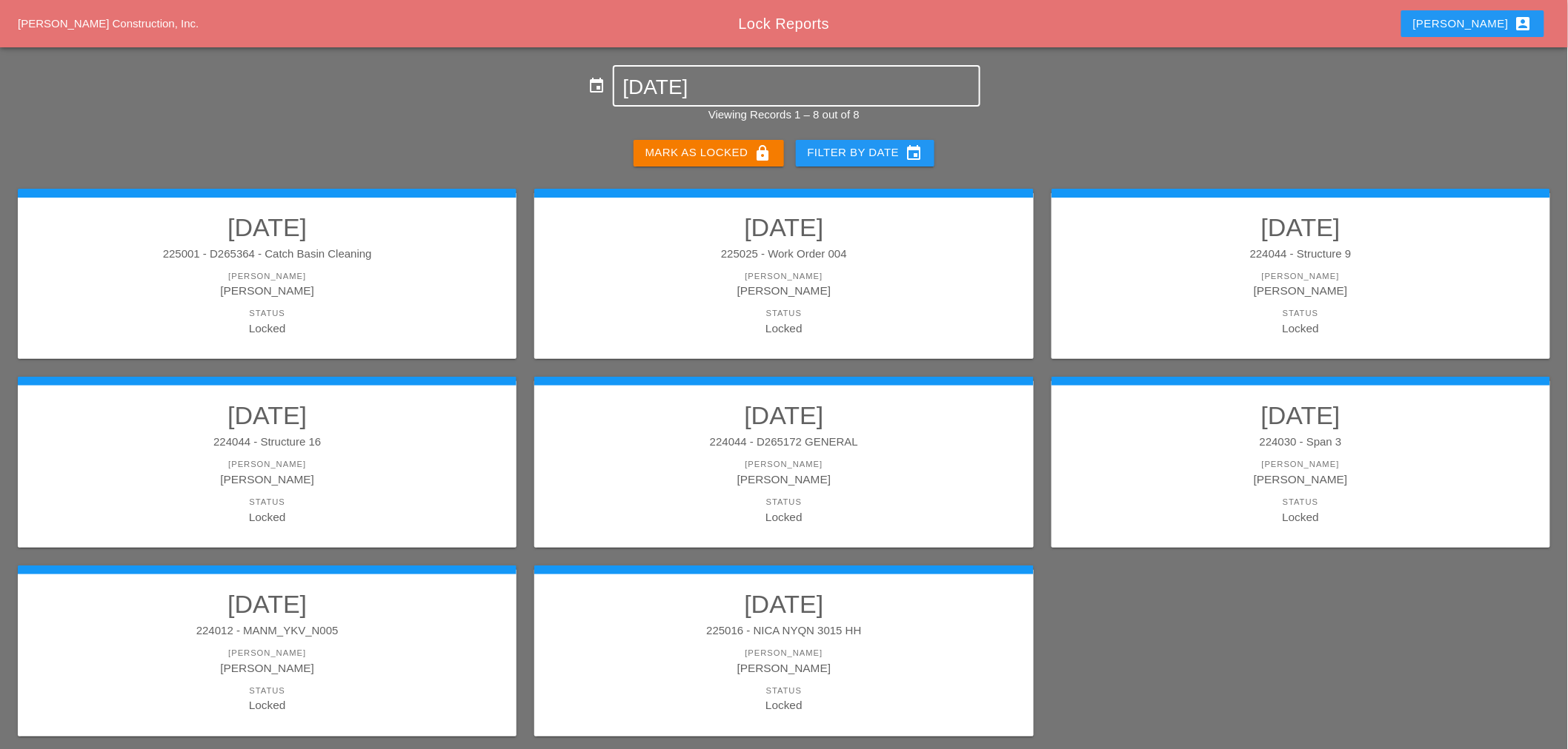
click at [705, 80] on input "[DATE]" at bounding box center [796, 88] width 346 height 24
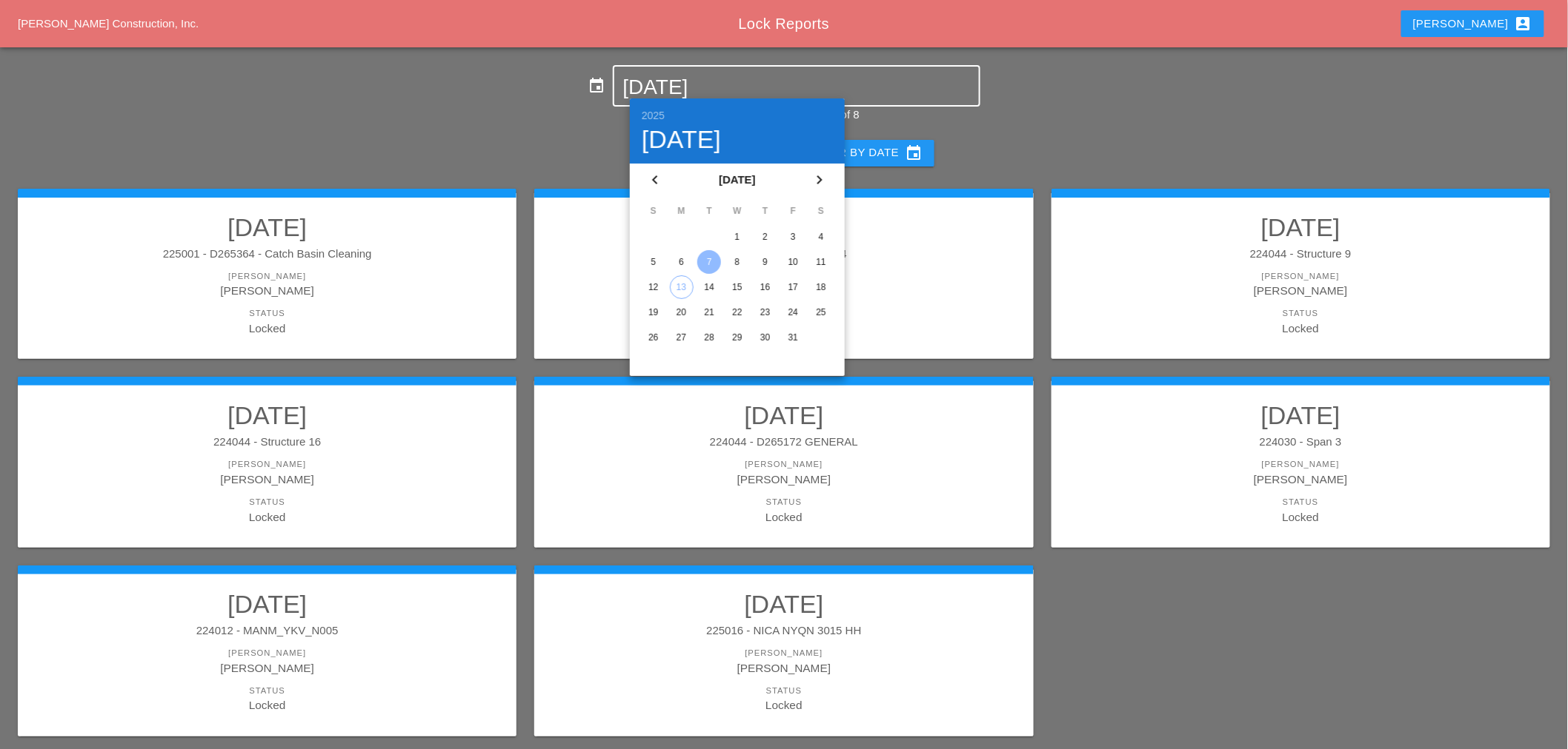
click at [735, 256] on div "8" at bounding box center [738, 262] width 24 height 24
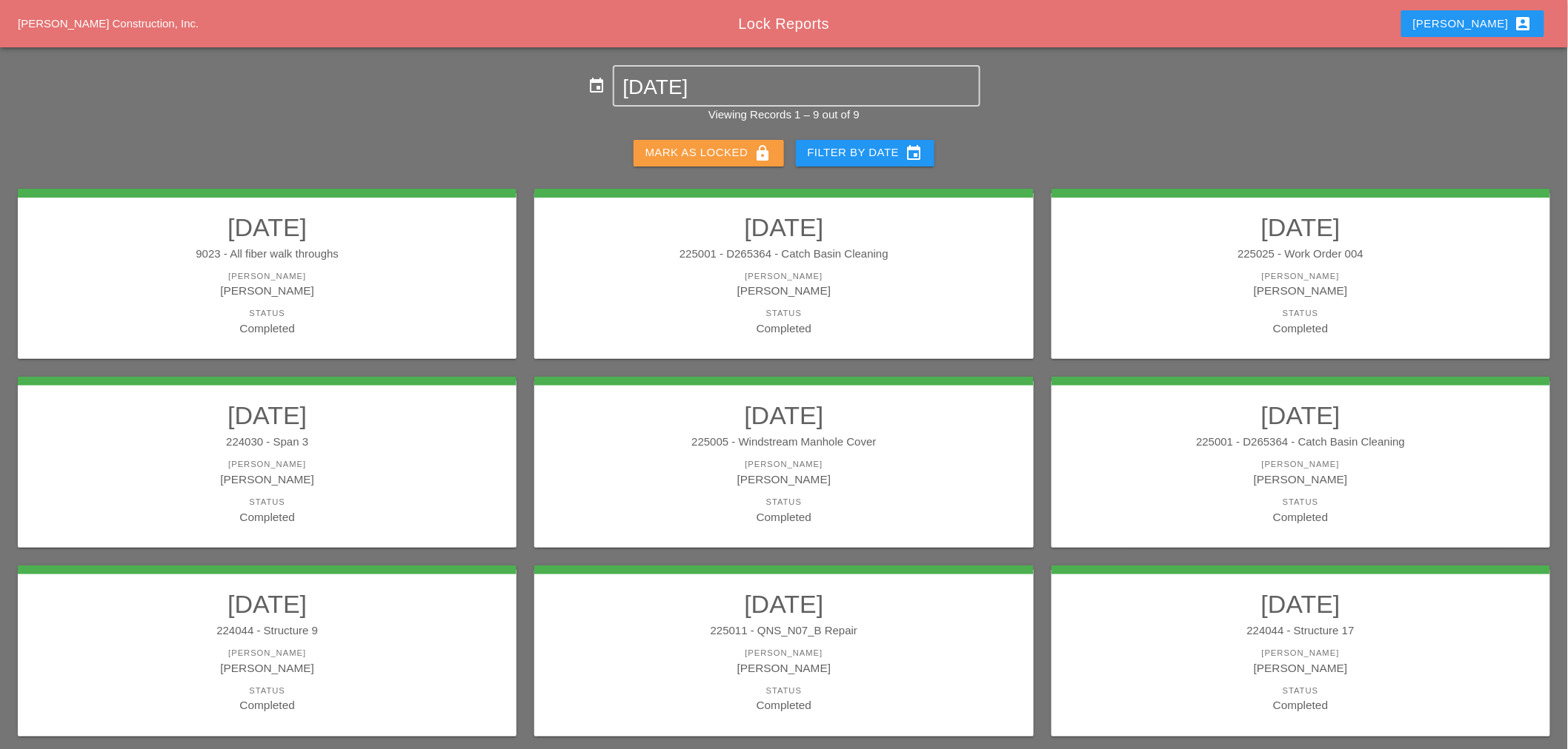
click at [677, 163] on button "[PERSON_NAME] as Locked lock" at bounding box center [709, 153] width 150 height 27
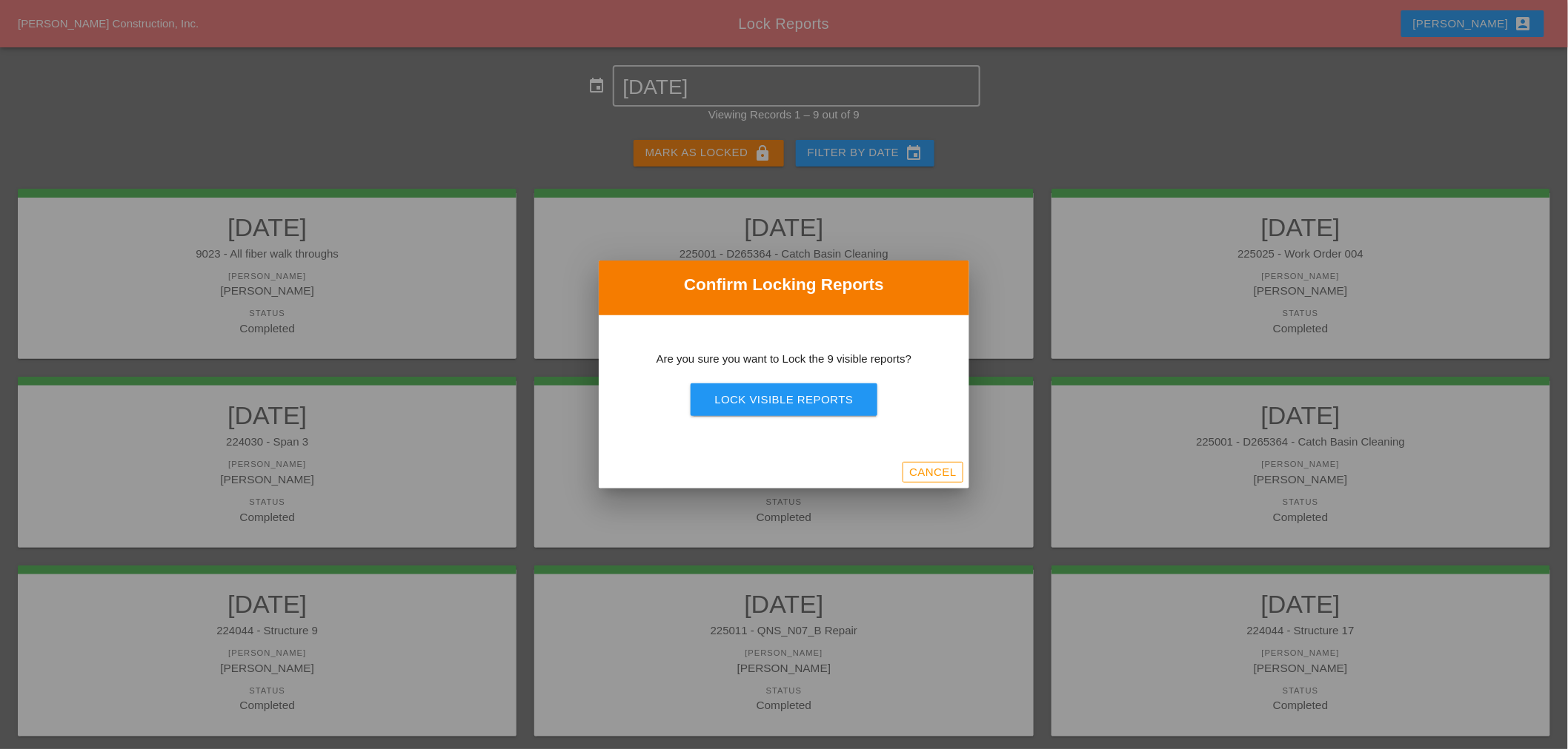
click at [743, 418] on div "Are you sure you want to Lock the 9 visible reports? Lock Visible Reports" at bounding box center [784, 386] width 370 height 141
click at [742, 413] on button "Lock Visible Reports" at bounding box center [784, 400] width 186 height 33
click at [741, 410] on button "Are you sure?" at bounding box center [784, 400] width 141 height 33
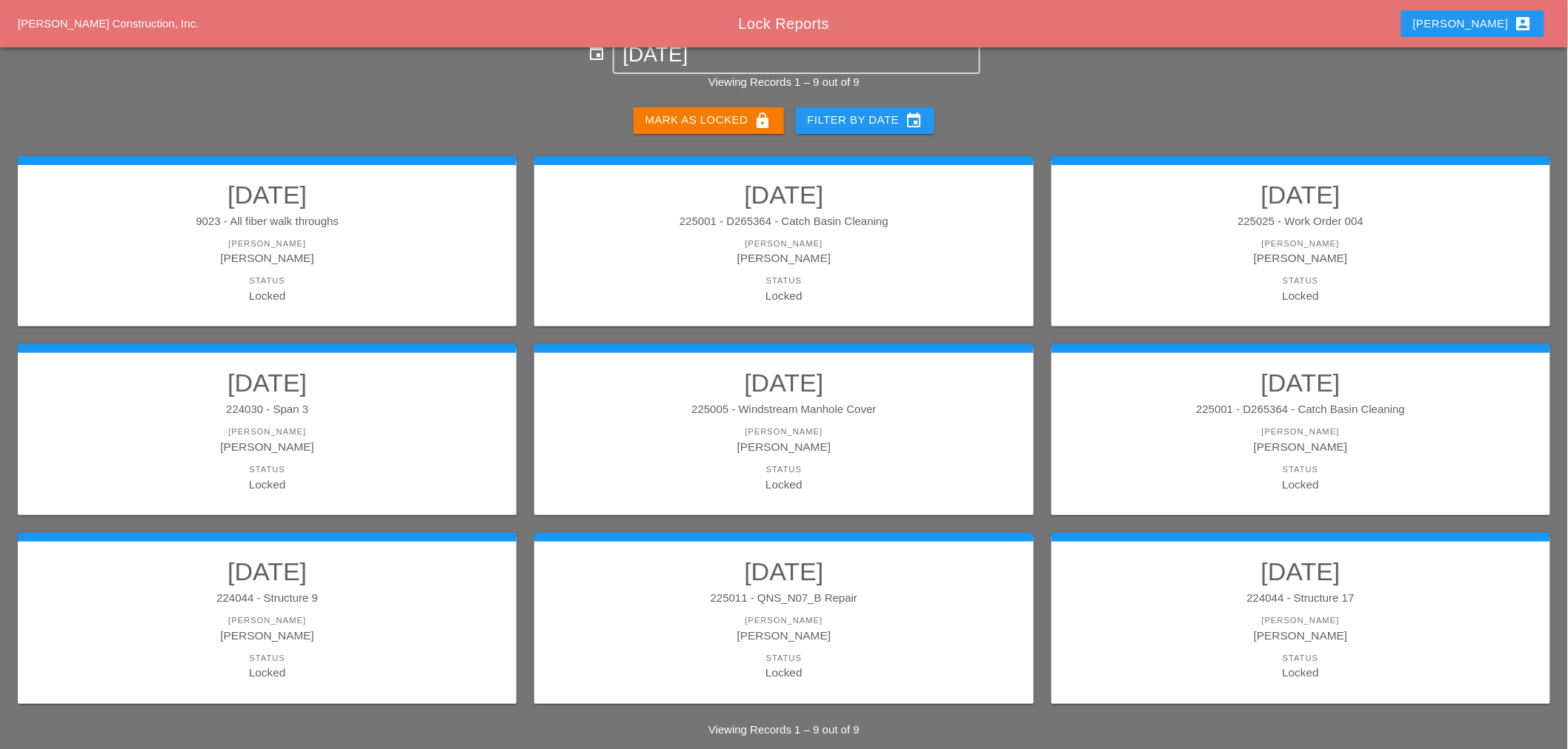
scroll to position [49, 0]
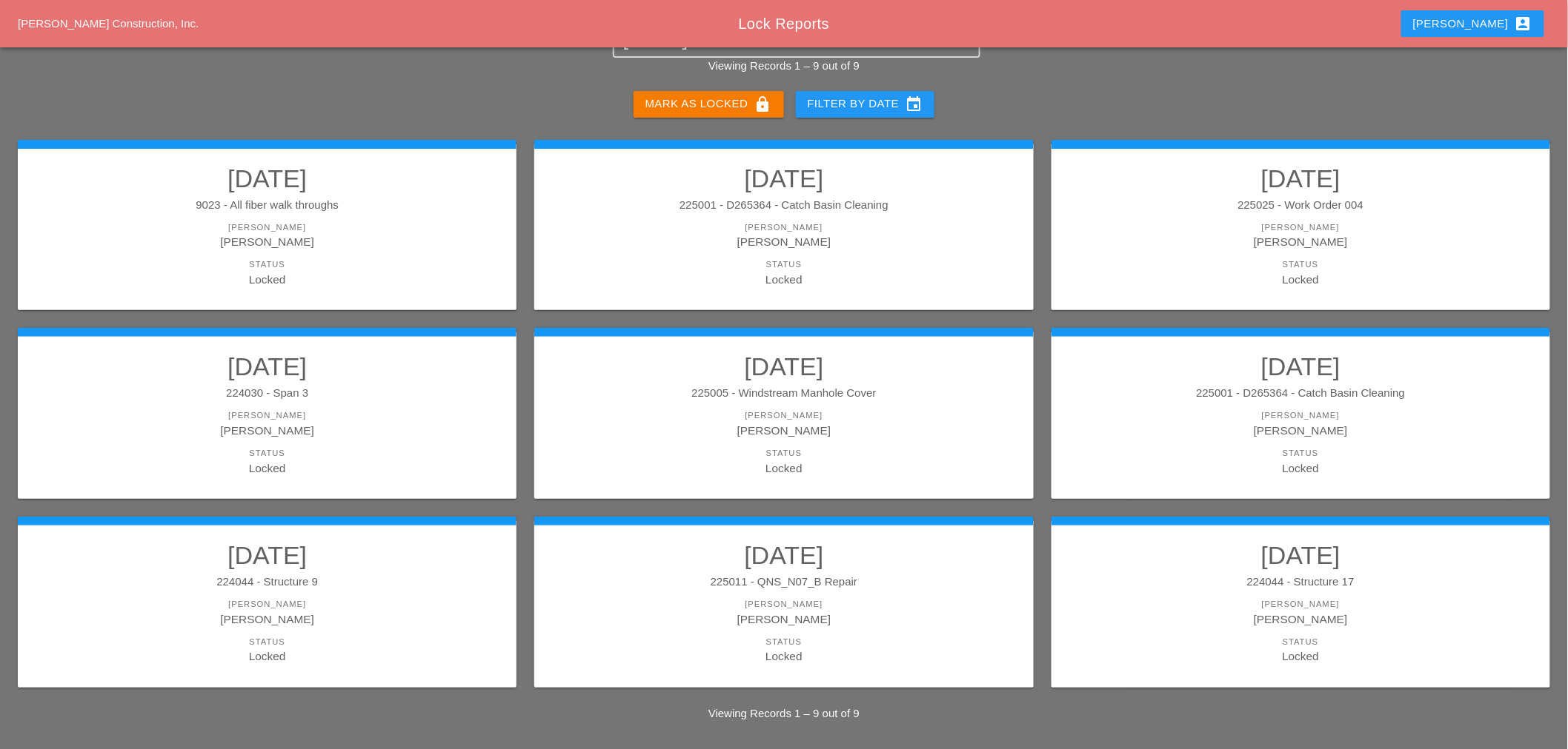
drag, startPoint x: 812, startPoint y: 322, endPoint x: 1225, endPoint y: 86, distance: 475.7
click at [1225, 85] on div "event 10-08-2025 Viewing Records 1 – 9 out of 9 Mark as Locked lock Filter by D…" at bounding box center [784, 369] width 1568 height 706
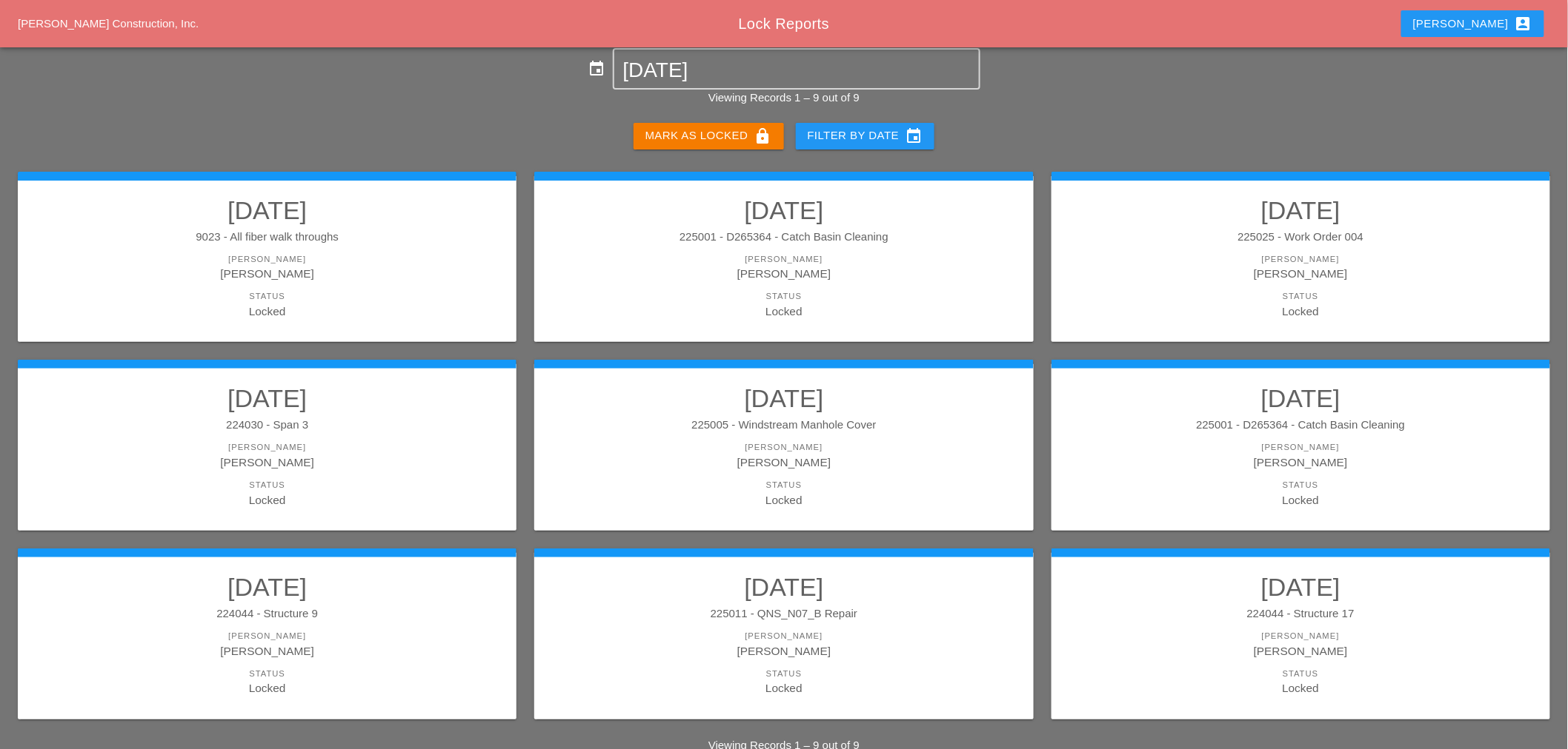
scroll to position [0, 0]
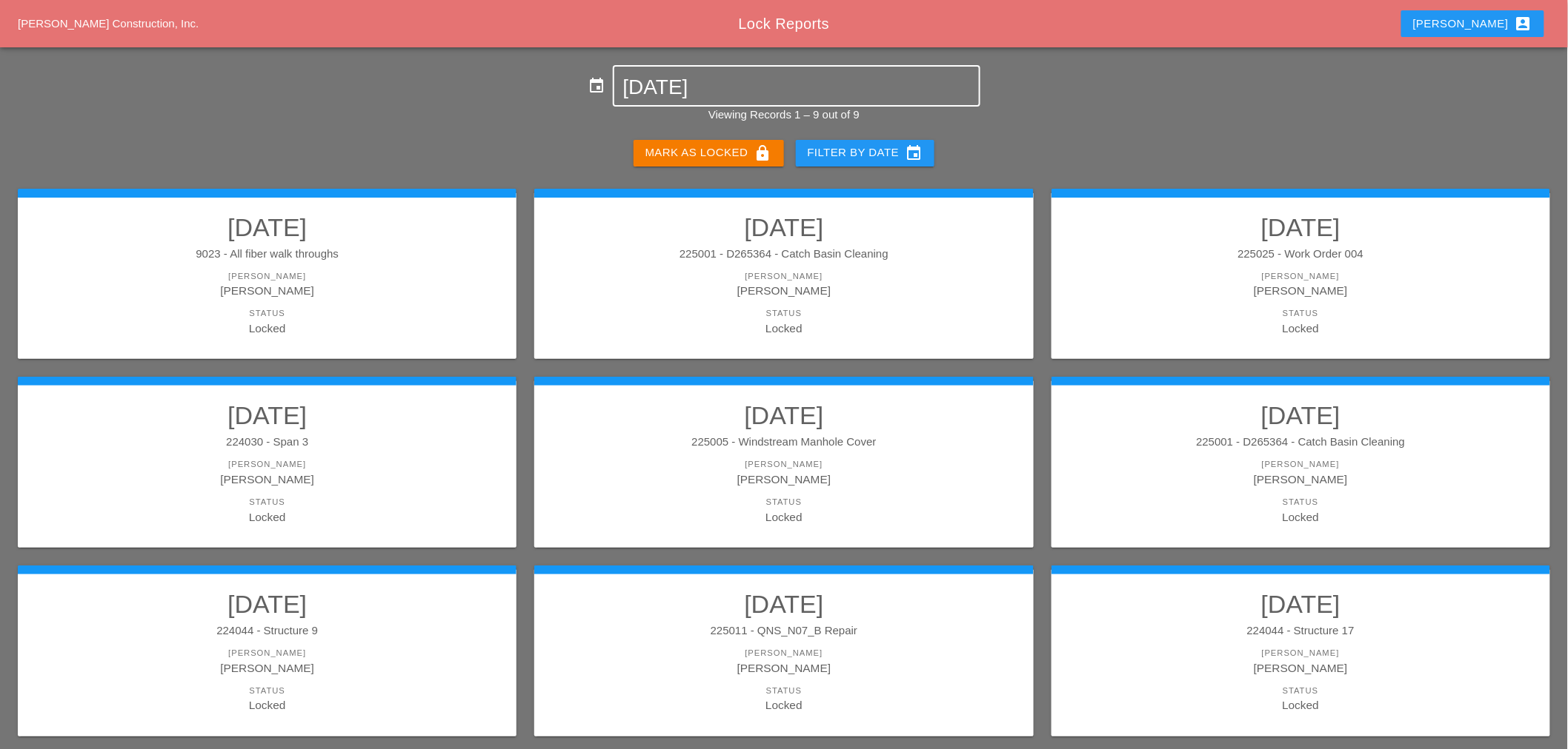
click at [721, 93] on input "[DATE]" at bounding box center [796, 88] width 346 height 24
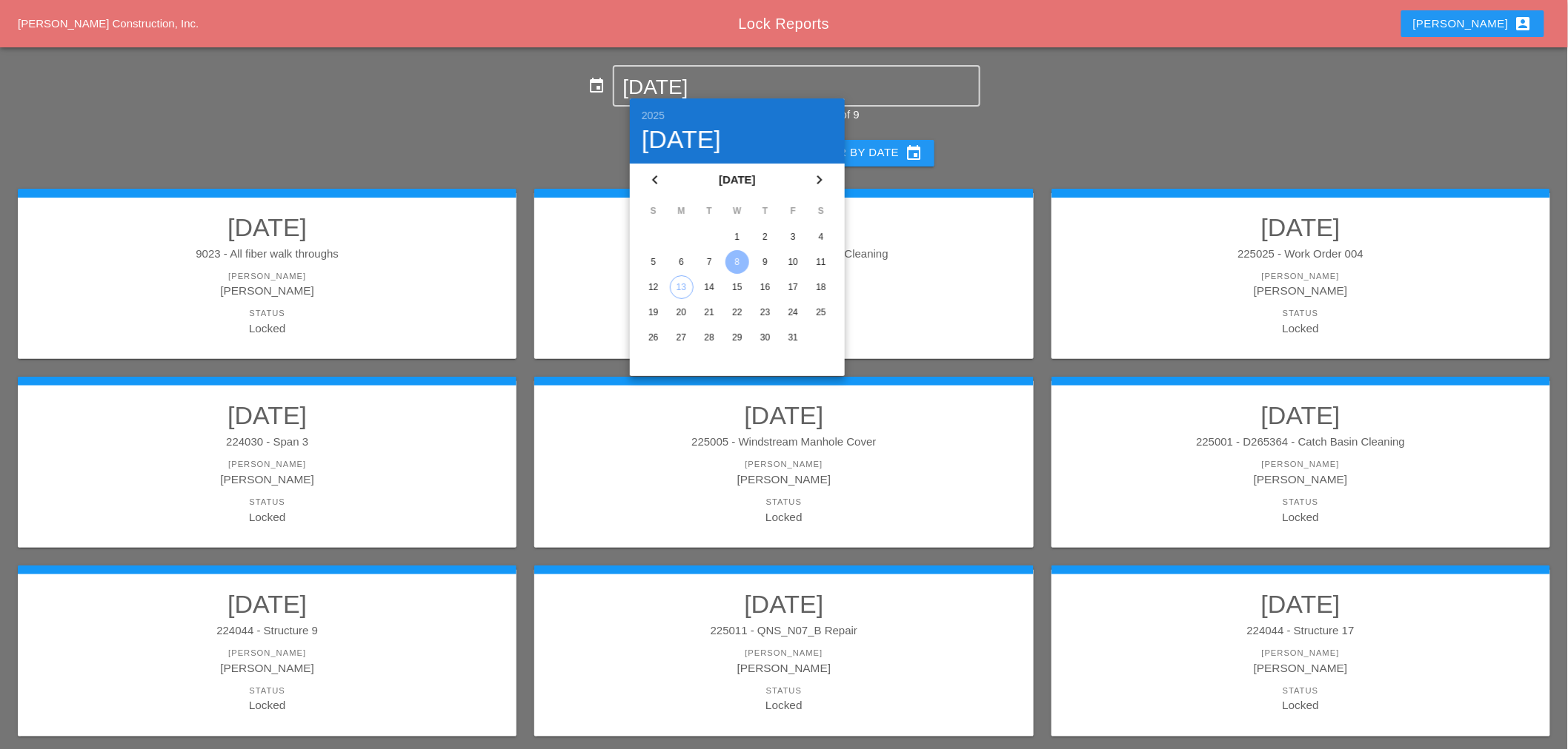
click at [759, 264] on div "9" at bounding box center [765, 262] width 24 height 24
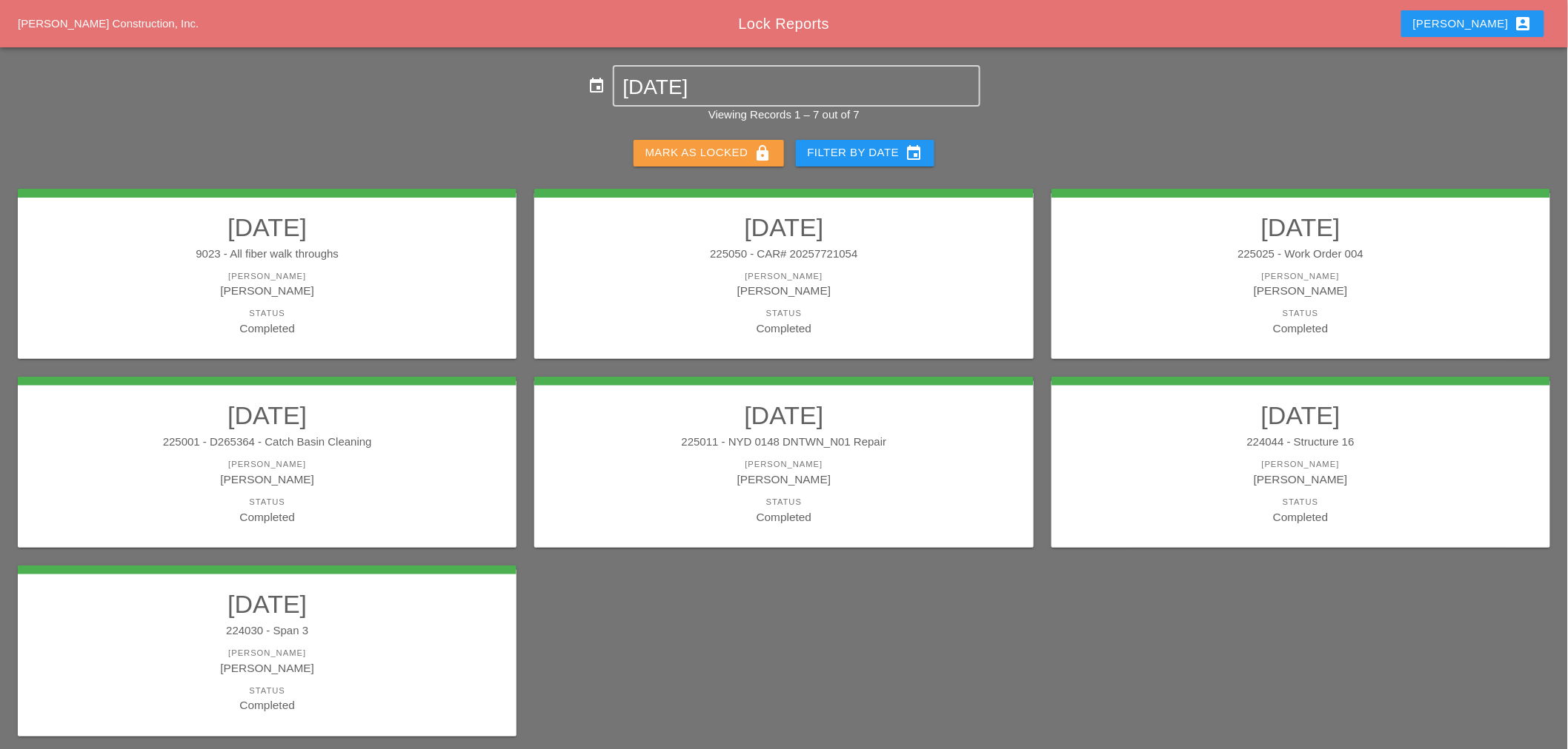
click at [734, 142] on button "Mark as Locked lock" at bounding box center [709, 153] width 150 height 27
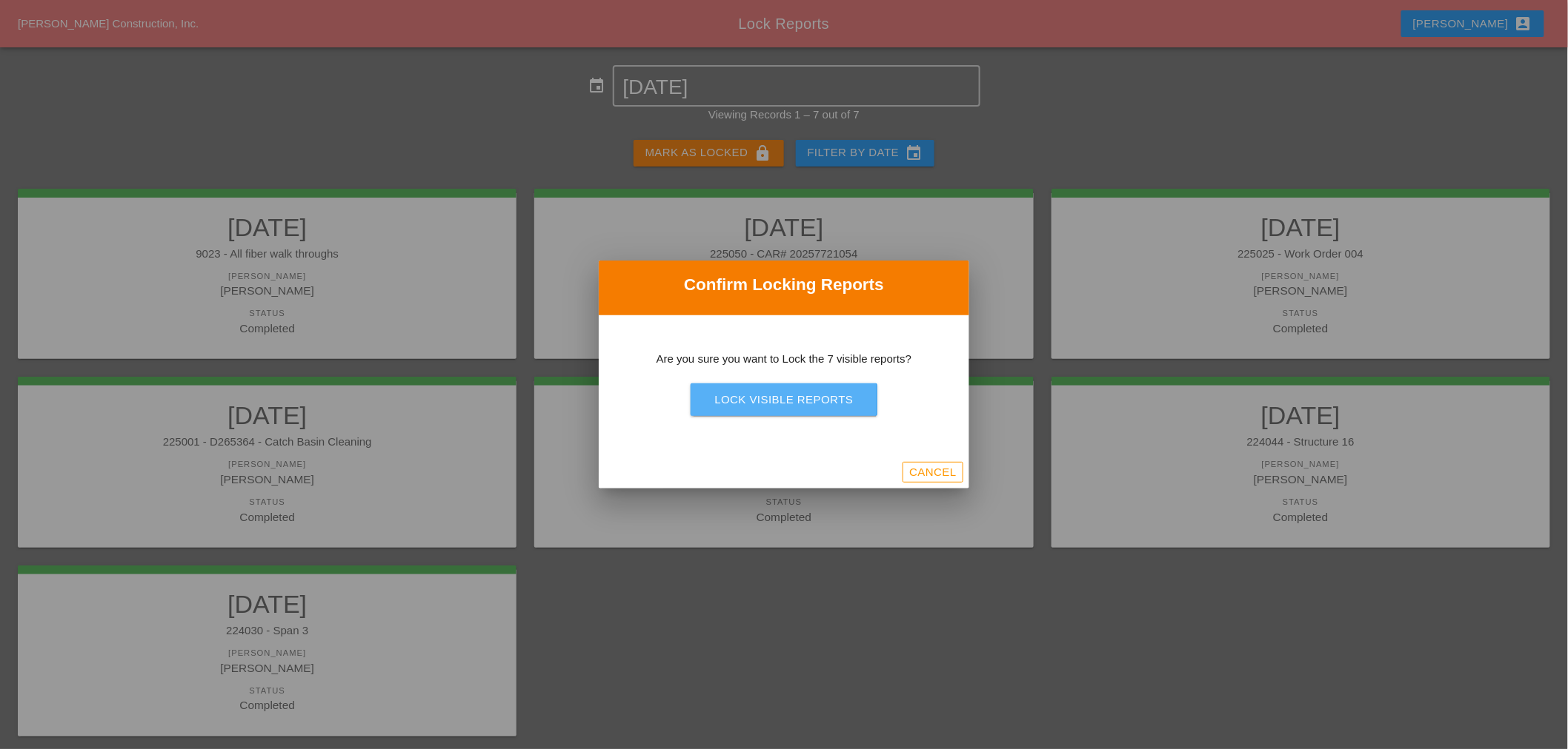
click at [744, 397] on div "Lock Visible Reports" at bounding box center [784, 400] width 138 height 17
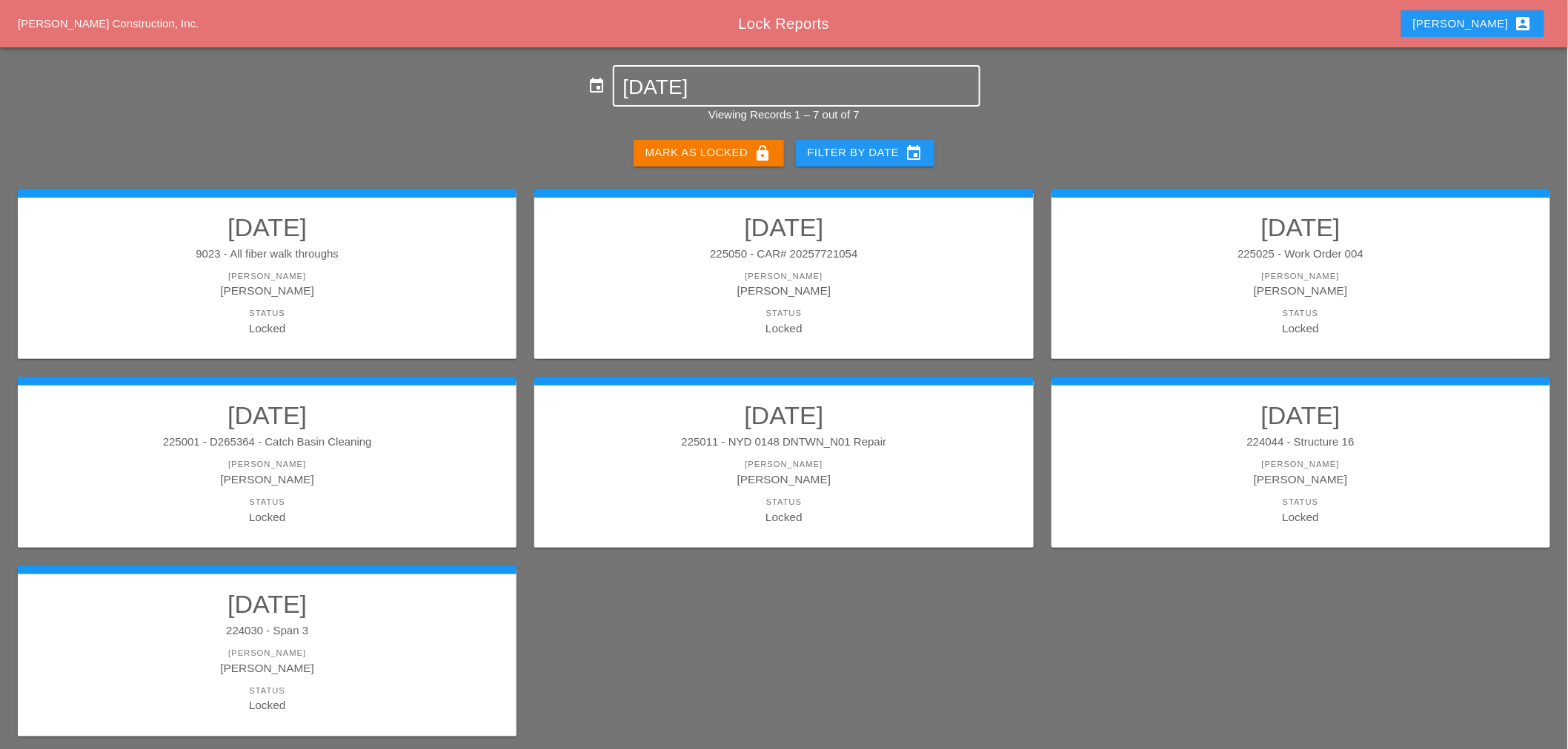
click at [709, 83] on input "[DATE]" at bounding box center [796, 88] width 346 height 24
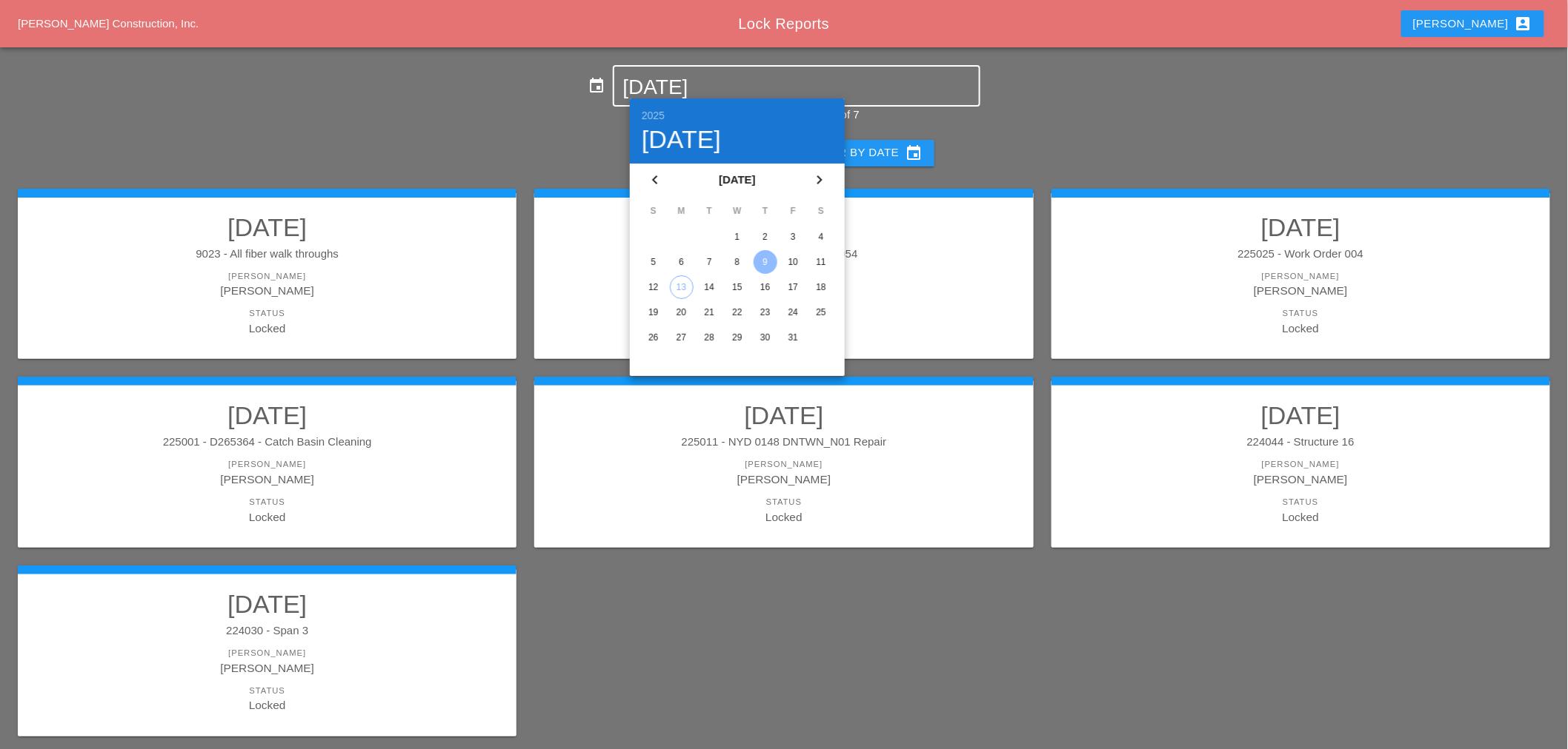
click at [789, 262] on div "10" at bounding box center [793, 262] width 24 height 24
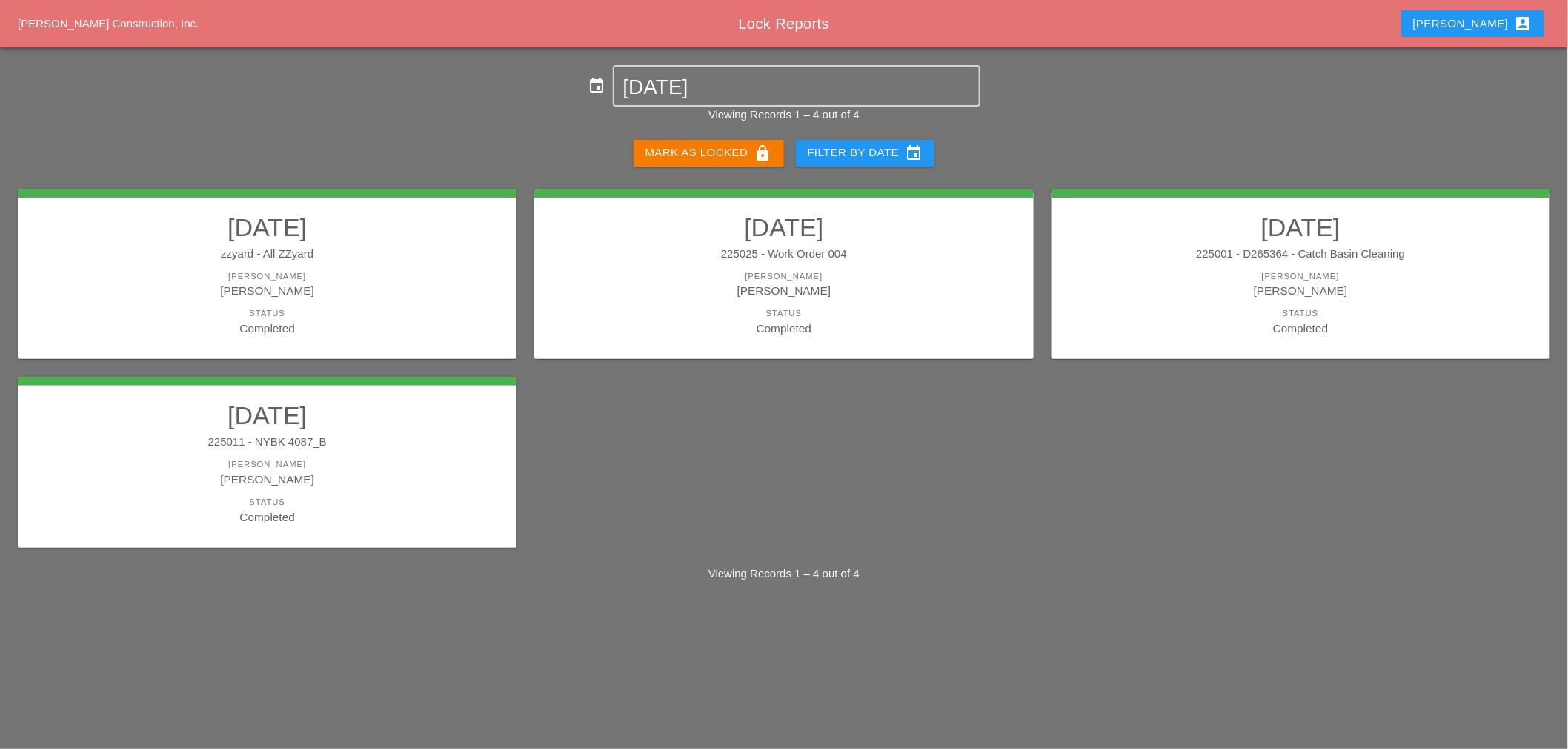
click at [728, 173] on div "10/10/2025 zzyard - All ZZyard Foreman Enrico Mareschi Status Completed 10/10/2…" at bounding box center [784, 369] width 1568 height 395
click at [729, 152] on div "Mark as Locked lock" at bounding box center [709, 153] width 126 height 18
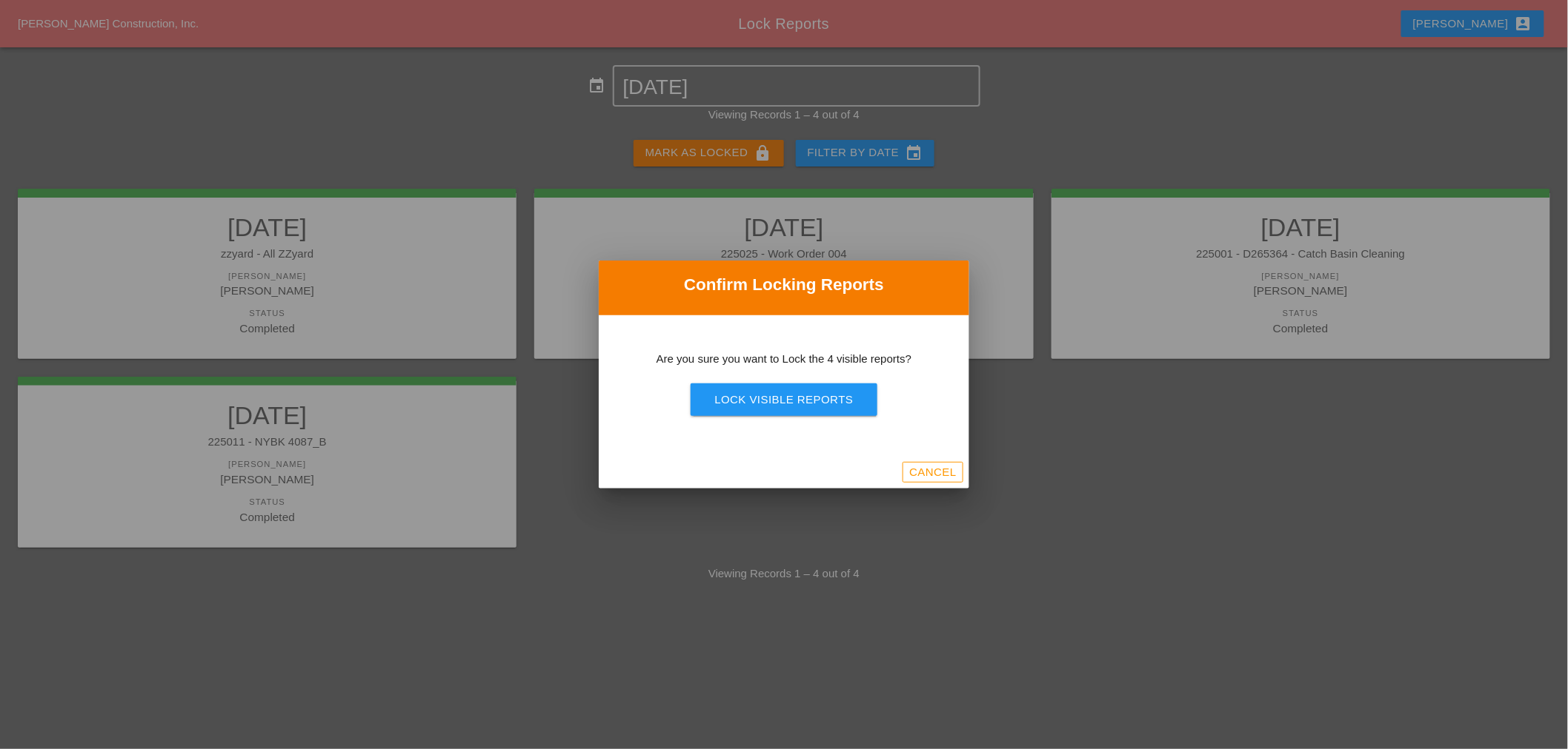
click at [746, 404] on div "Lock Visible Reports" at bounding box center [784, 400] width 138 height 17
click at [745, 401] on div "Are you sure?" at bounding box center [783, 400] width 94 height 17
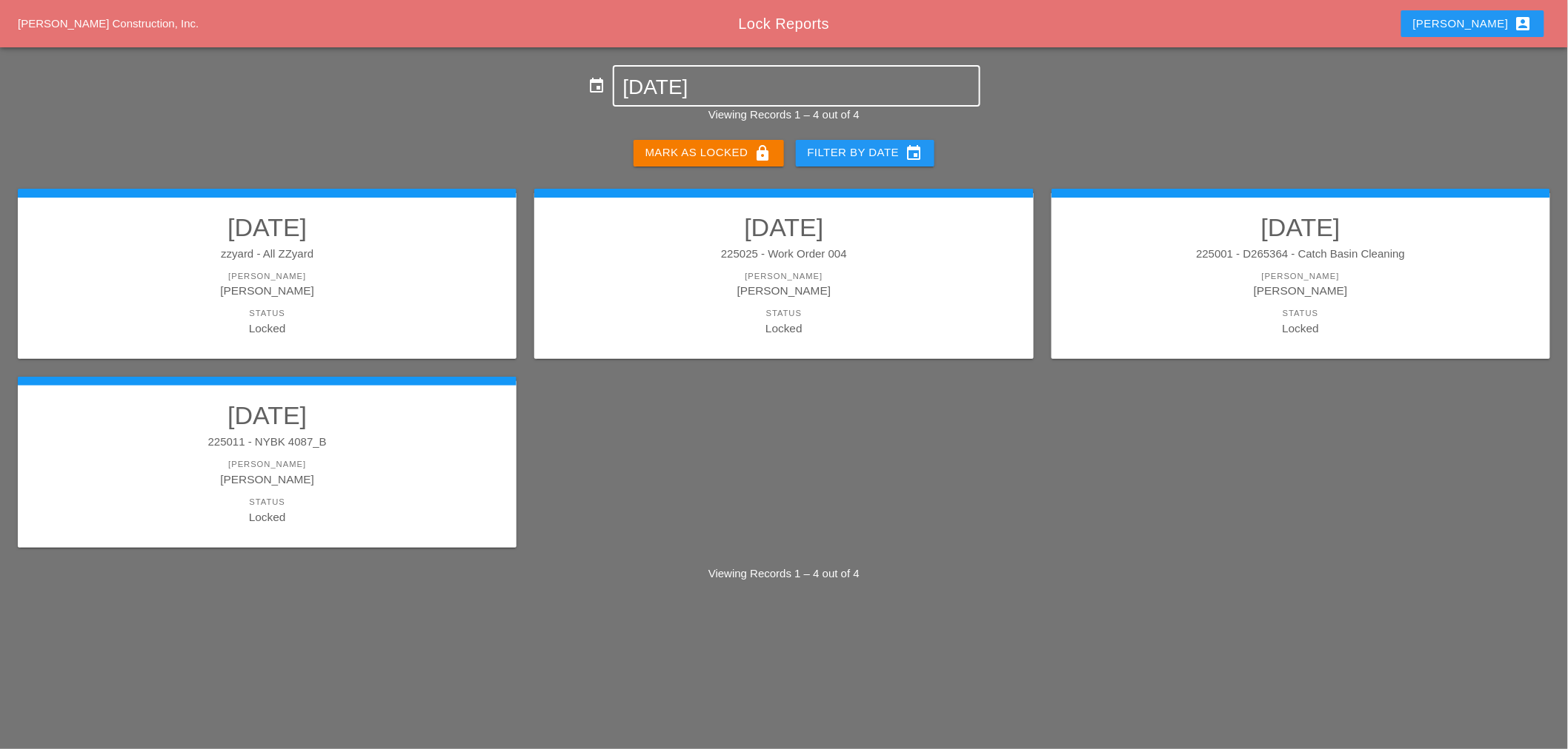
click at [700, 82] on input "[DATE]" at bounding box center [796, 88] width 346 height 24
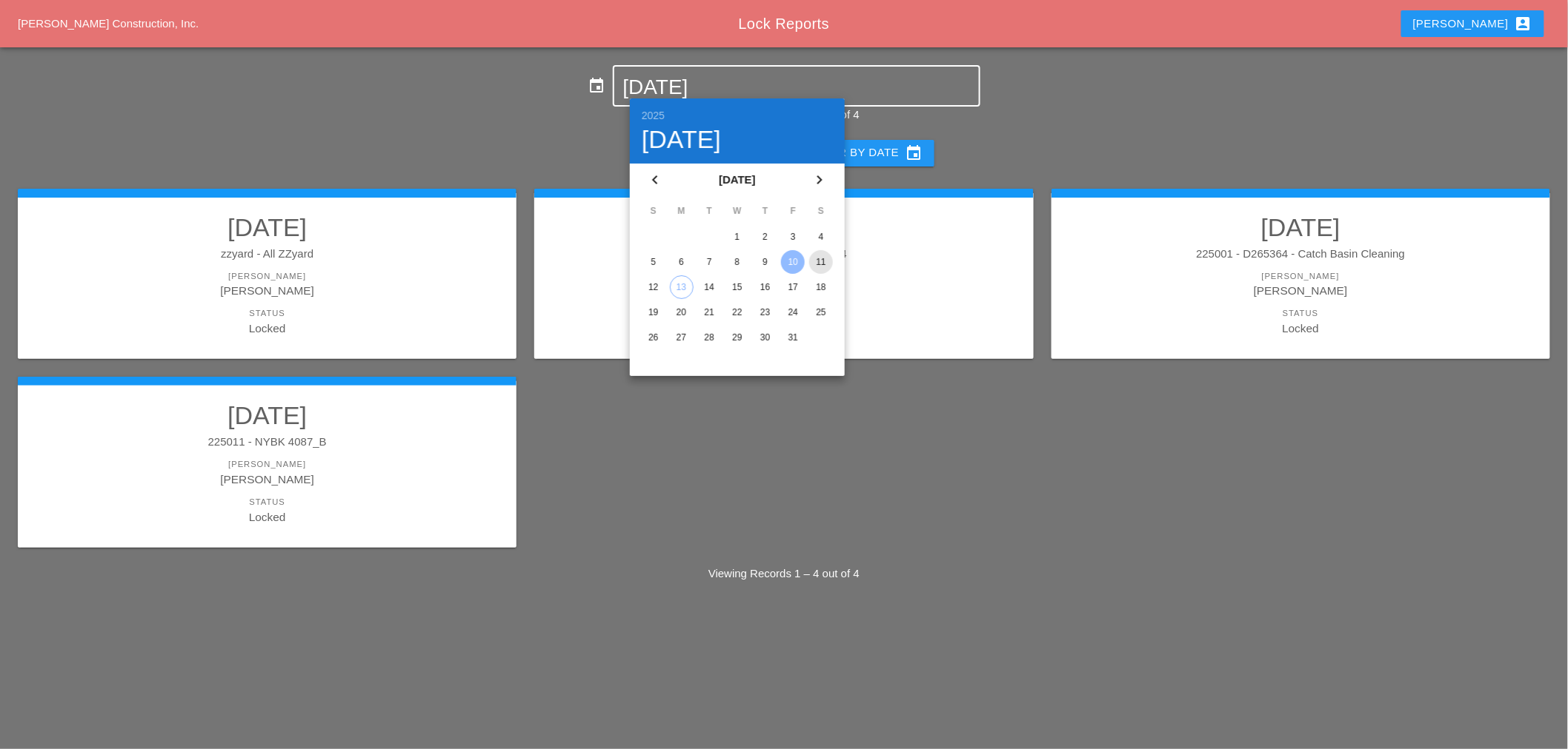
click at [813, 260] on div "11" at bounding box center [821, 262] width 24 height 24
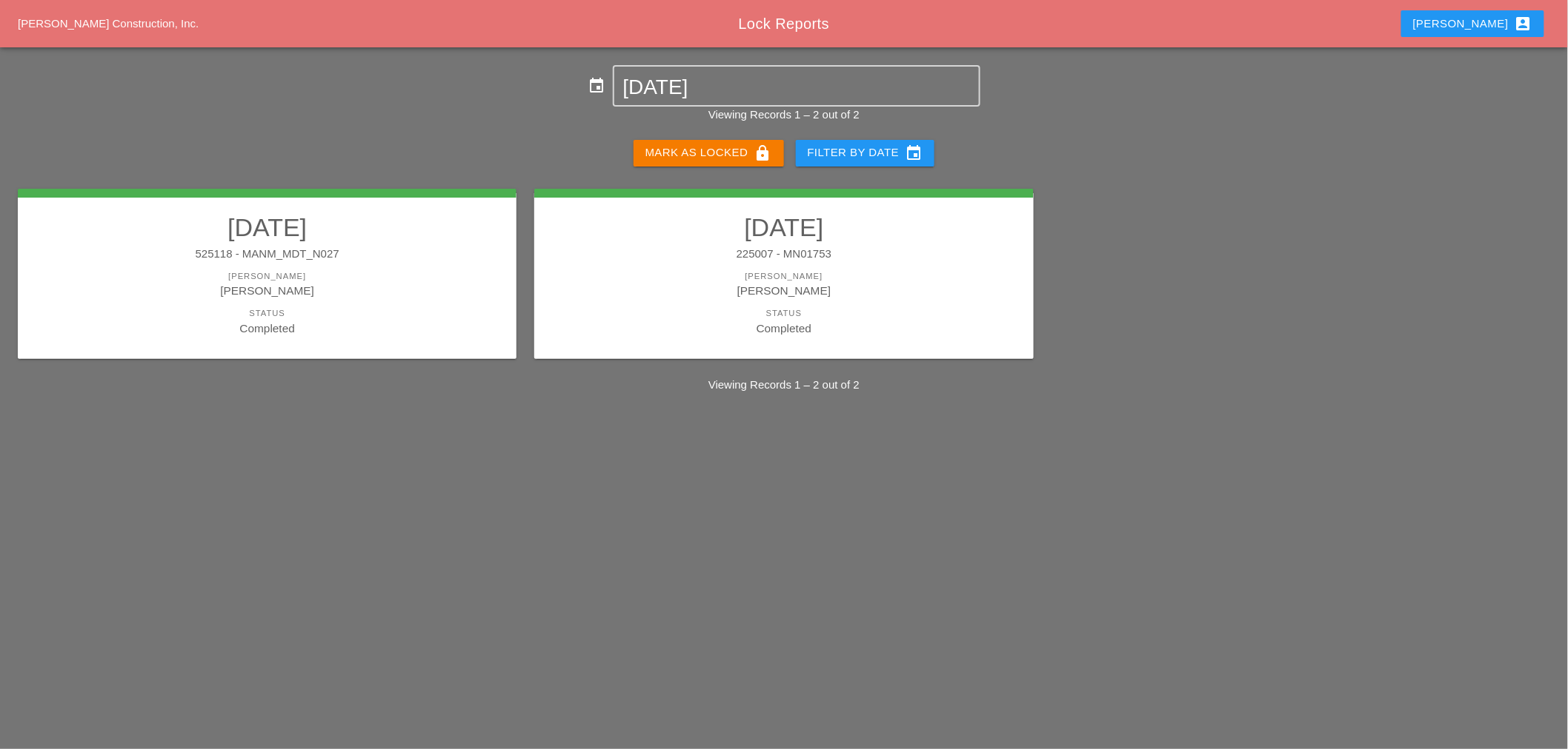
click at [685, 152] on div "Mark as Locked lock" at bounding box center [709, 153] width 126 height 18
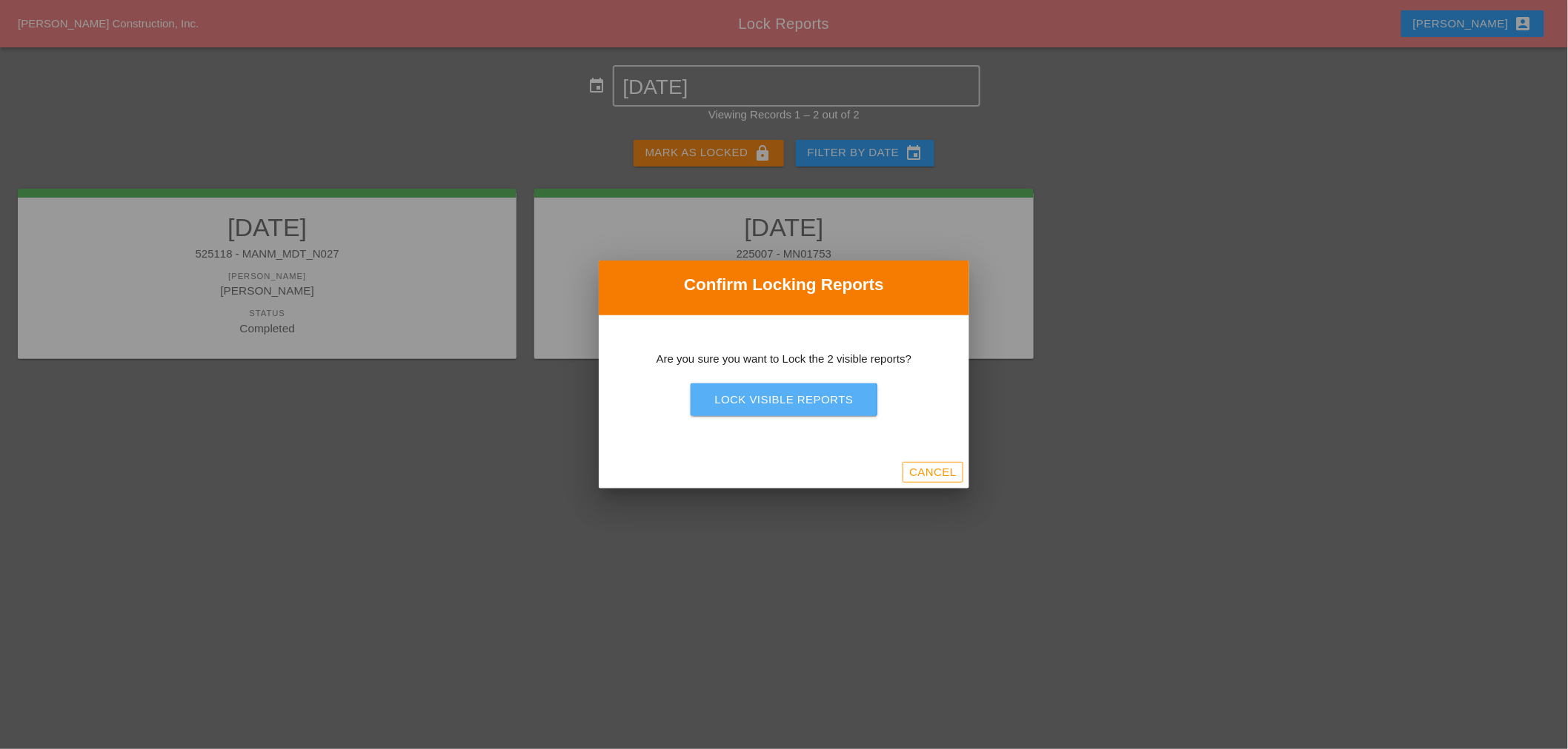
click at [810, 408] on div "Lock Visible Reports" at bounding box center [784, 400] width 138 height 17
click at [809, 408] on div "Lock Visible Reports" at bounding box center [784, 400] width 138 height 17
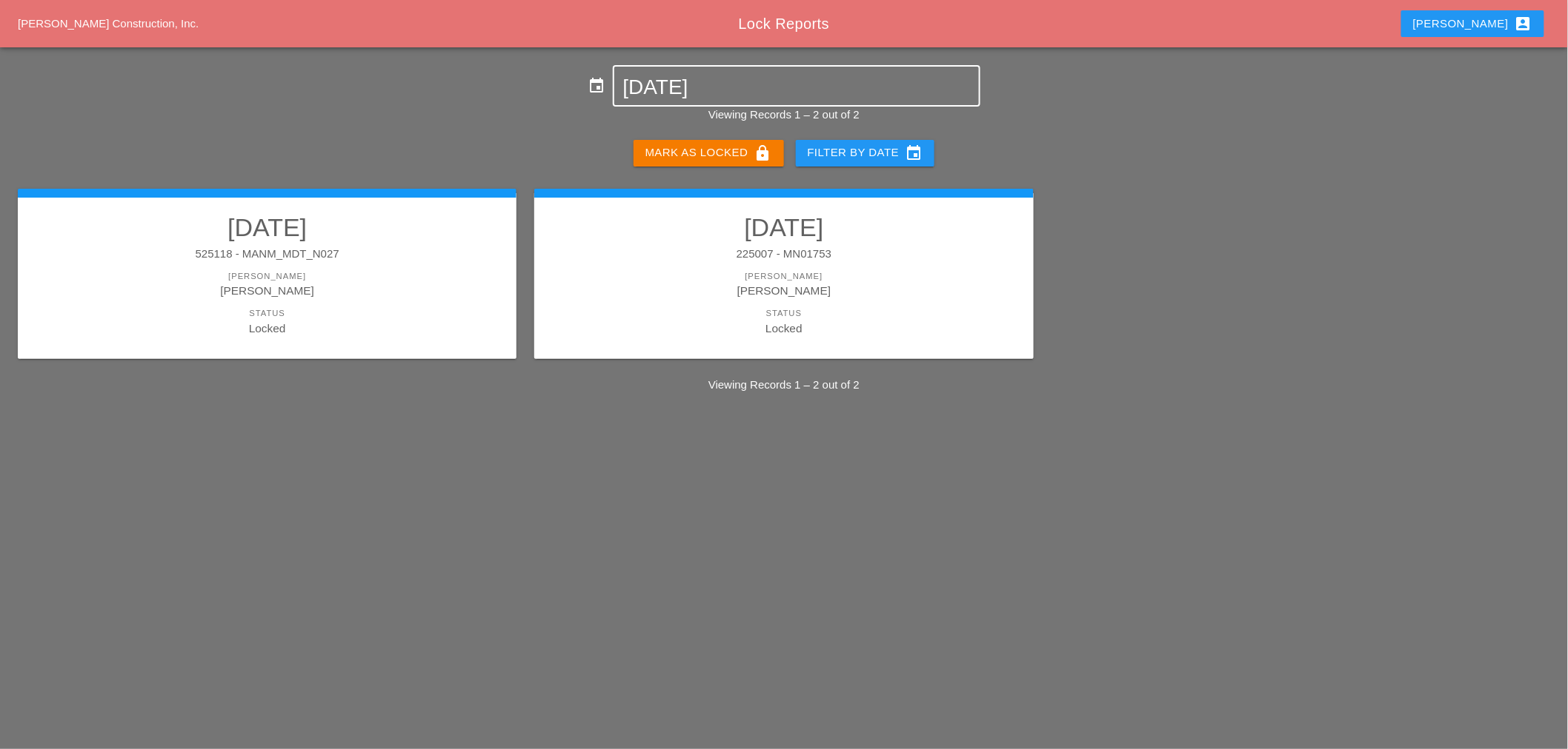
click at [656, 79] on input "[DATE]" at bounding box center [796, 88] width 346 height 24
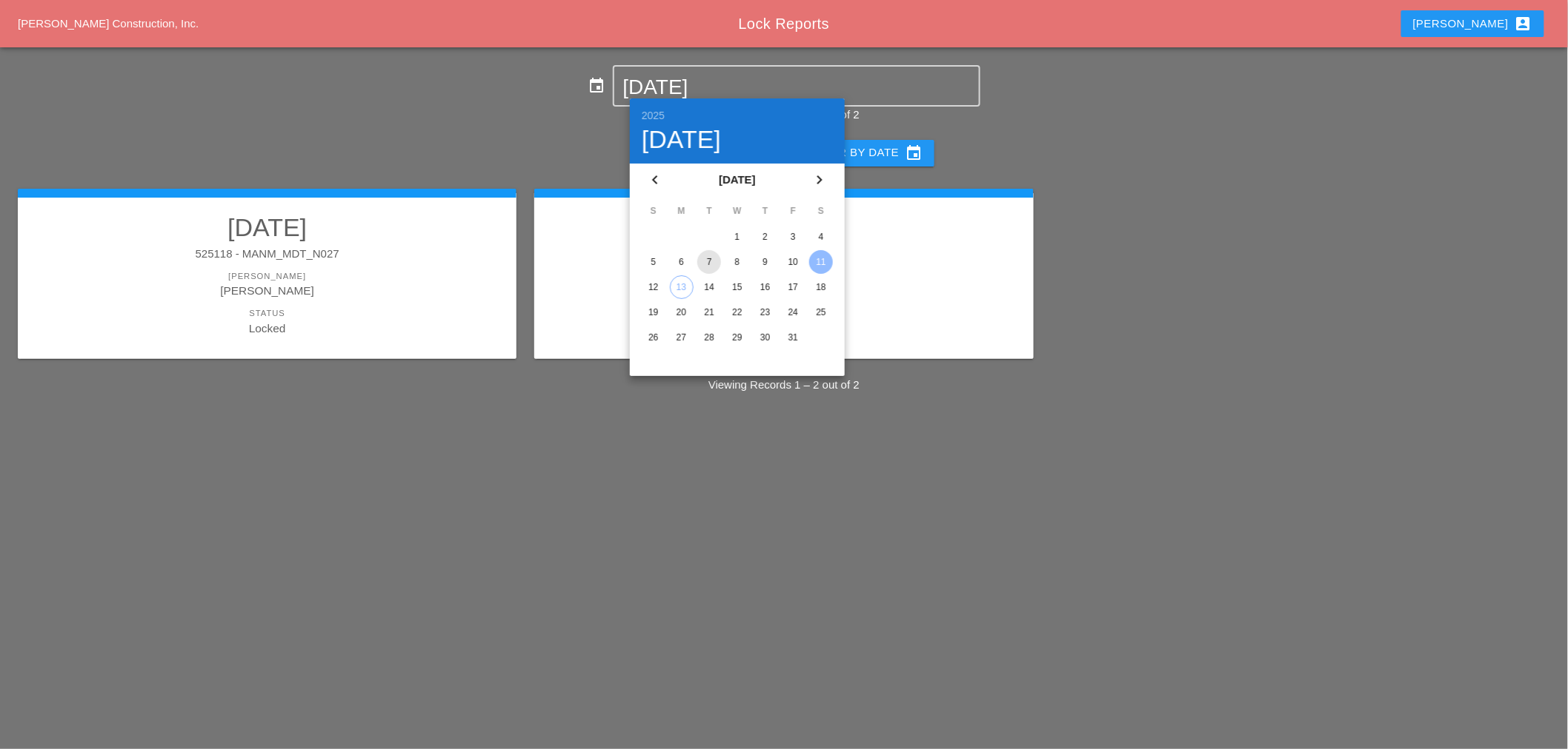
click at [717, 265] on div "7" at bounding box center [709, 262] width 24 height 24
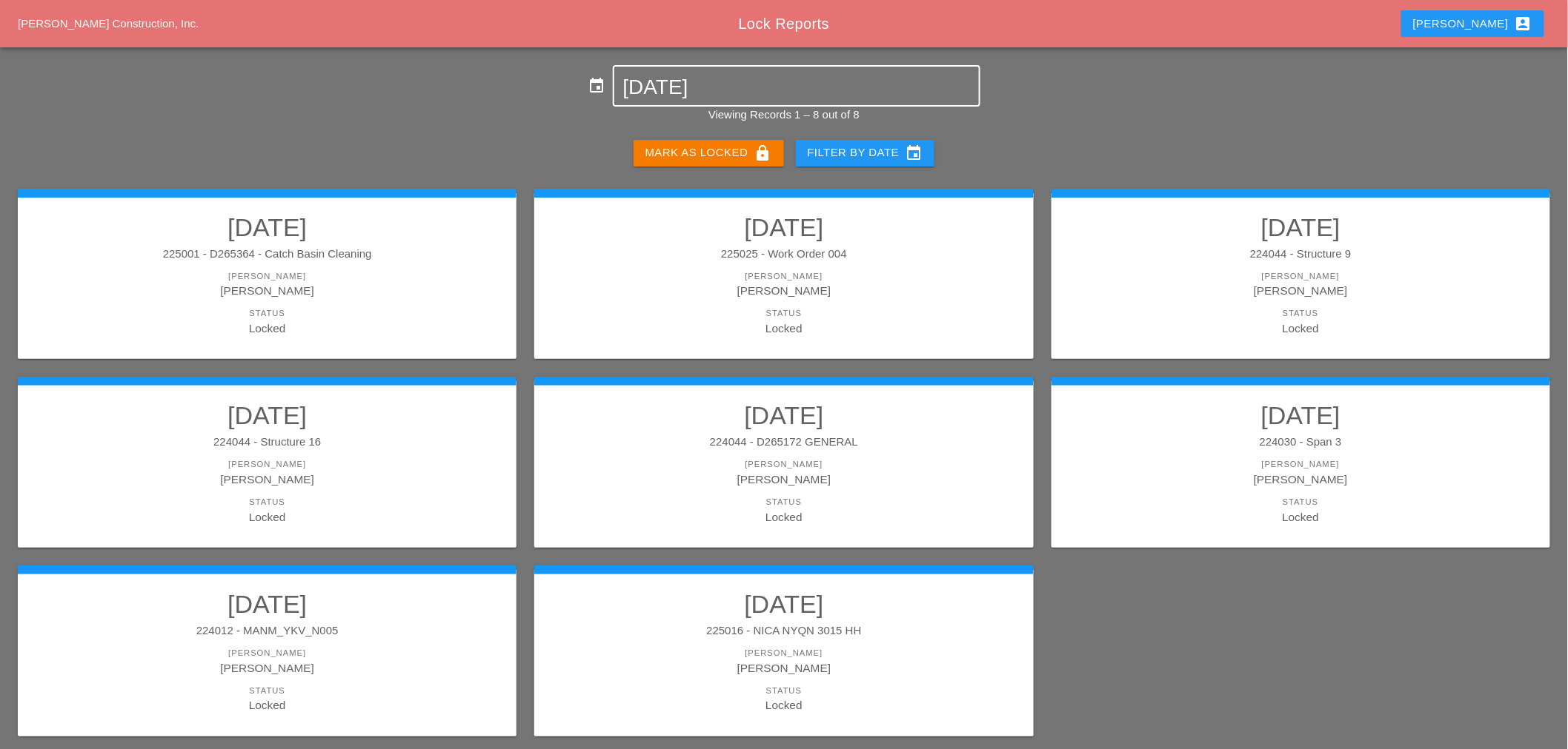
click at [661, 80] on input "[DATE]" at bounding box center [796, 88] width 346 height 24
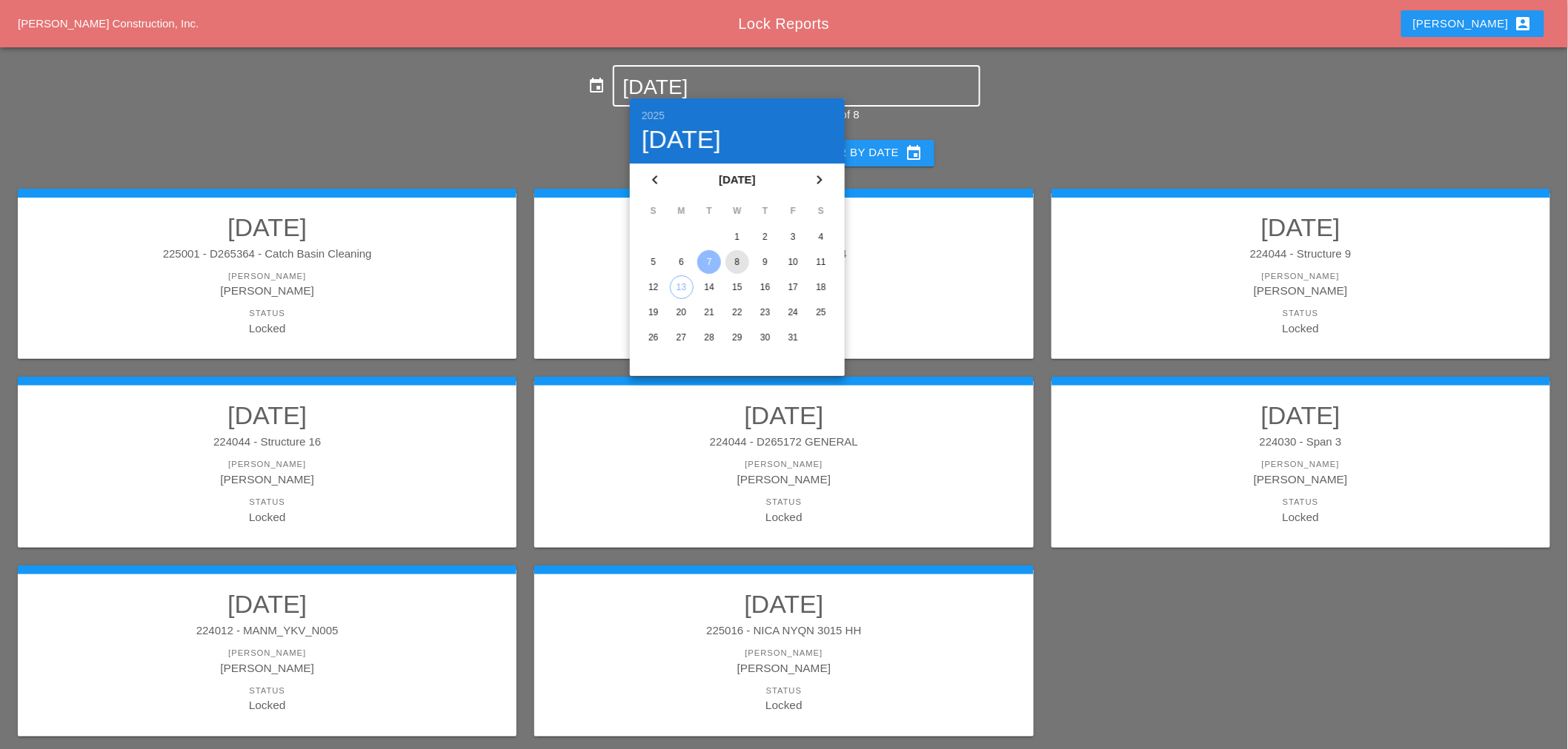
click at [735, 268] on div "8" at bounding box center [738, 262] width 24 height 24
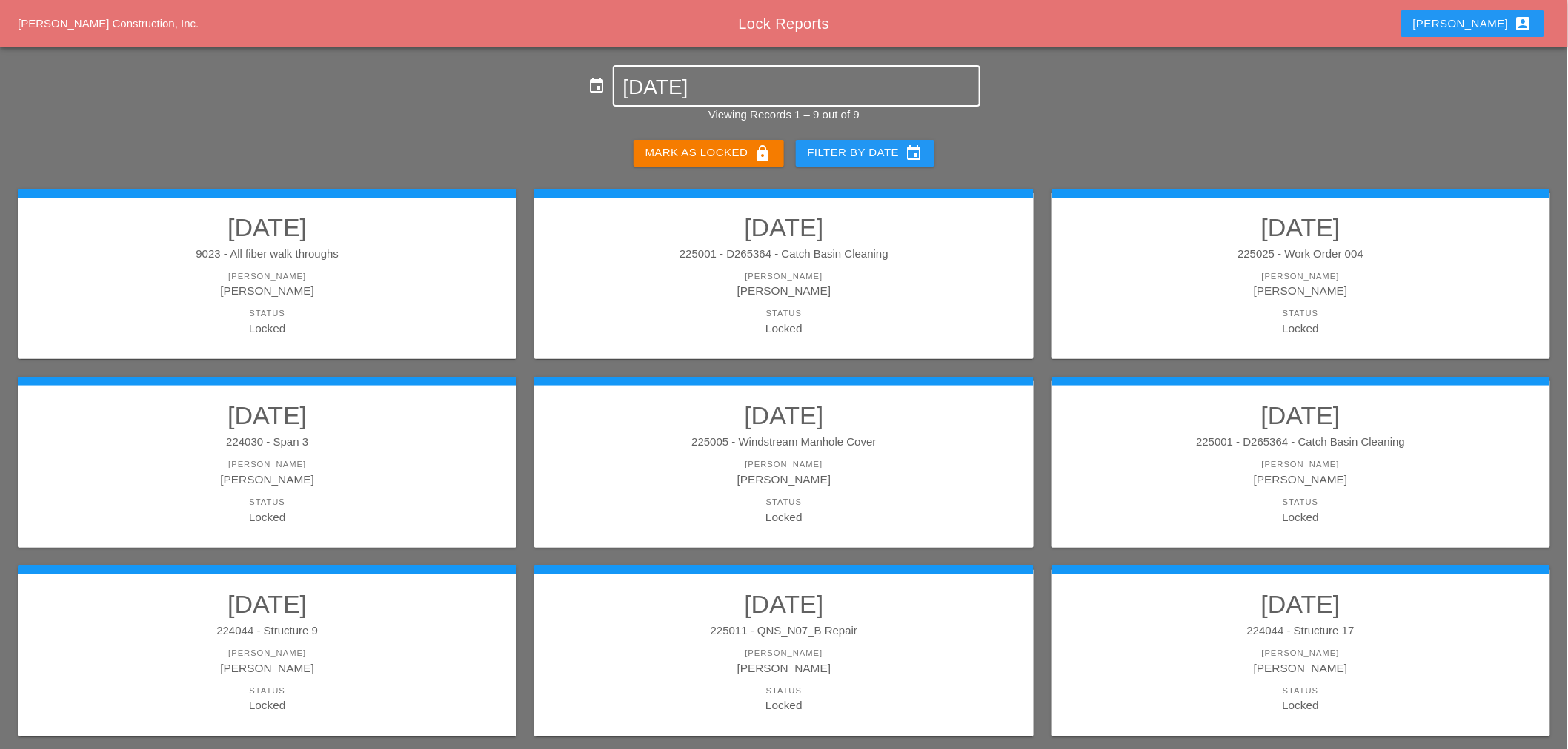
click at [672, 87] on input "[DATE]" at bounding box center [796, 88] width 346 height 24
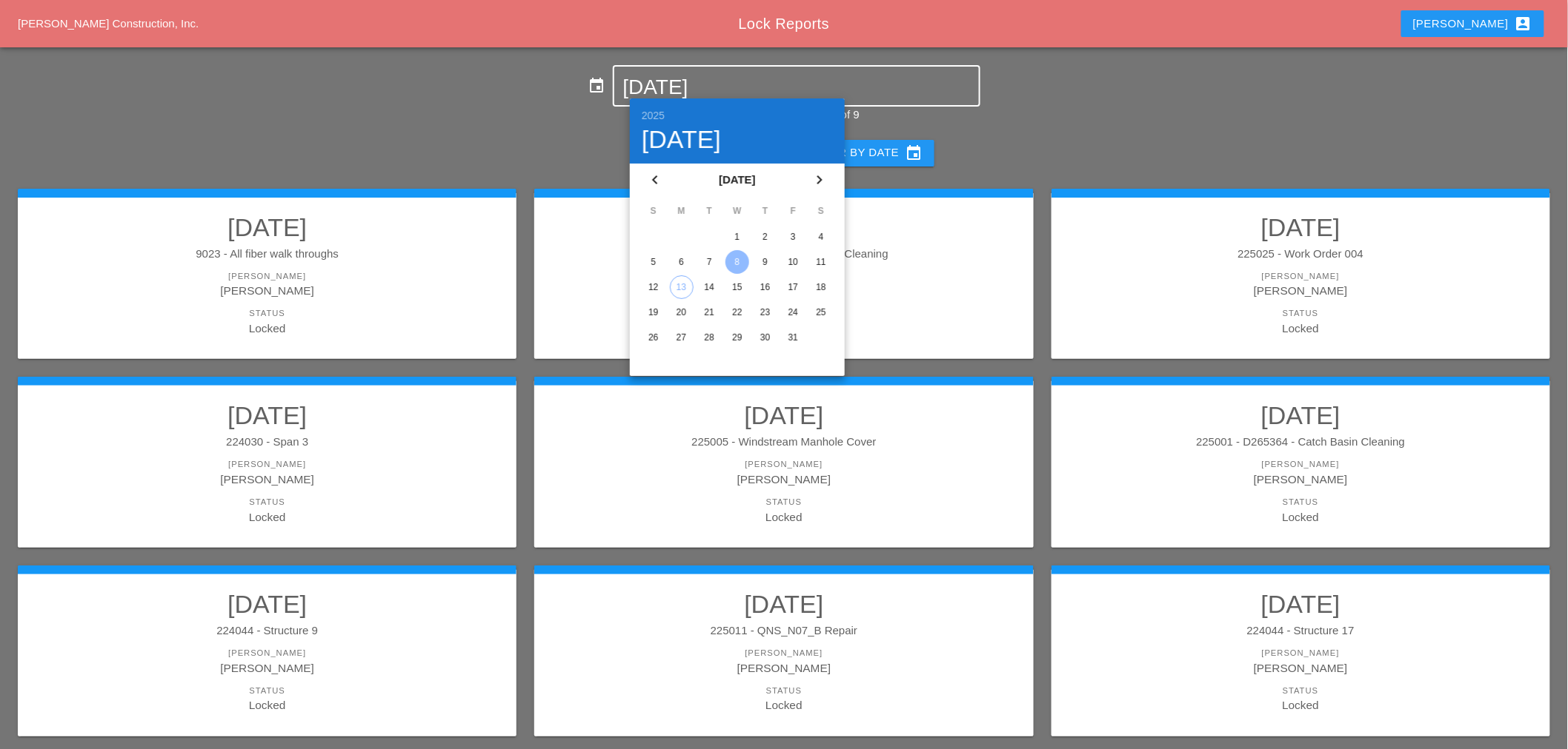
click at [758, 268] on div "9" at bounding box center [765, 262] width 24 height 24
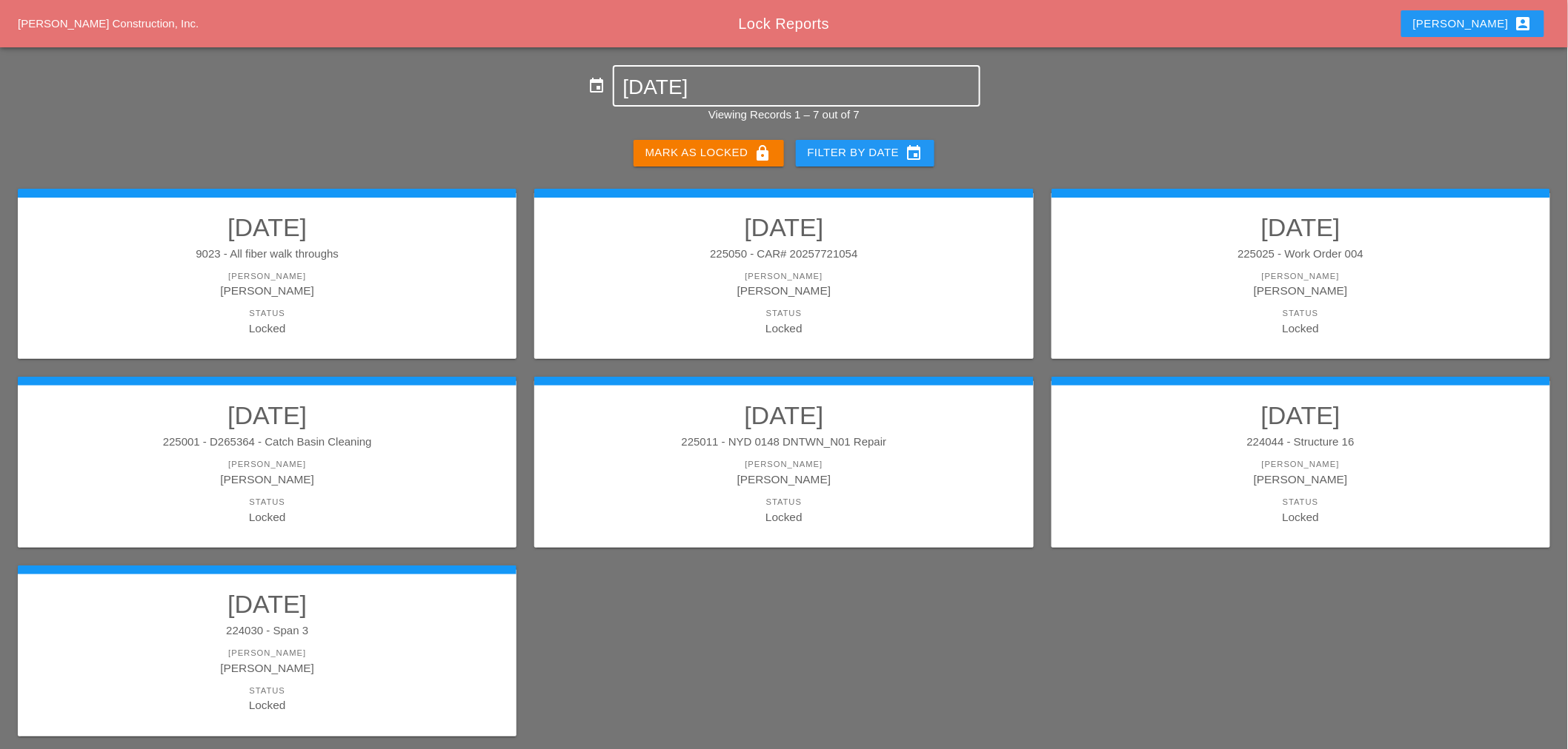
click at [684, 85] on input "[DATE]" at bounding box center [796, 88] width 346 height 24
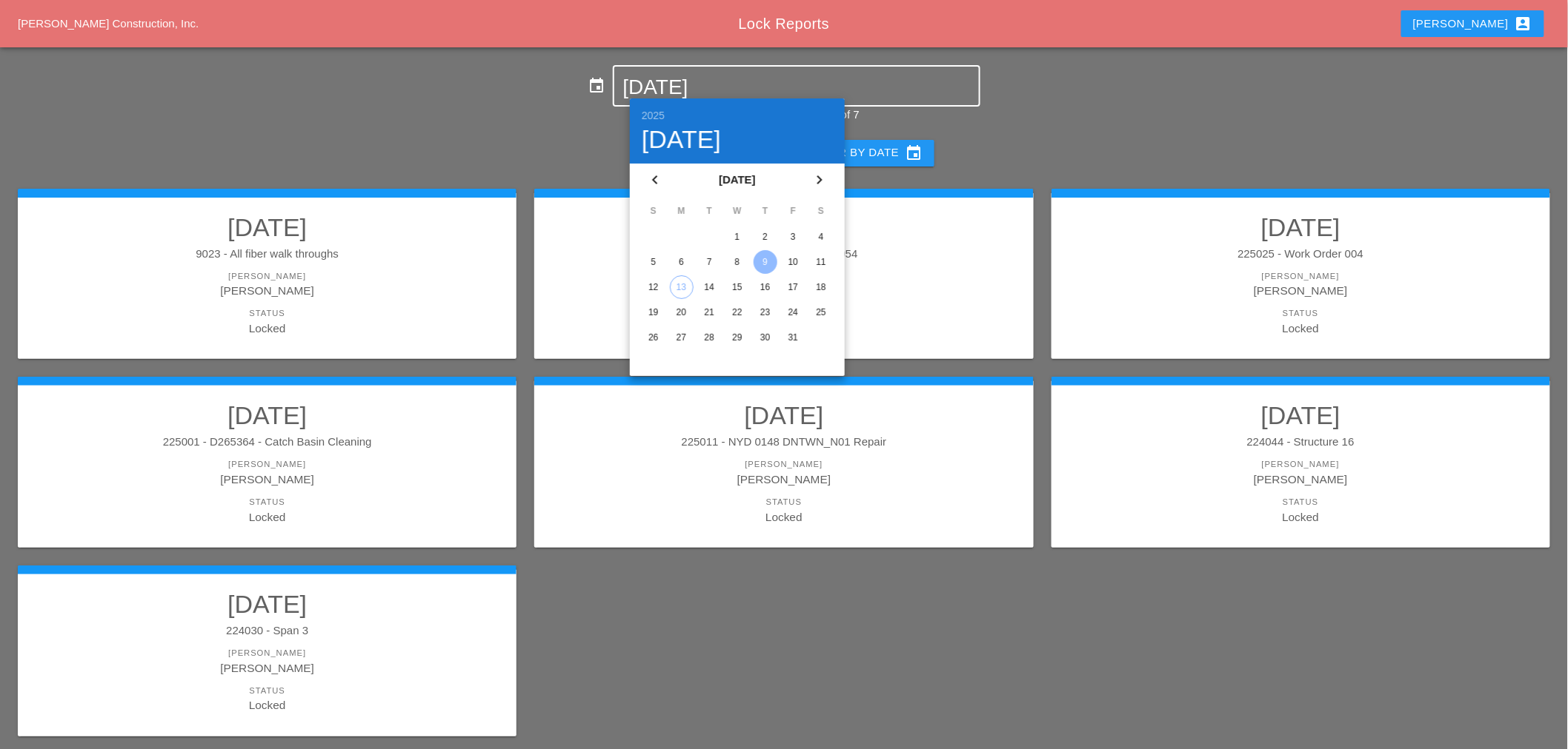
click at [789, 261] on div "10" at bounding box center [793, 262] width 24 height 24
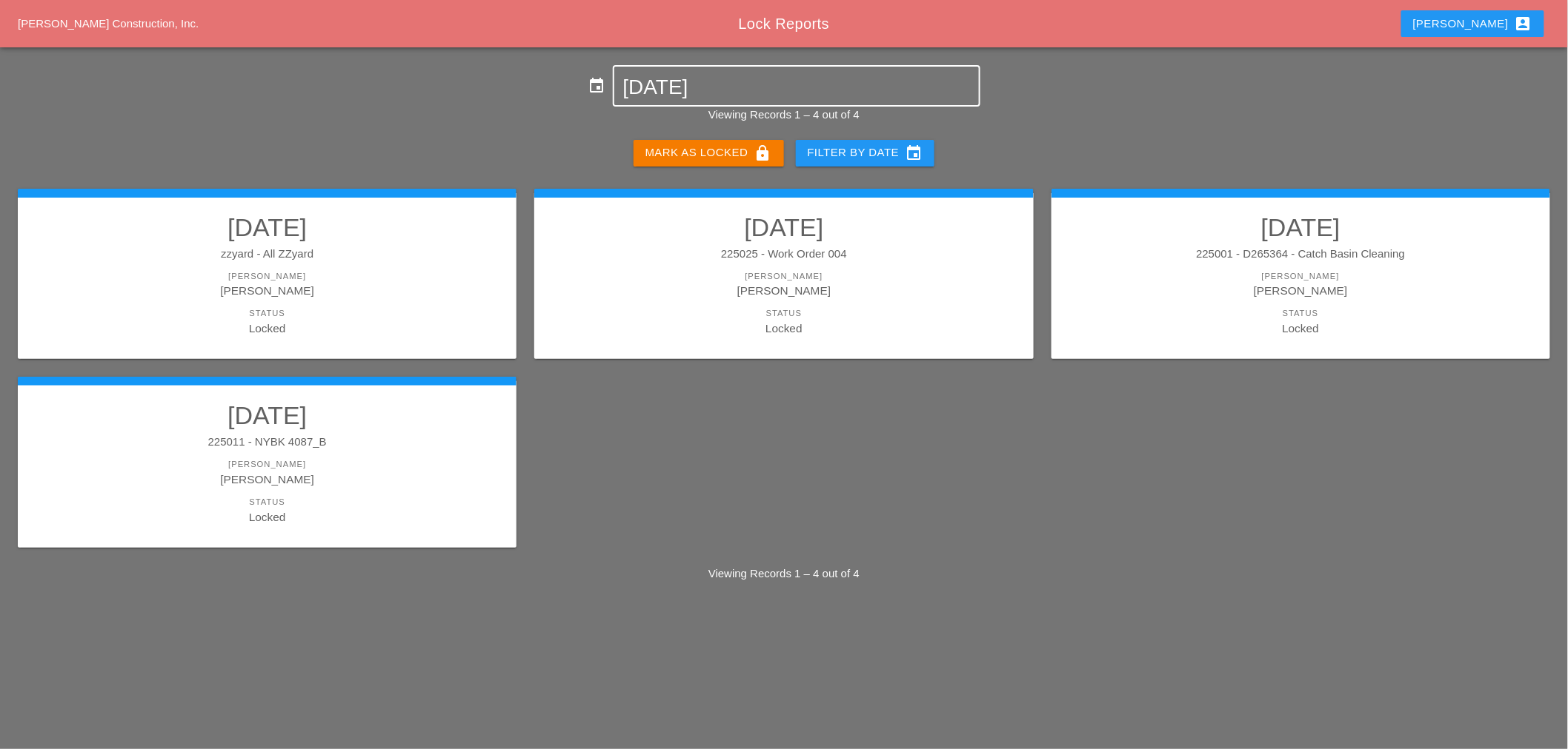
click at [702, 91] on input "[DATE]" at bounding box center [796, 88] width 346 height 24
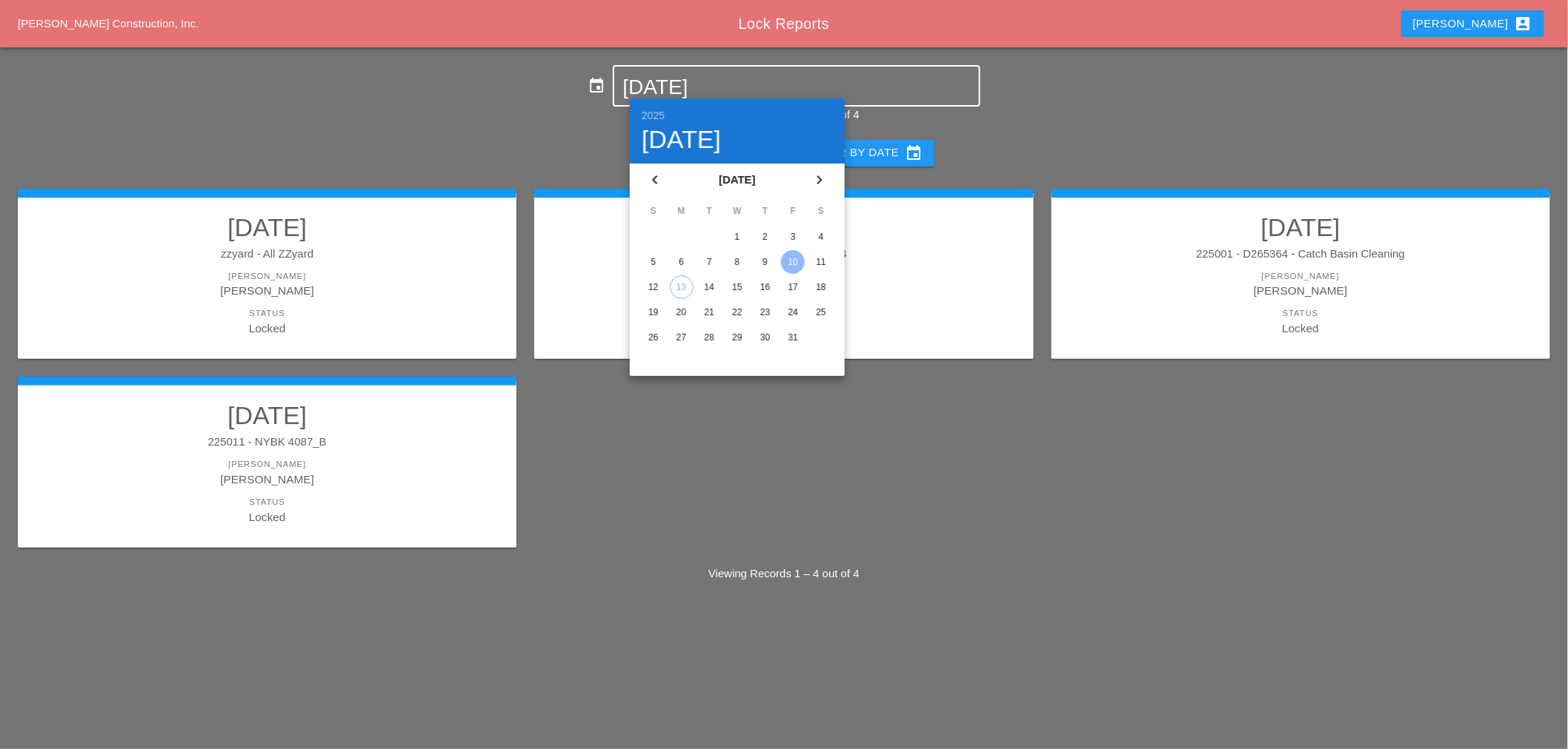
click at [825, 269] on div "11" at bounding box center [821, 262] width 24 height 24
